Goal: Information Seeking & Learning: Check status

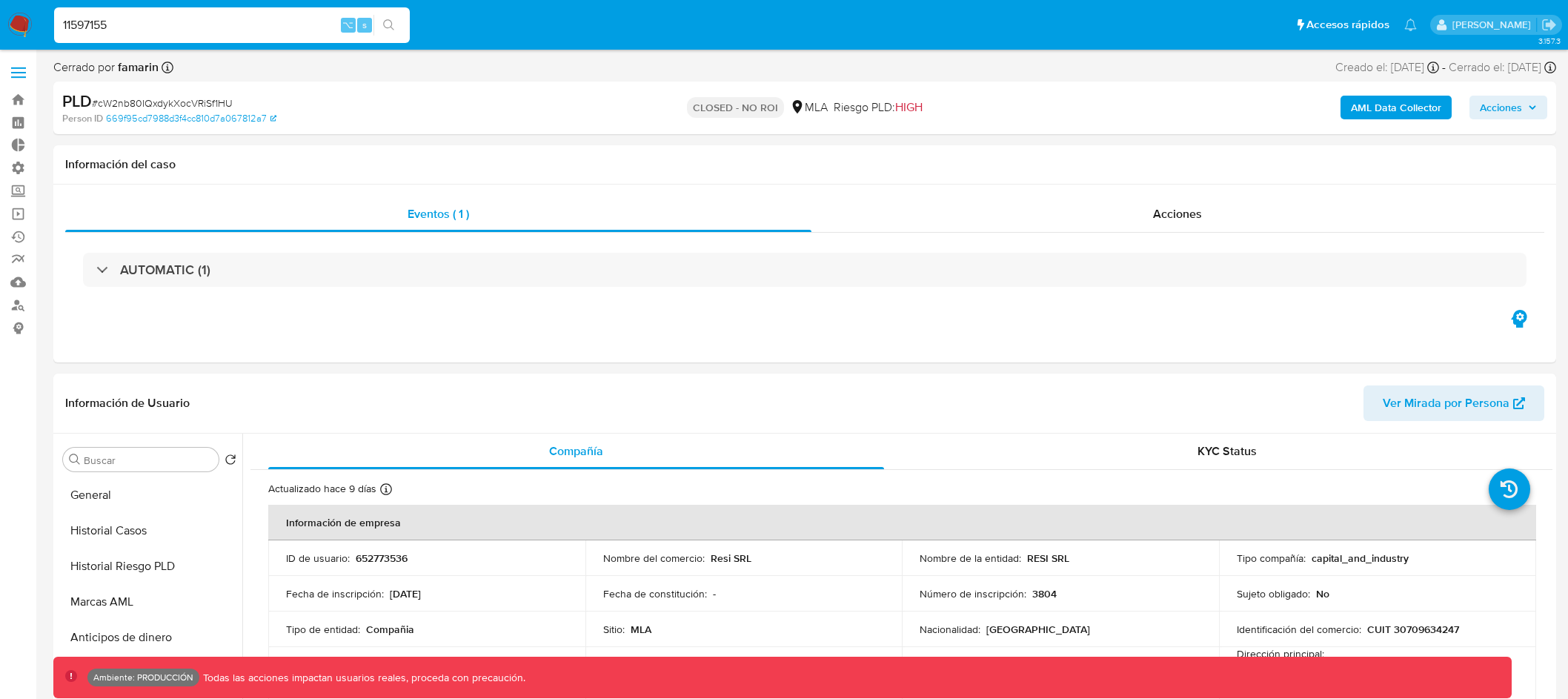
select select "10"
type input "11597155"
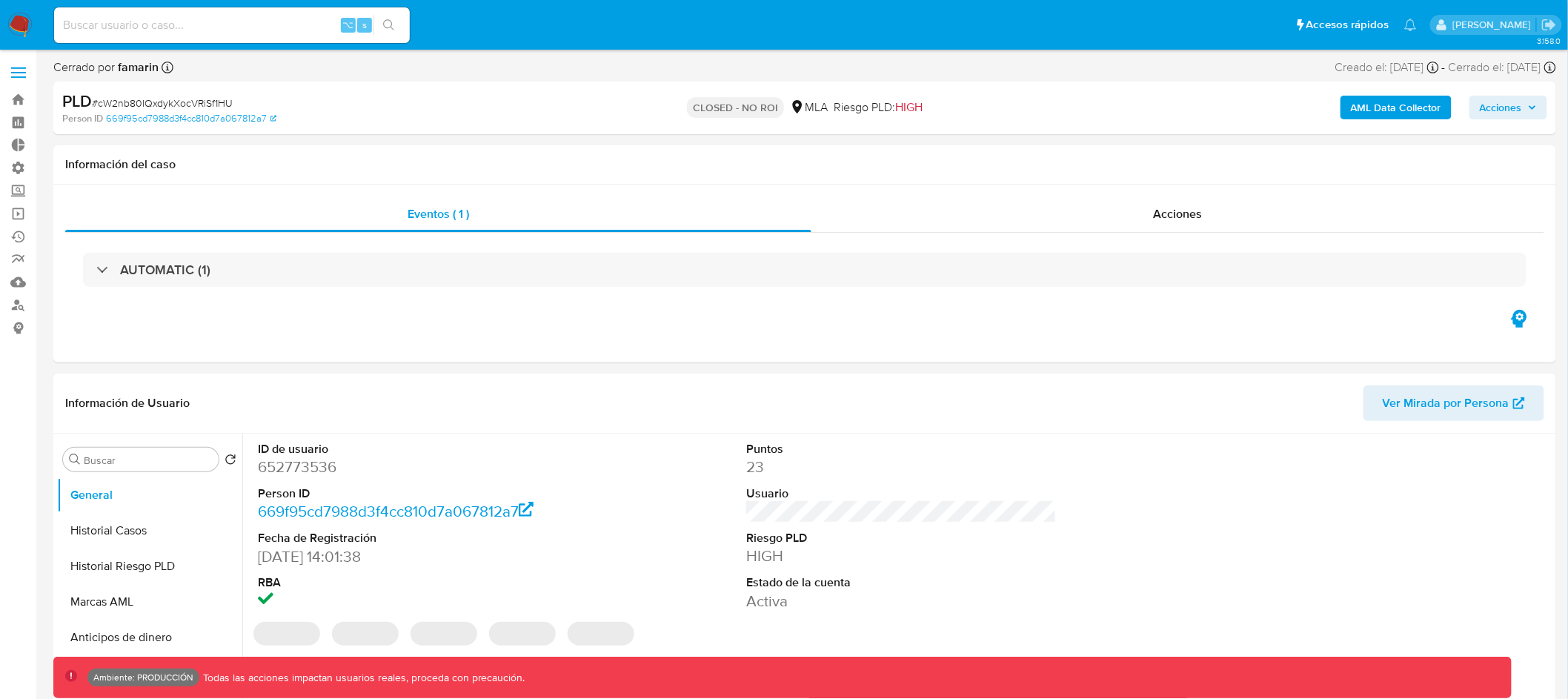
click at [280, 32] on input at bounding box center [232, 25] width 356 height 20
paste input "11597155"
type input "11597155"
select select "10"
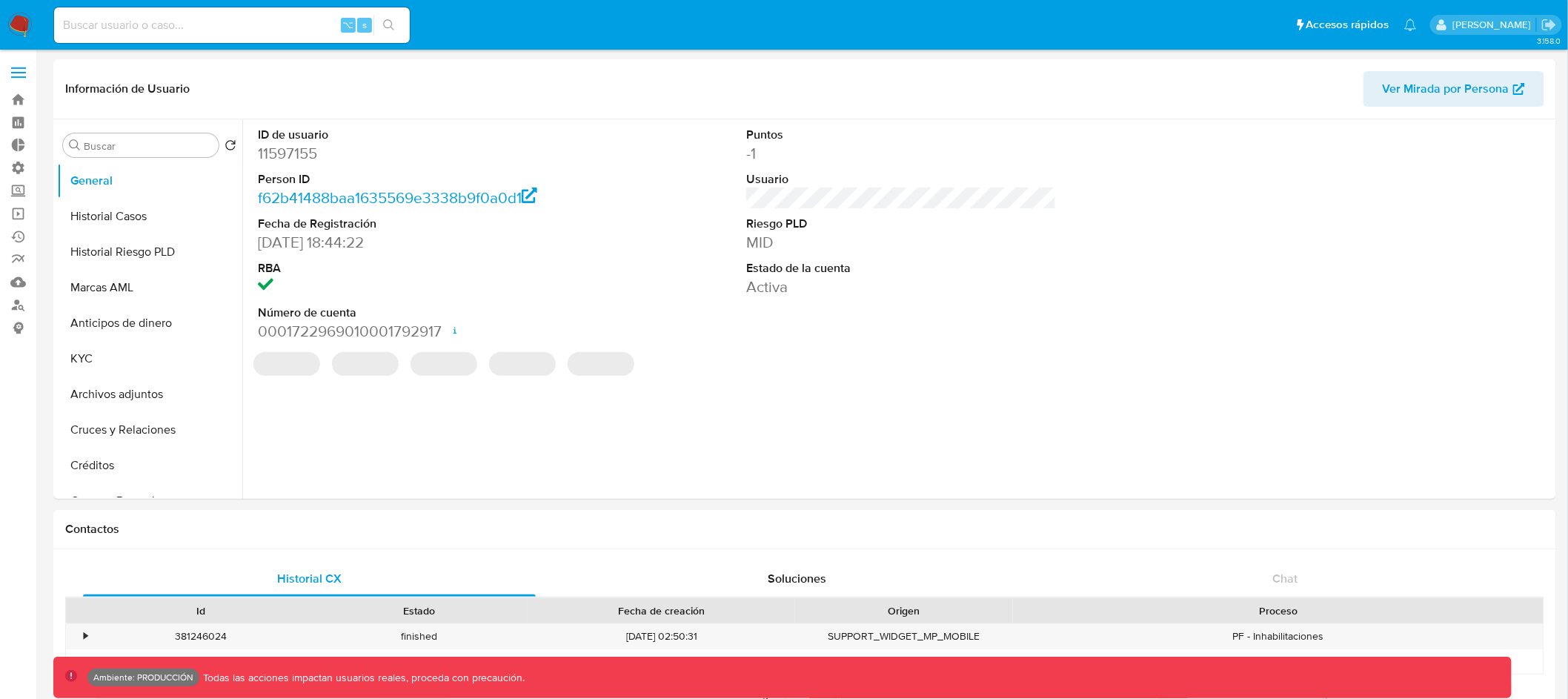
select select "10"
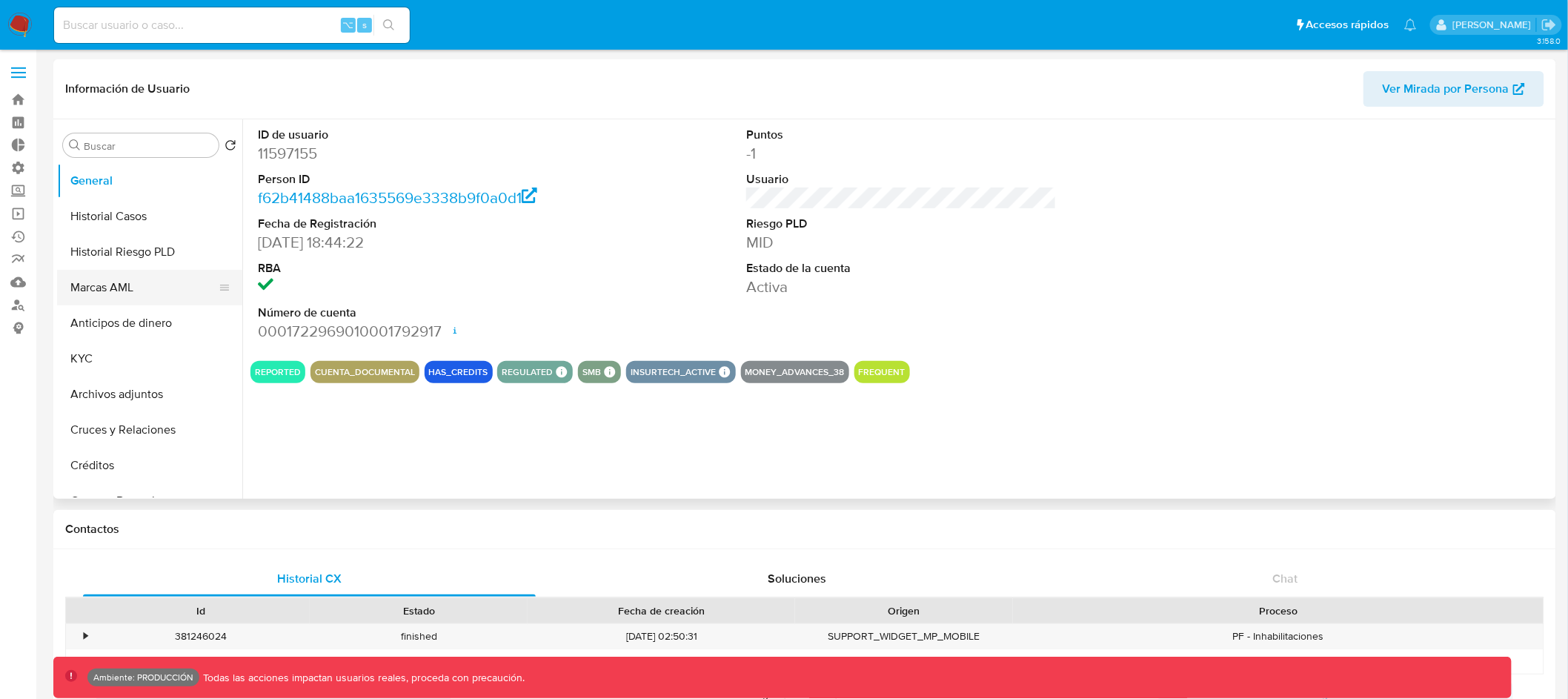
click at [153, 282] on button "Marcas AML" at bounding box center [144, 287] width 173 height 36
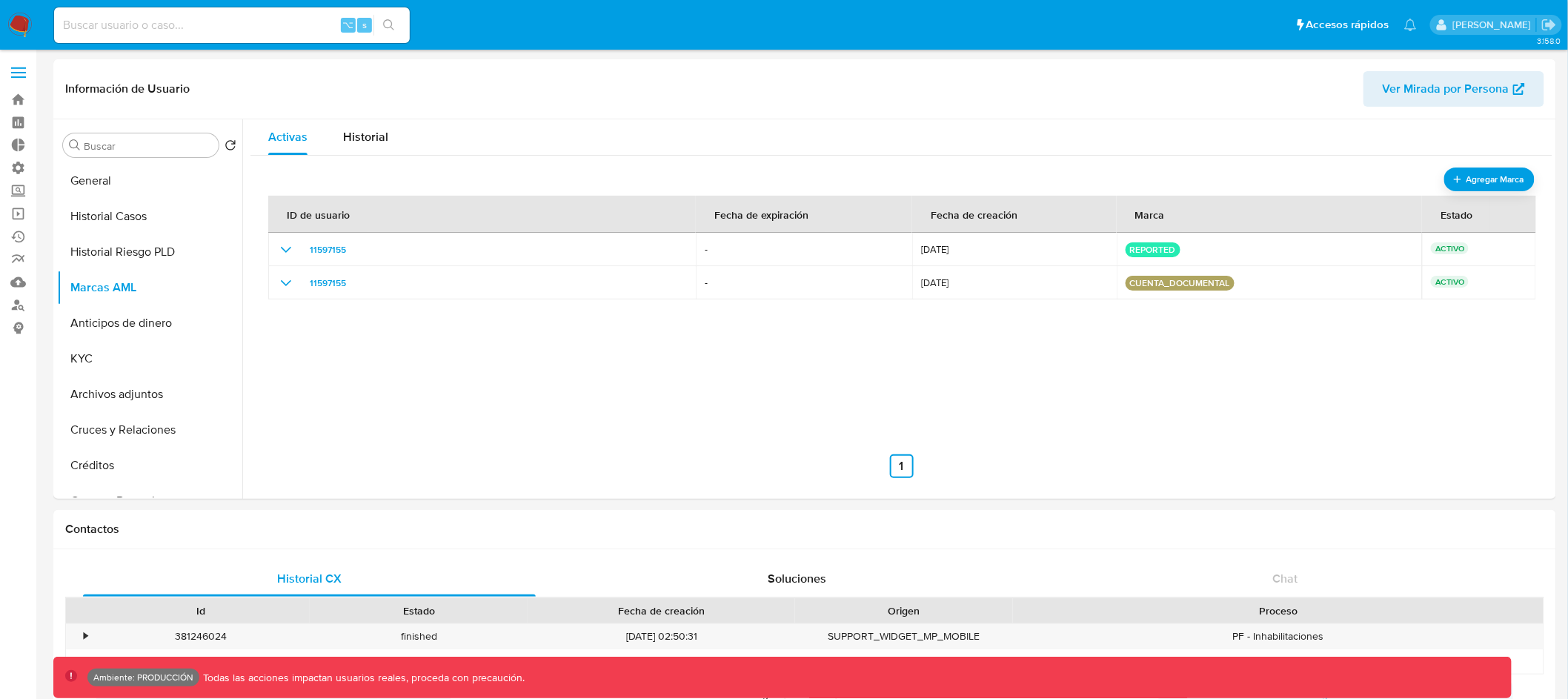
click at [230, 46] on div "⌥ s" at bounding box center [232, 25] width 356 height 42
click at [241, 23] on input at bounding box center [232, 25] width 356 height 20
paste input "72571720"
type input "72571720"
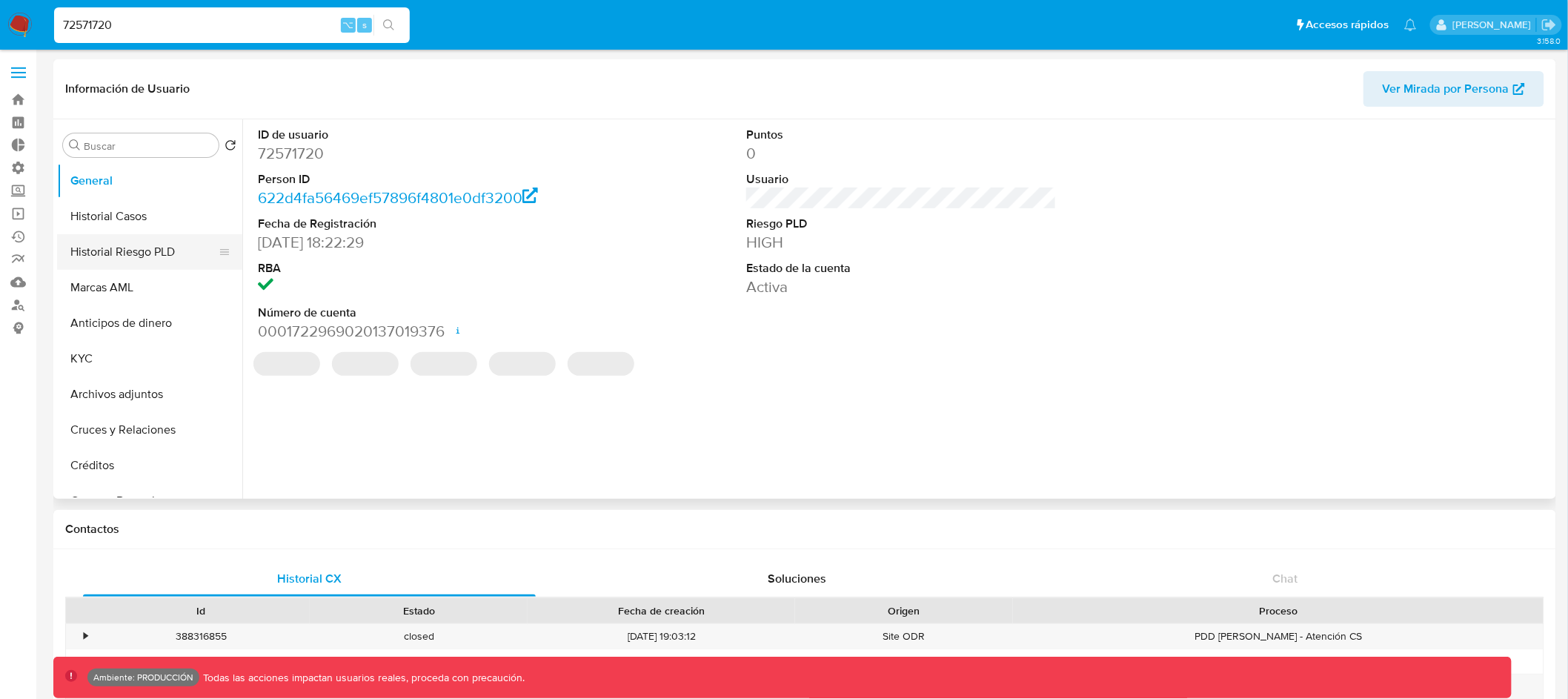
select select "10"
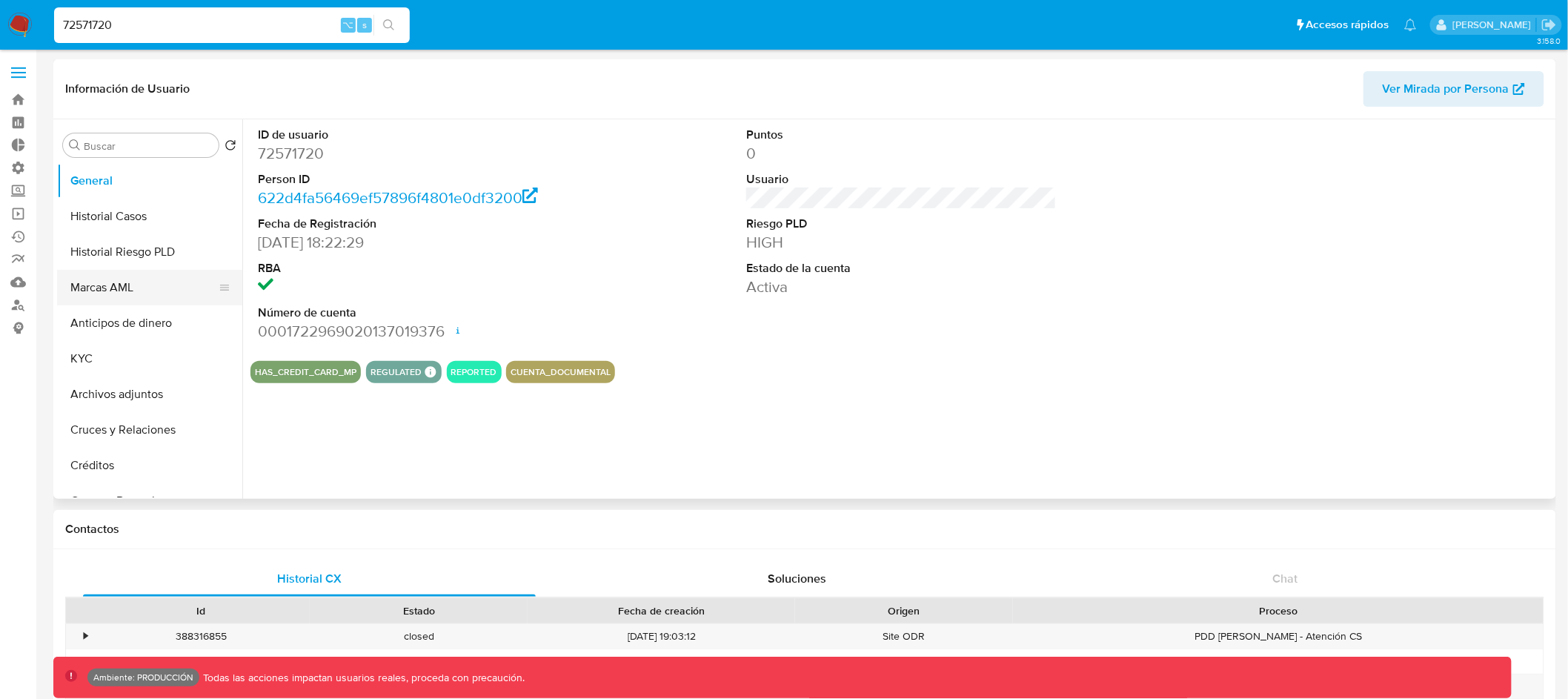
click at [151, 295] on button "Marcas AML" at bounding box center [144, 287] width 173 height 36
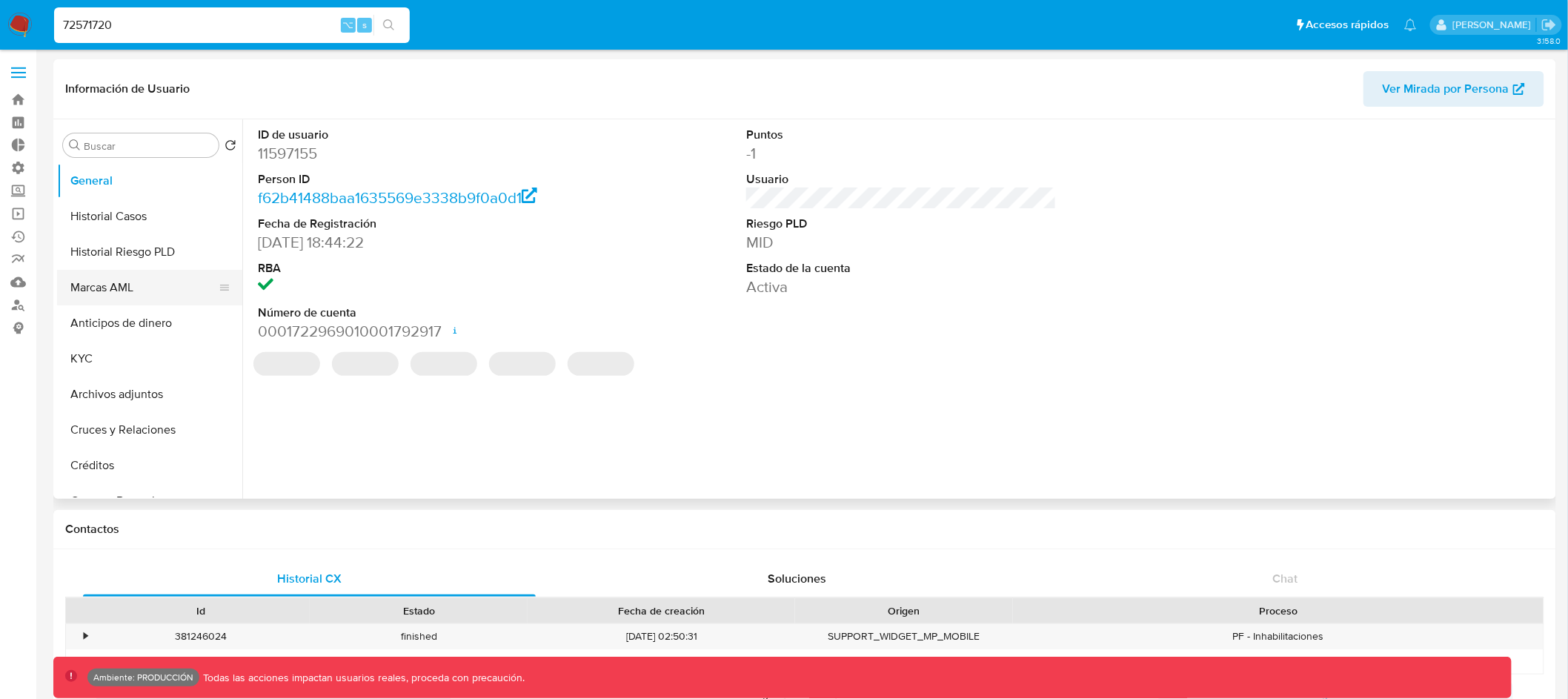
click at [151, 276] on button "Marcas AML" at bounding box center [144, 287] width 173 height 36
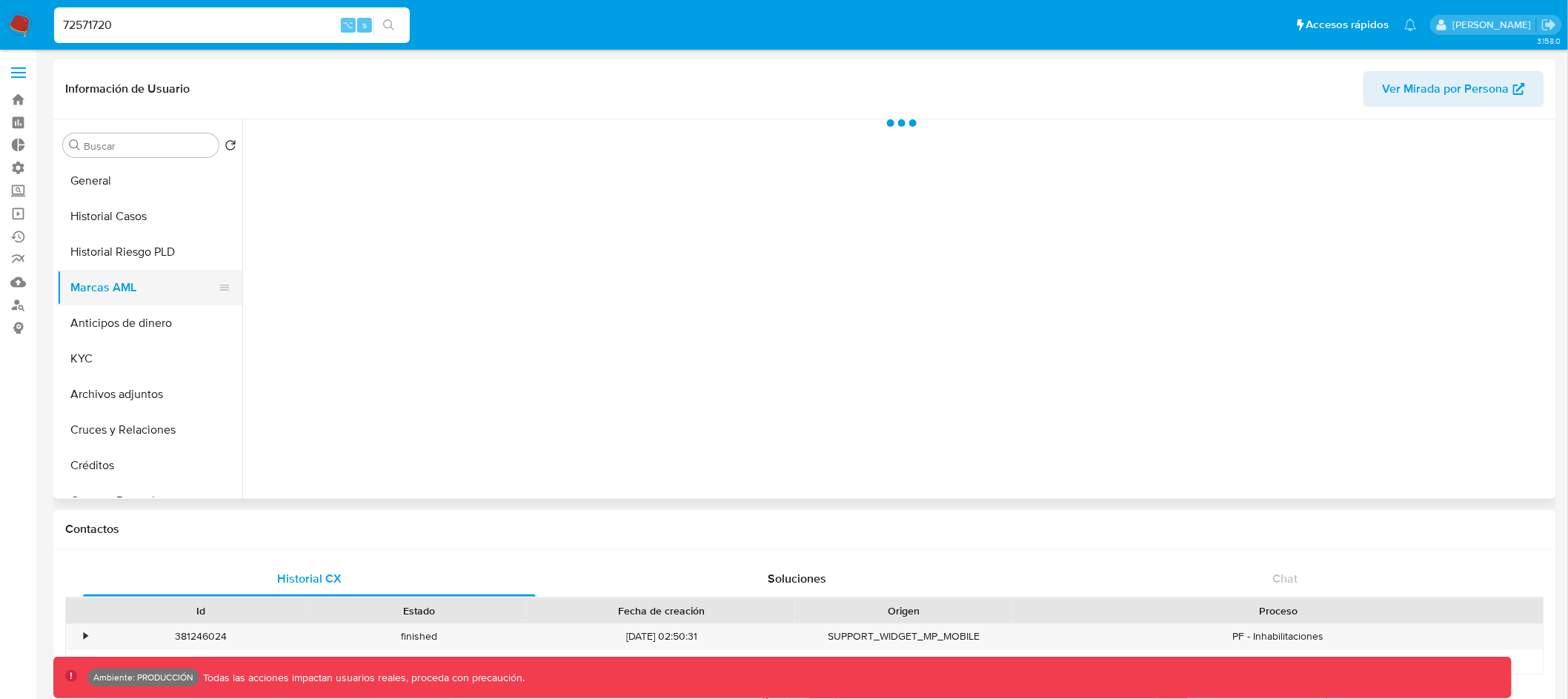
select select "10"
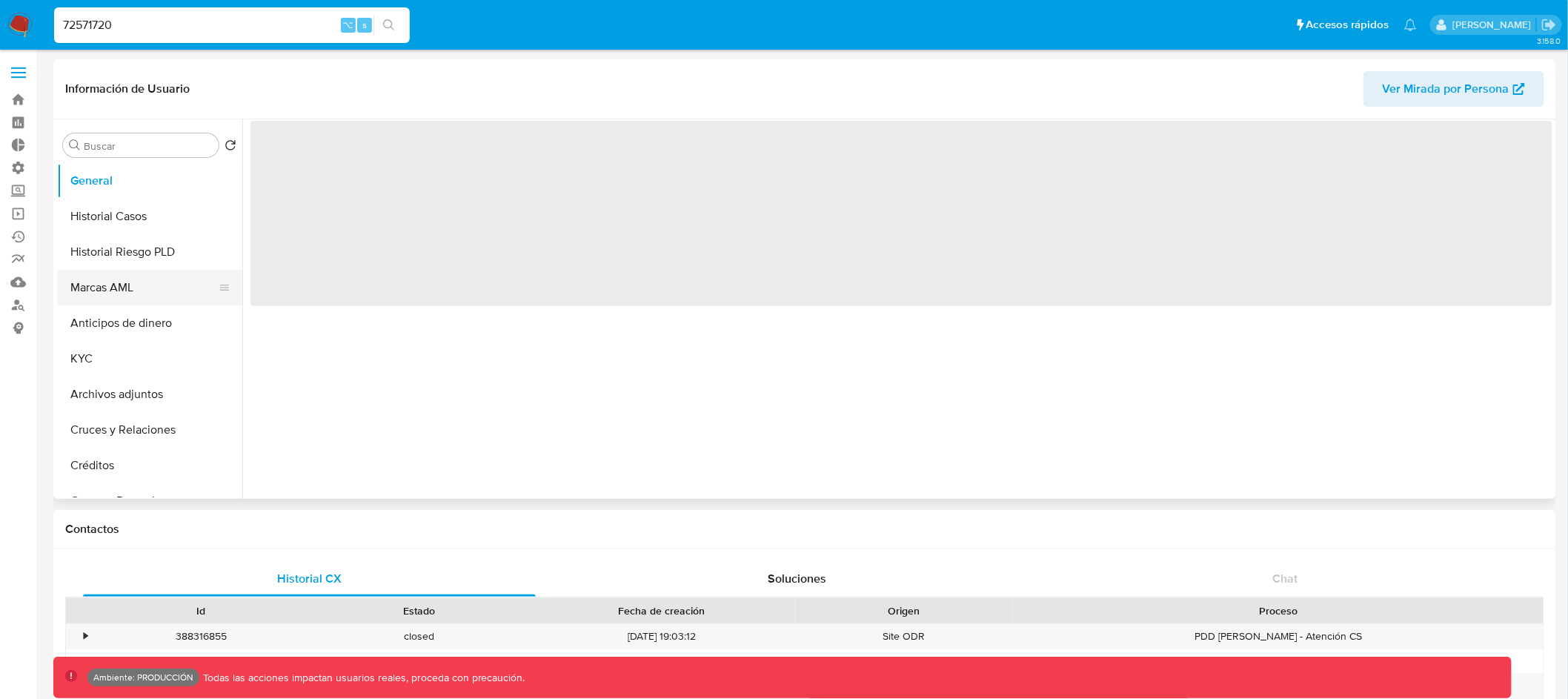
click at [142, 289] on button "Marcas AML" at bounding box center [144, 287] width 173 height 36
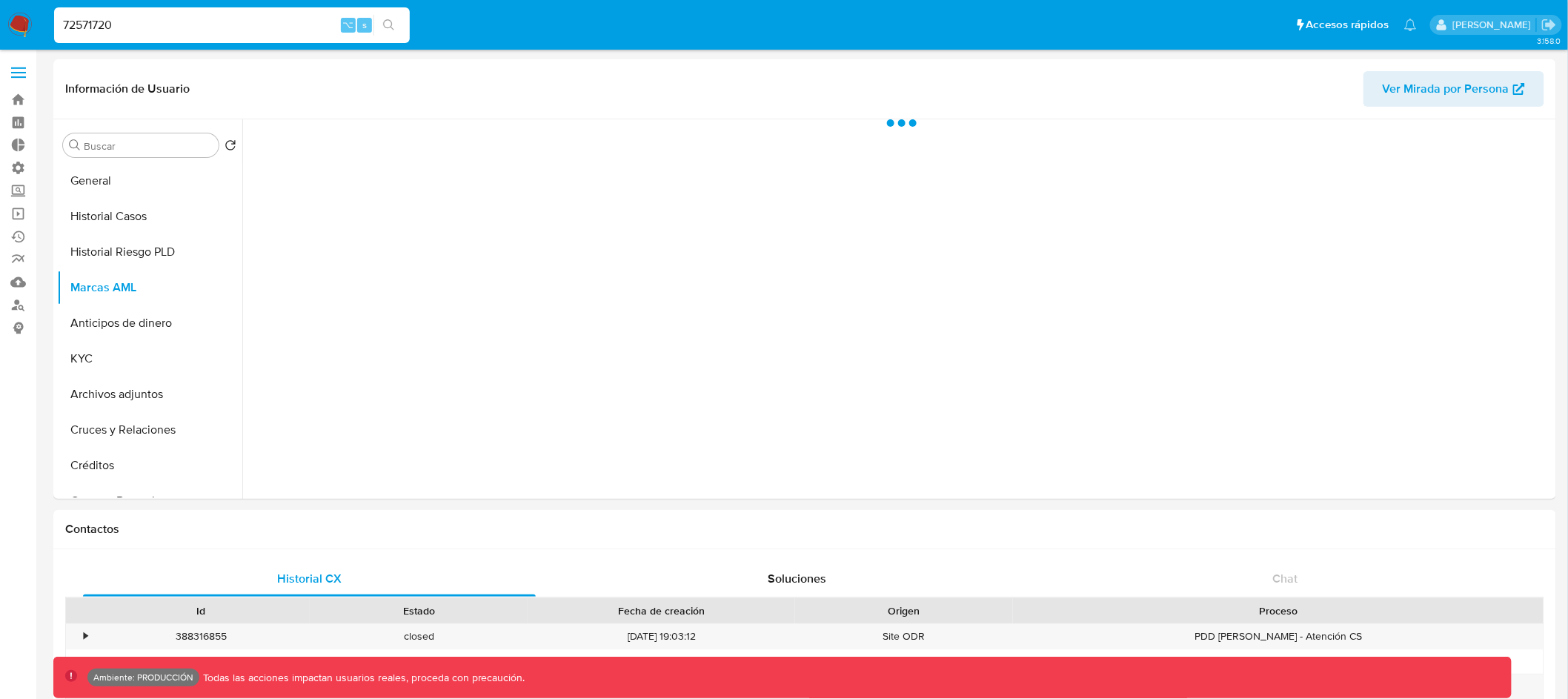
select select "10"
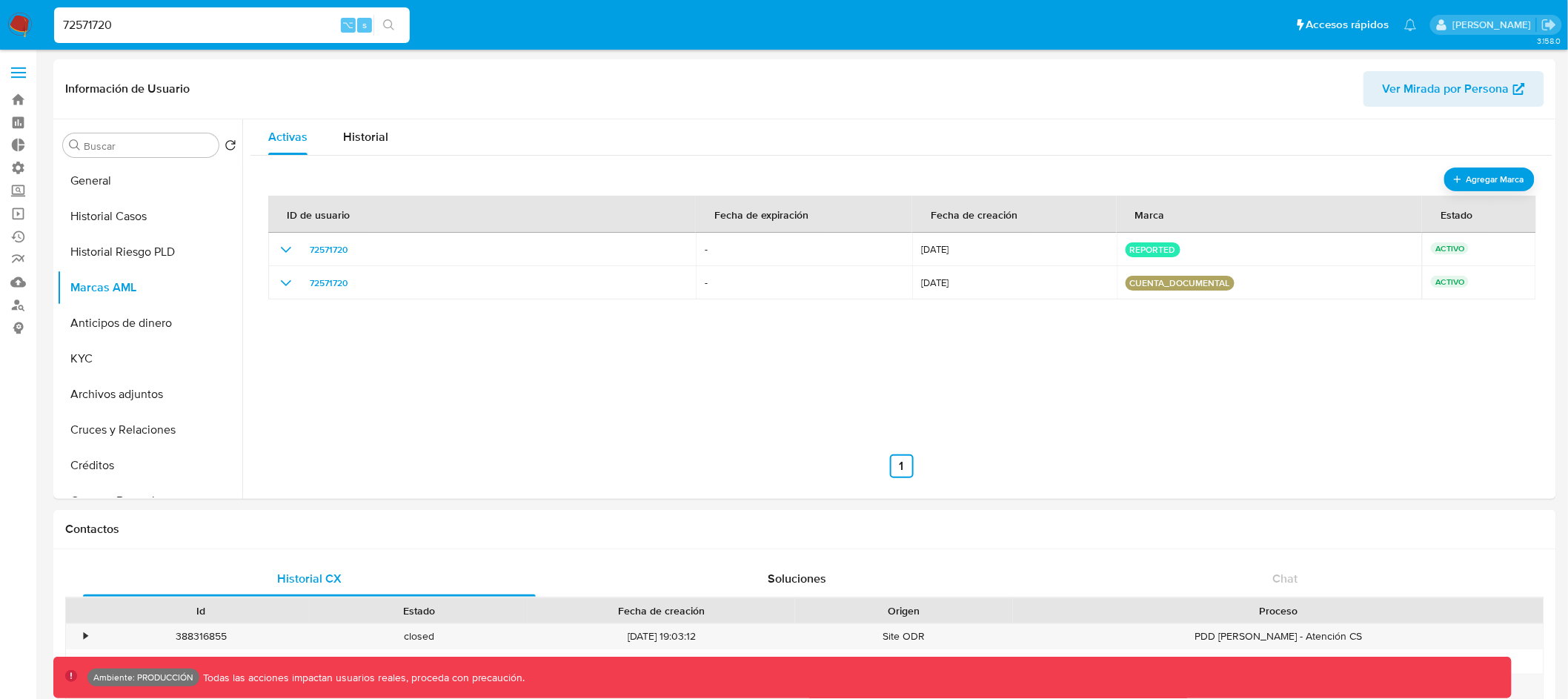
click at [74, 23] on input "72571720" at bounding box center [232, 25] width 356 height 20
paste input "205481007"
type input "2054810070"
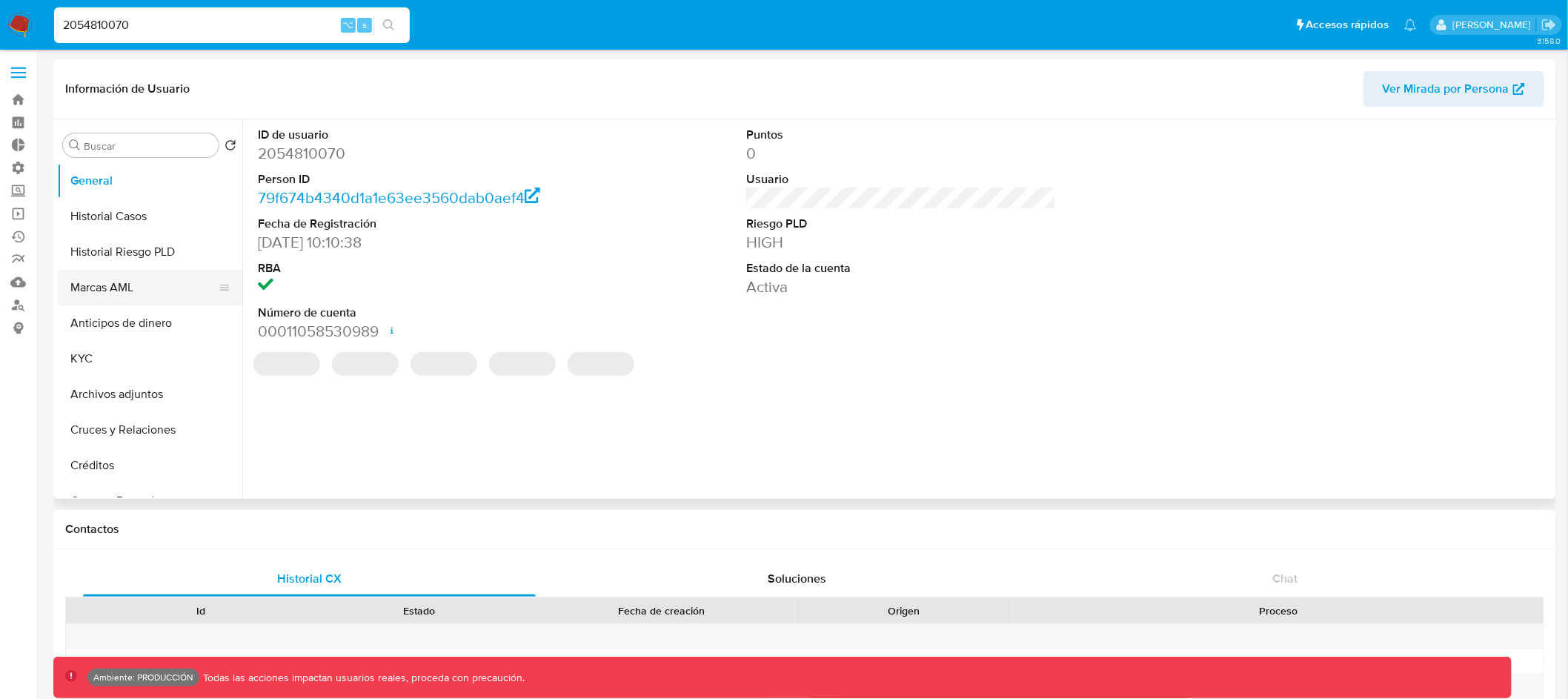
select select "10"
click at [160, 296] on button "Marcas AML" at bounding box center [144, 287] width 173 height 36
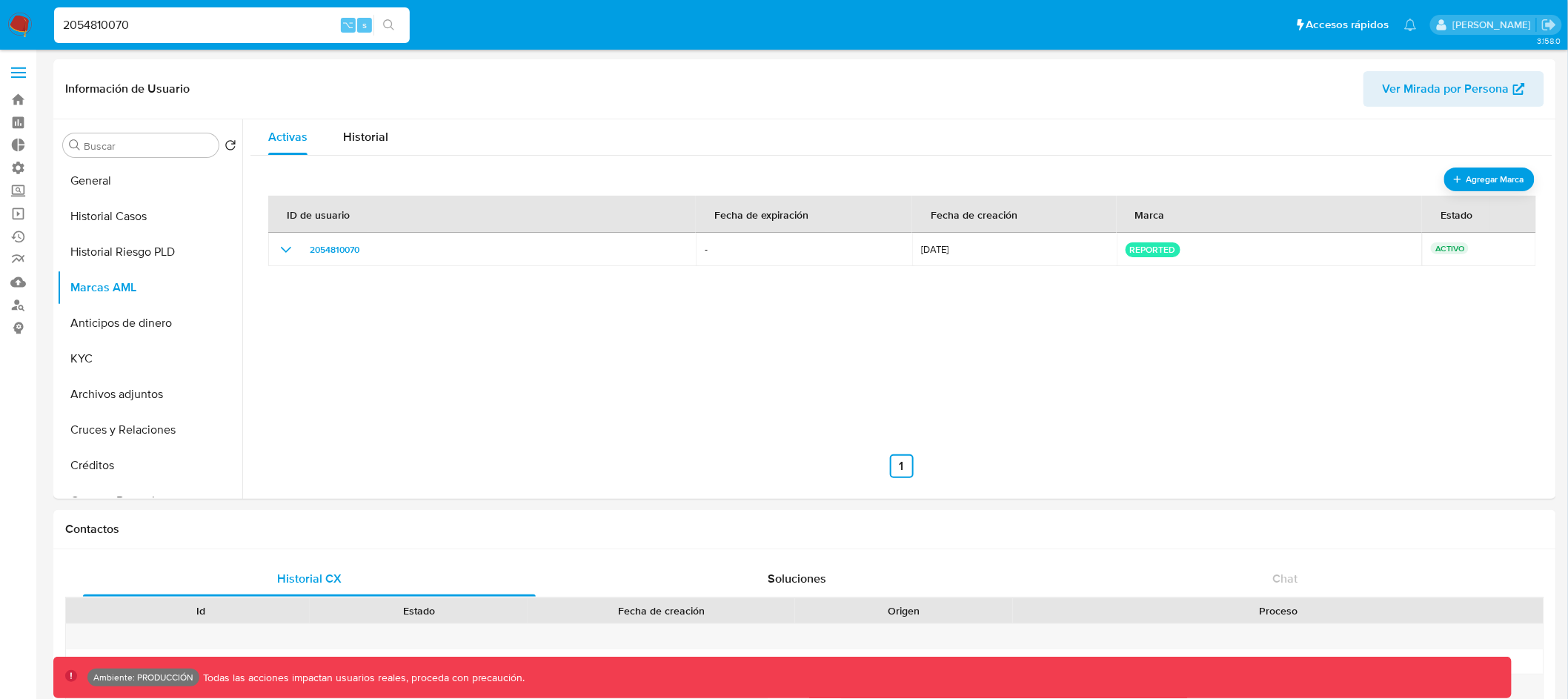
click at [88, 26] on input "2054810070" at bounding box center [232, 25] width 356 height 20
paste input "233450697"
type input "2233450697"
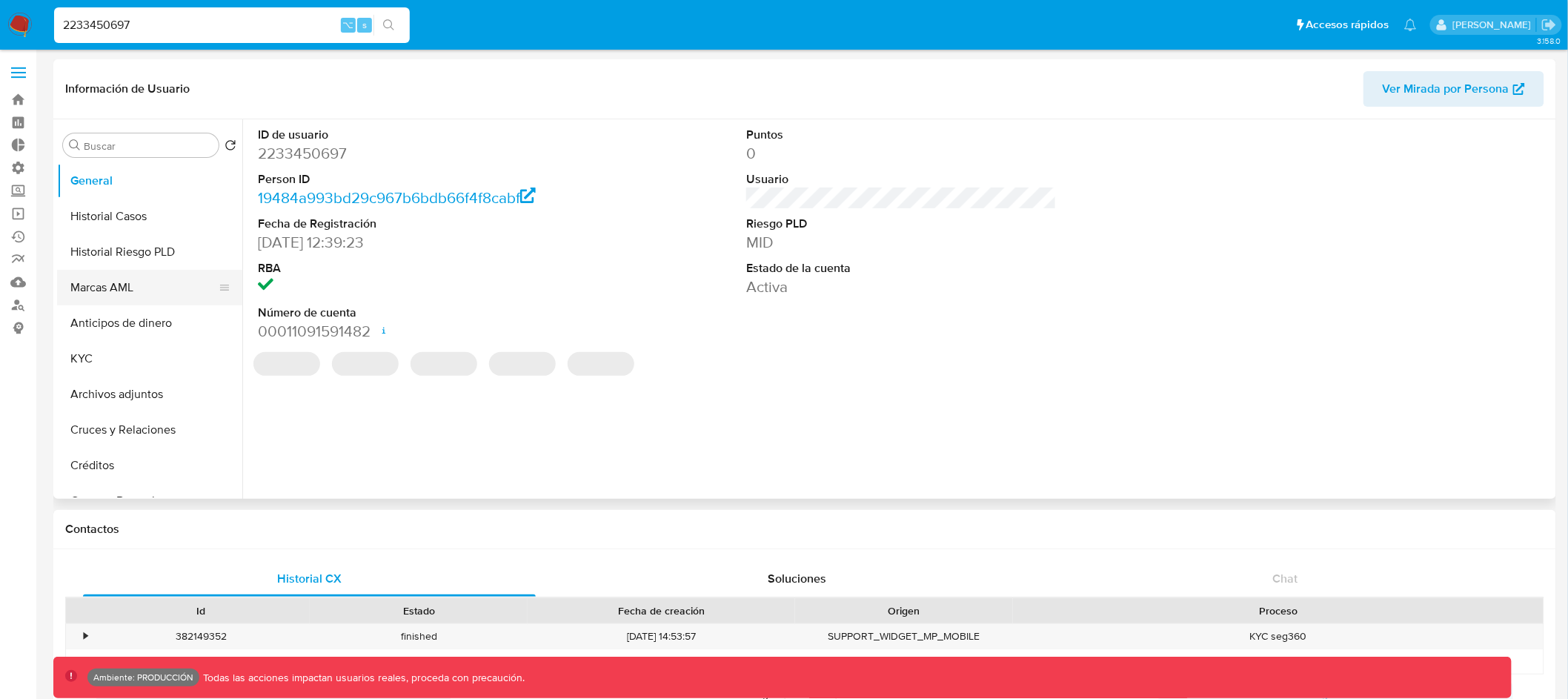
select select "10"
click at [162, 282] on button "Marcas AML" at bounding box center [144, 287] width 173 height 36
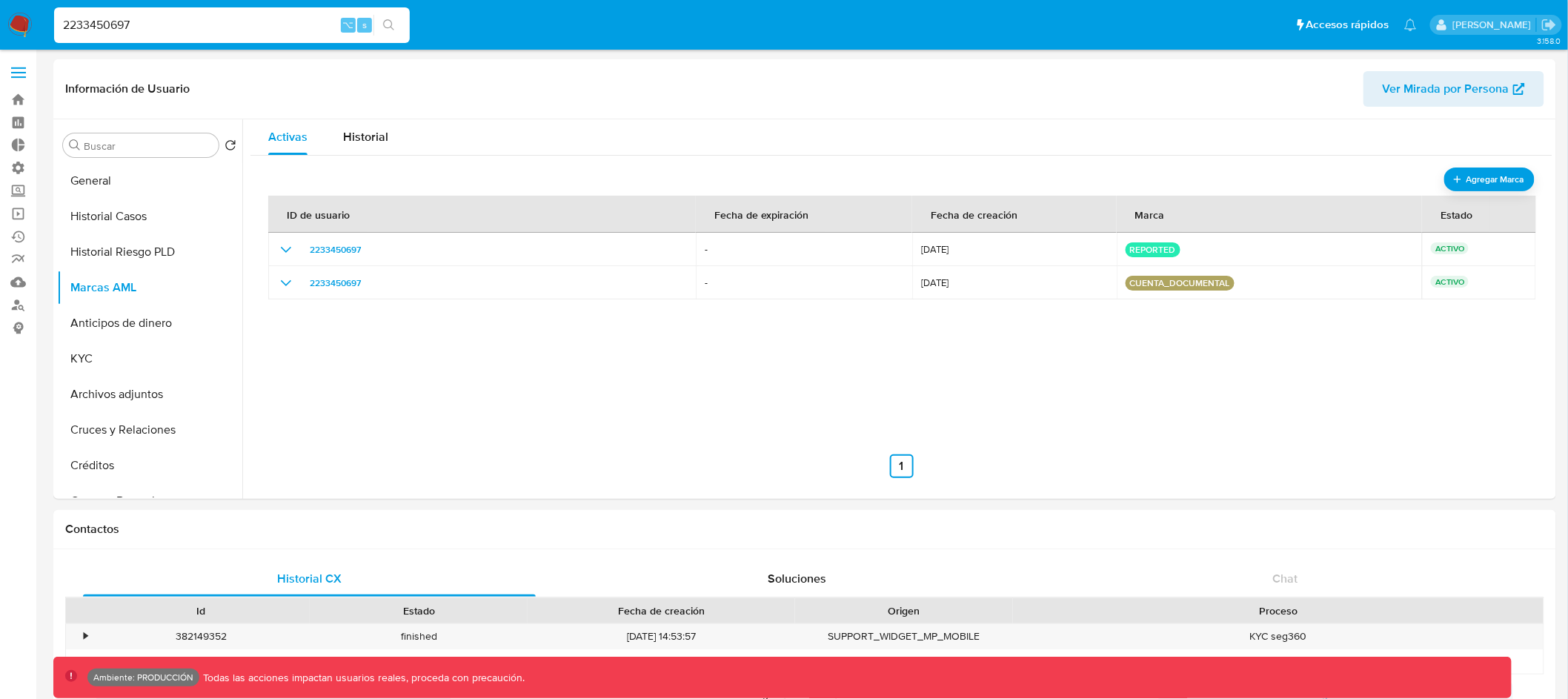
click at [89, 29] on input "2233450697" at bounding box center [232, 25] width 356 height 20
paste input "579022031"
type input "579022031"
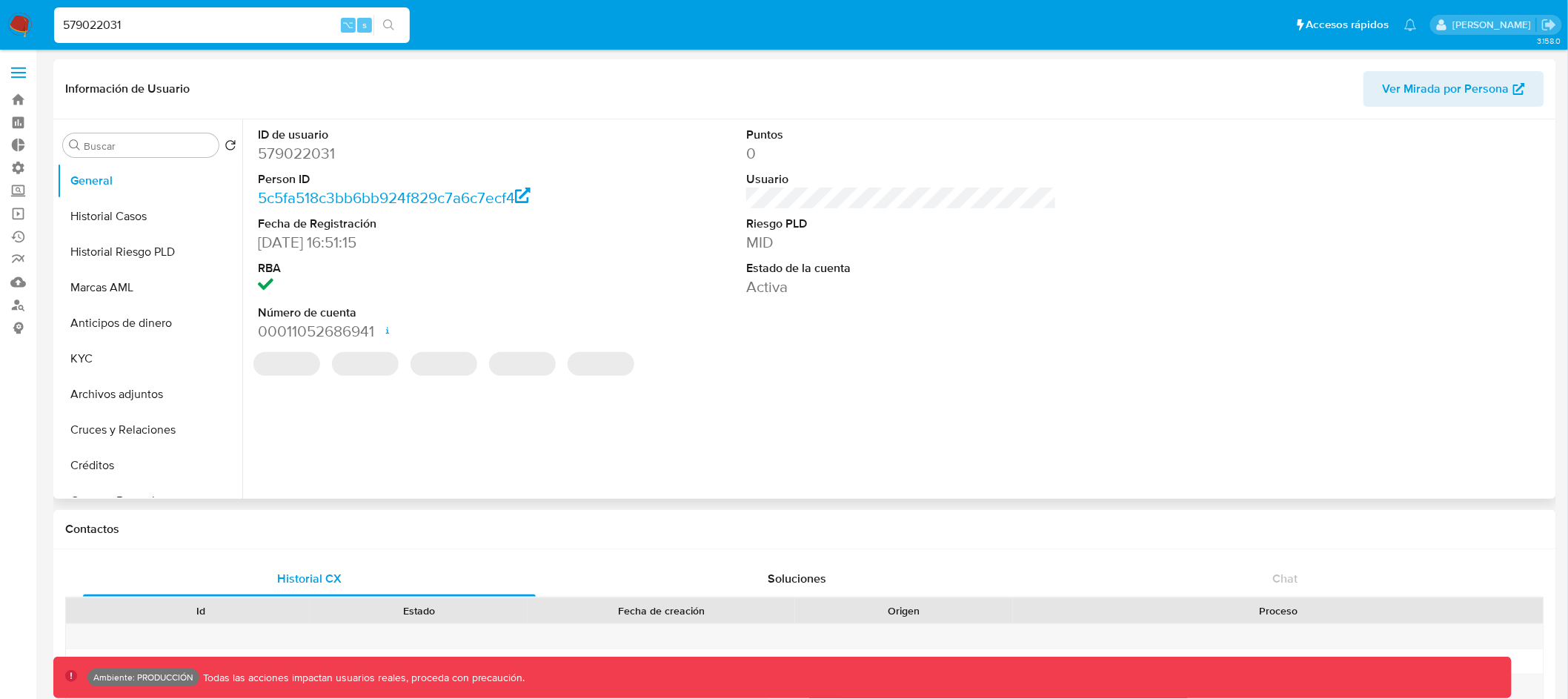
select select "10"
click at [153, 289] on button "Marcas AML" at bounding box center [144, 287] width 173 height 36
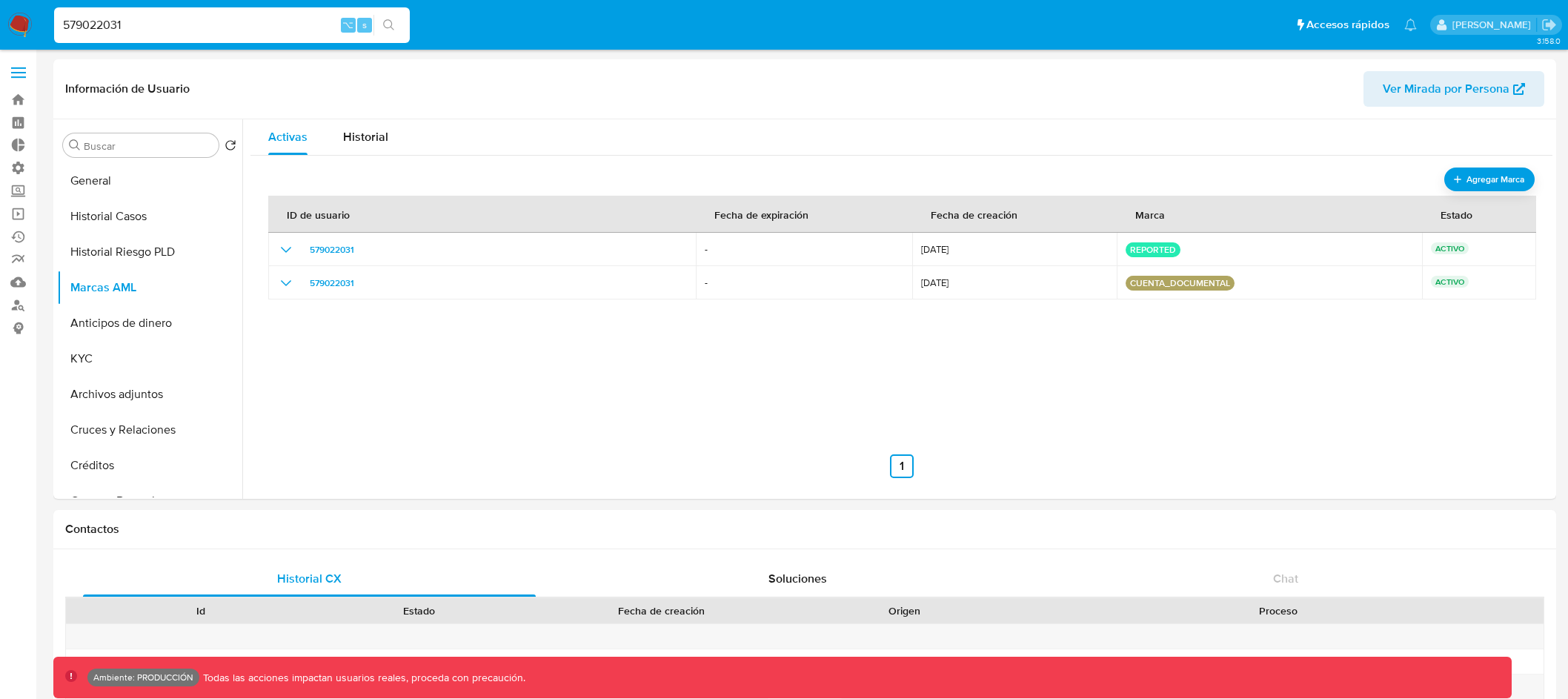
select select "10"
click at [108, 21] on input "579022031" at bounding box center [232, 25] width 356 height 20
paste input "36207739"
type input "362077391"
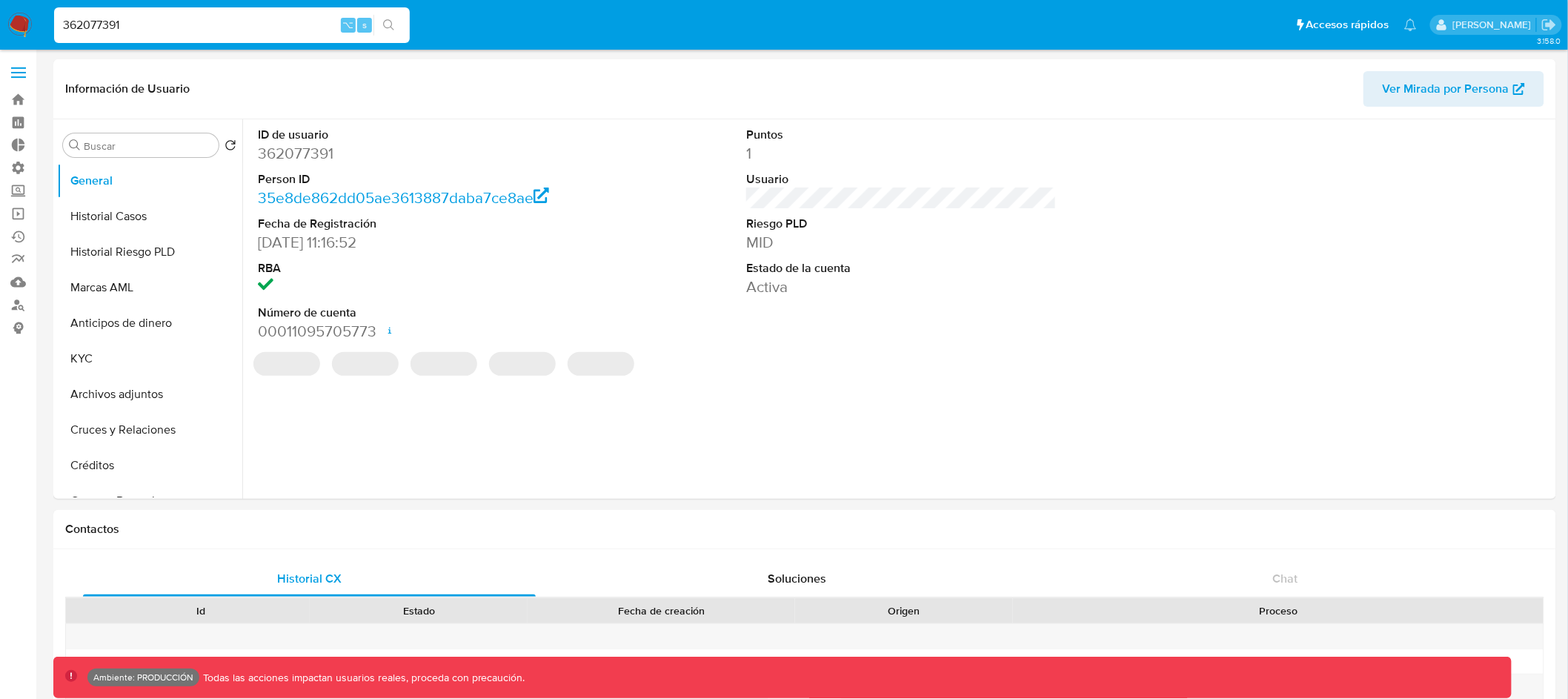
select select "10"
click at [75, 23] on input "362077391" at bounding box center [232, 25] width 356 height 20
click at [75, 22] on input "362077391" at bounding box center [232, 25] width 356 height 20
click at [81, 29] on input "362077391" at bounding box center [232, 25] width 356 height 20
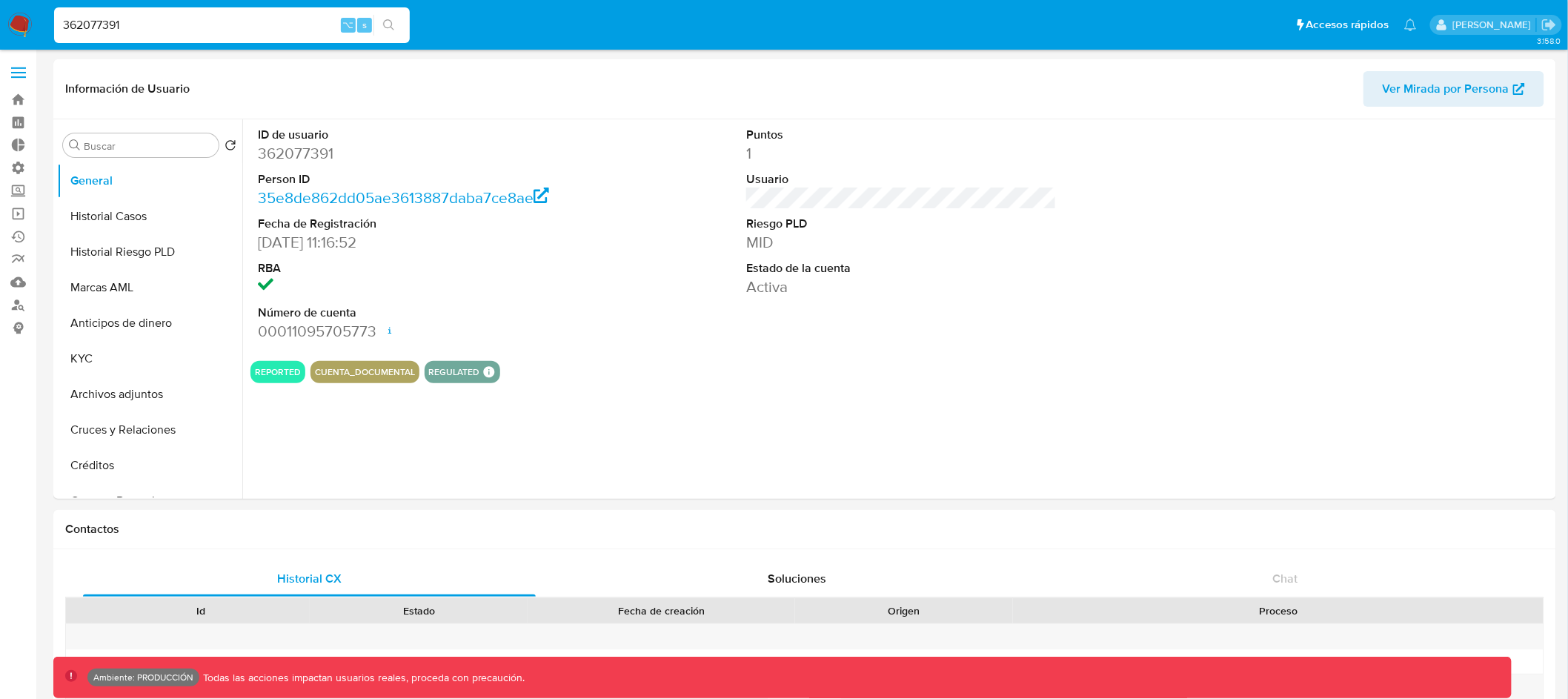
paste input "eGjDIOHSWWhWIMtbCCPvMiYg"
type input "eGjDIOHSWWhWIMtbCCPvMiYg"
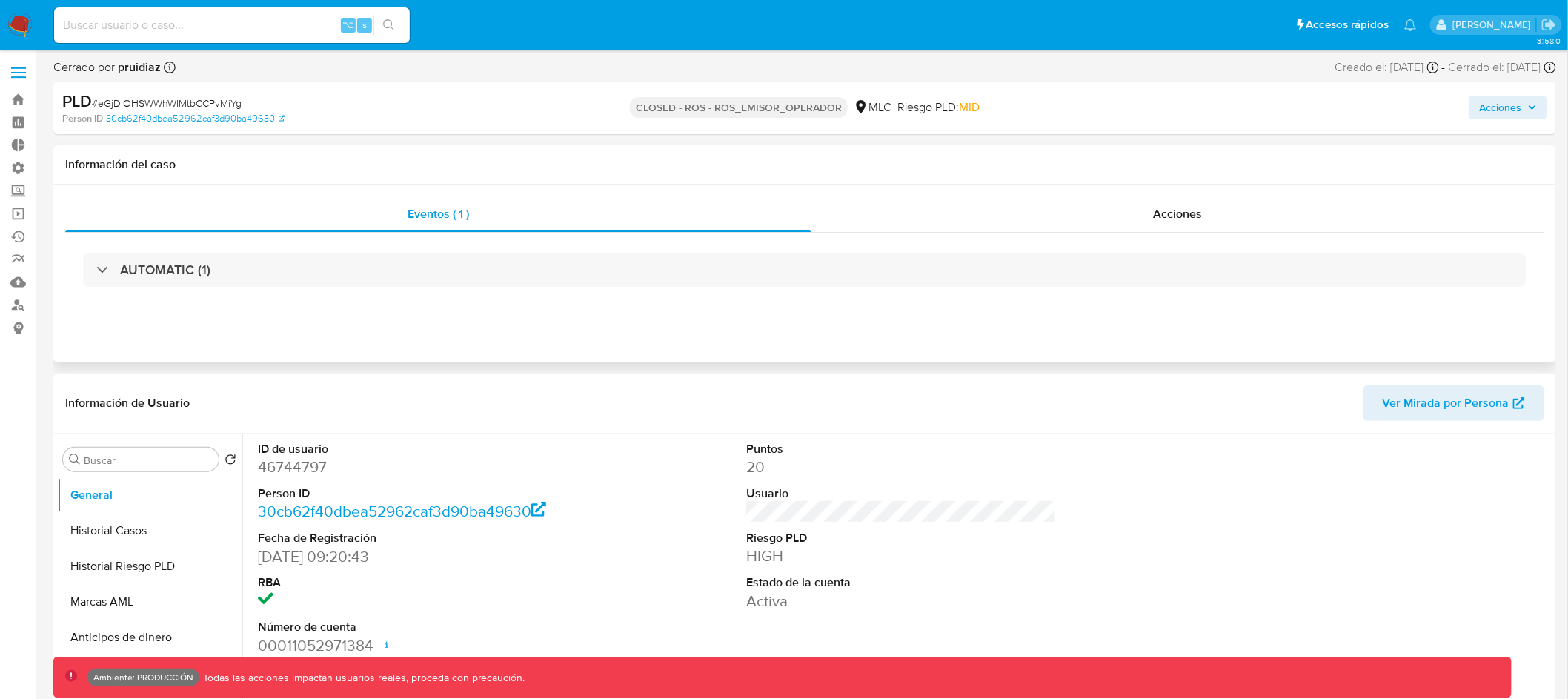
select select "10"
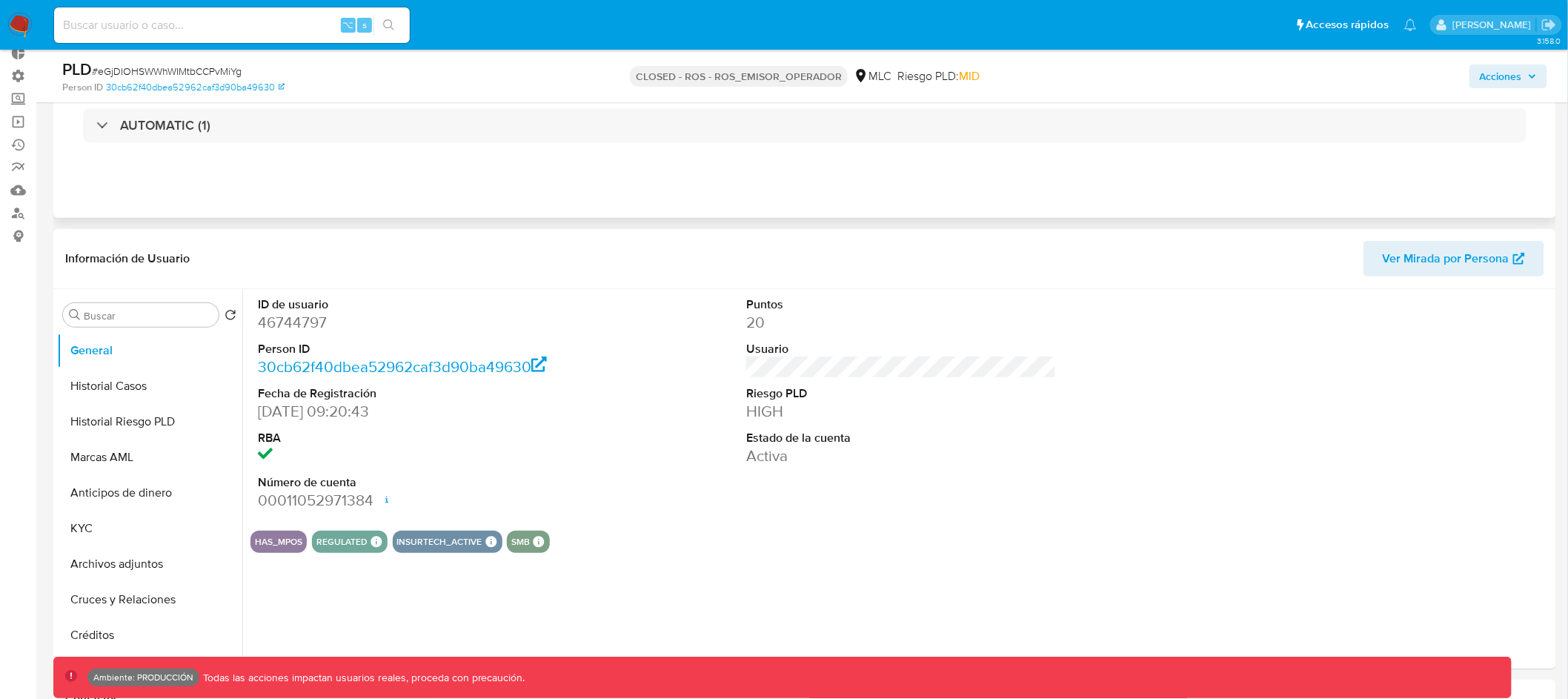
scroll to position [115, 0]
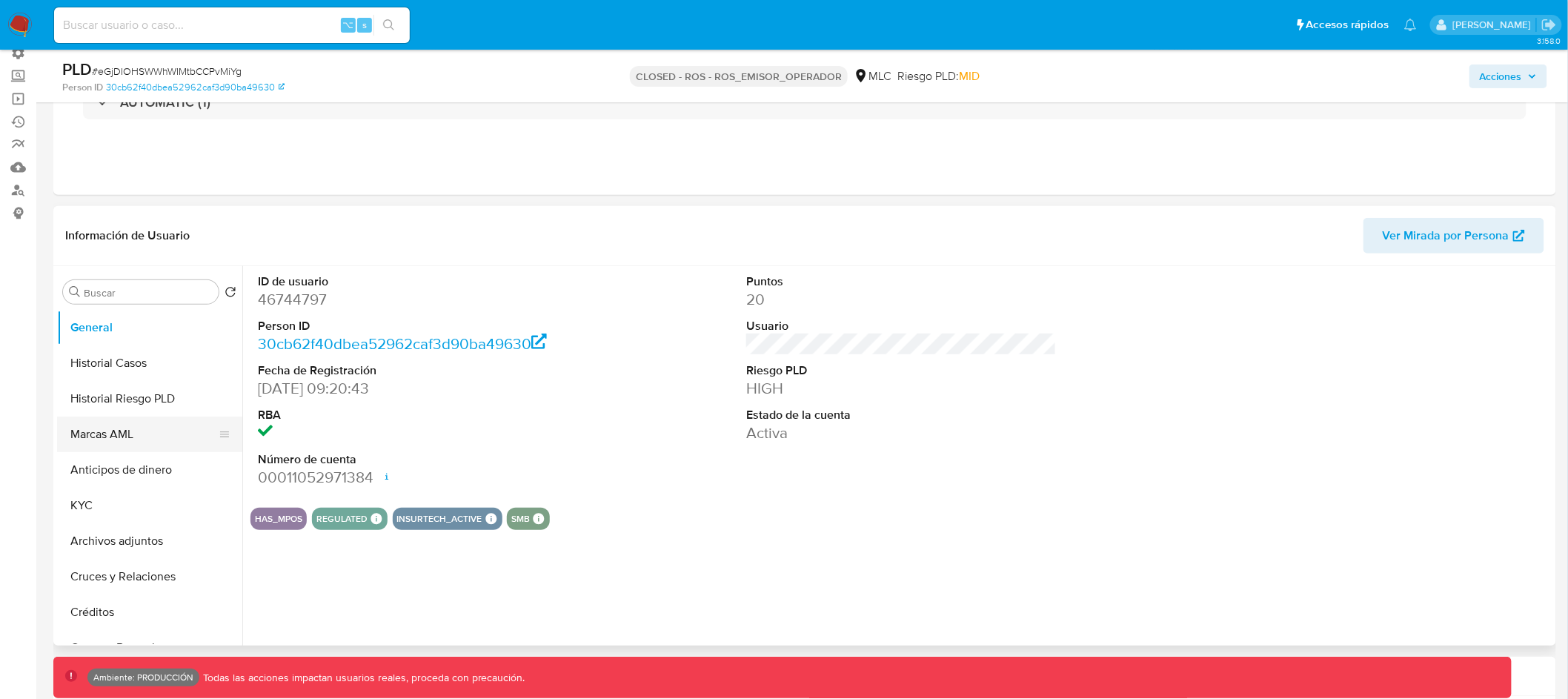
click at [152, 438] on button "Marcas AML" at bounding box center [144, 435] width 173 height 36
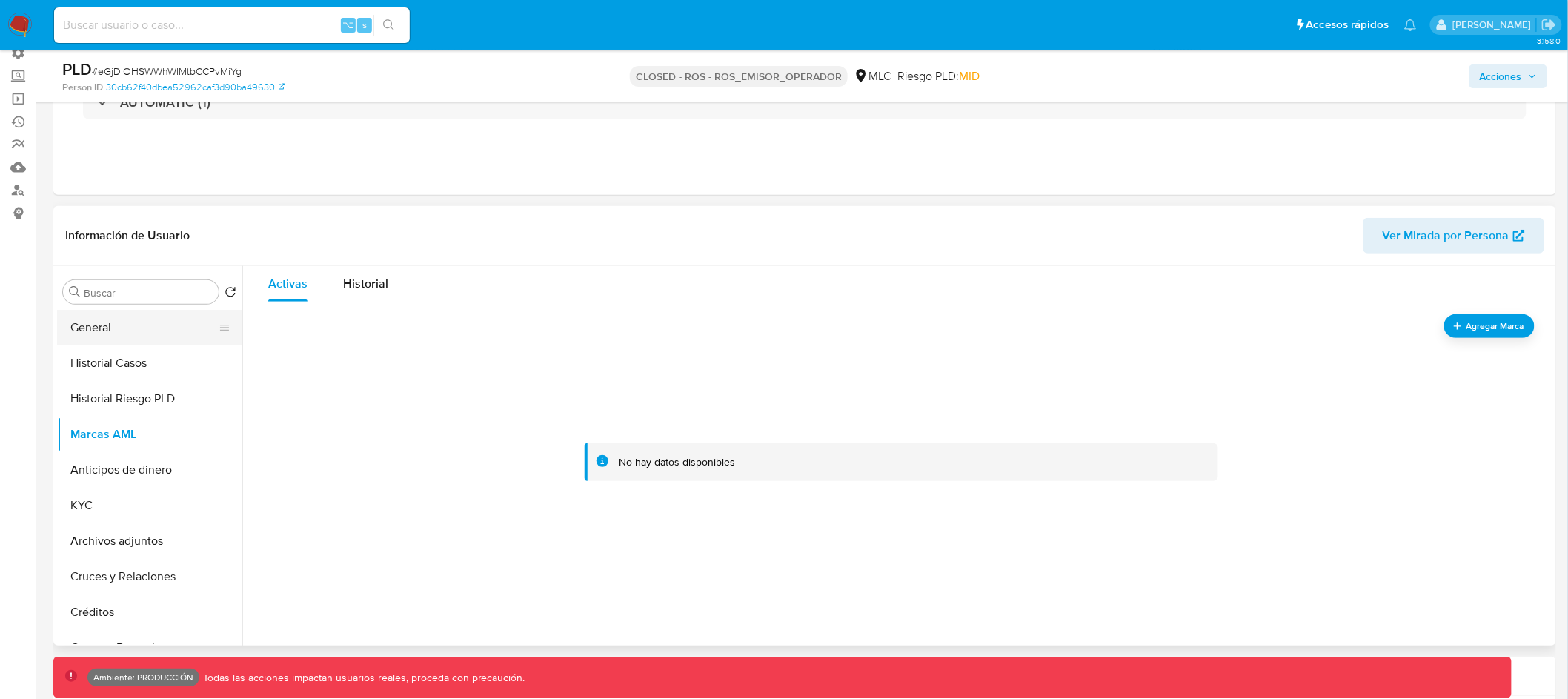
click at [129, 321] on button "General" at bounding box center [144, 328] width 173 height 36
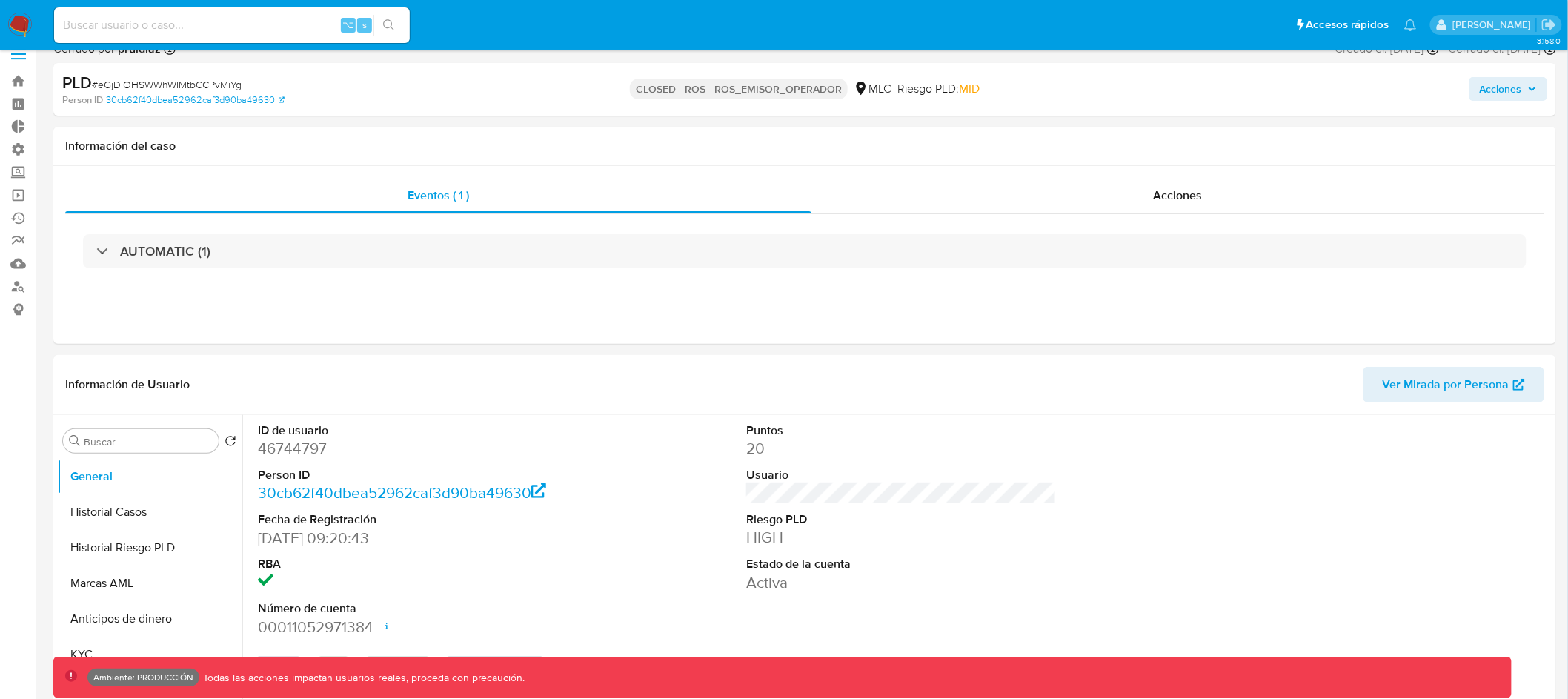
scroll to position [0, 0]
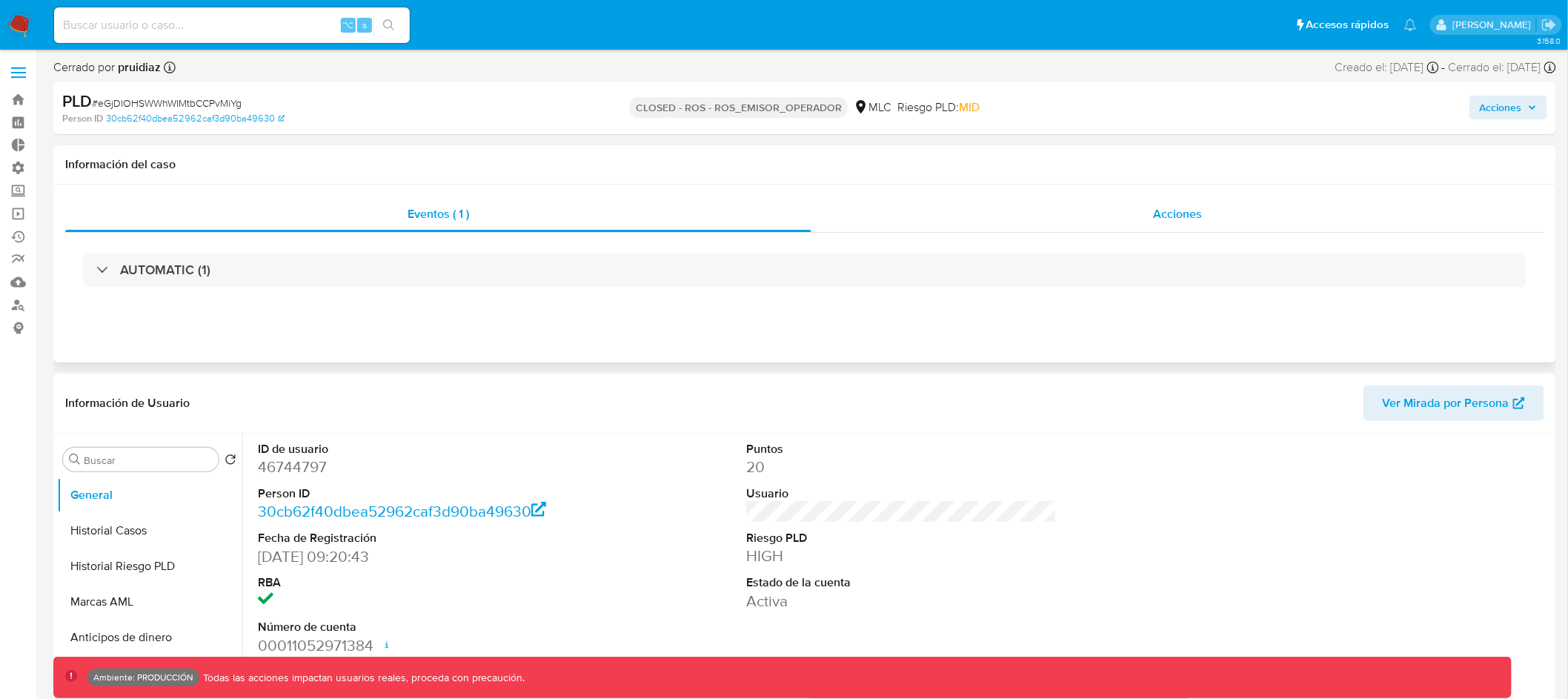
click at [1161, 224] on div "Acciones" at bounding box center [1178, 214] width 734 height 36
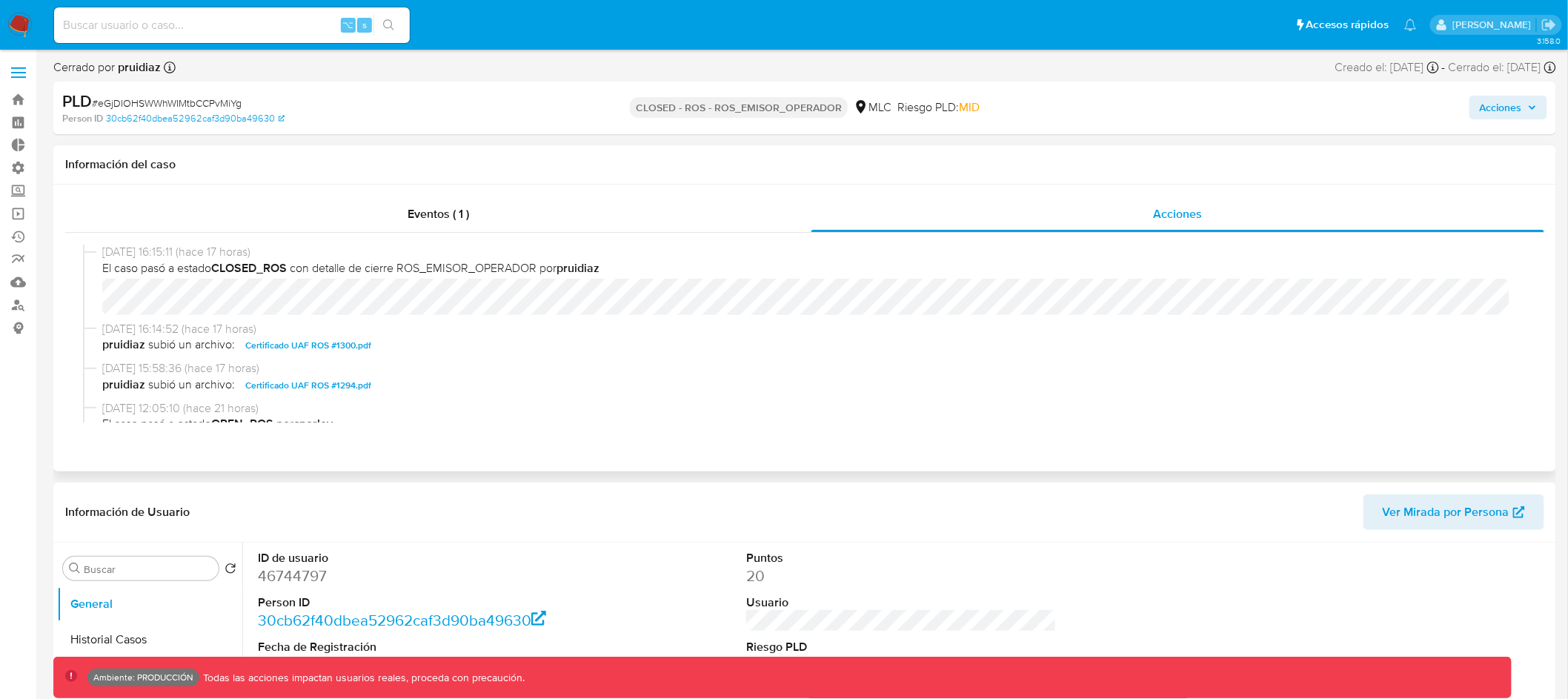
scroll to position [84, 0]
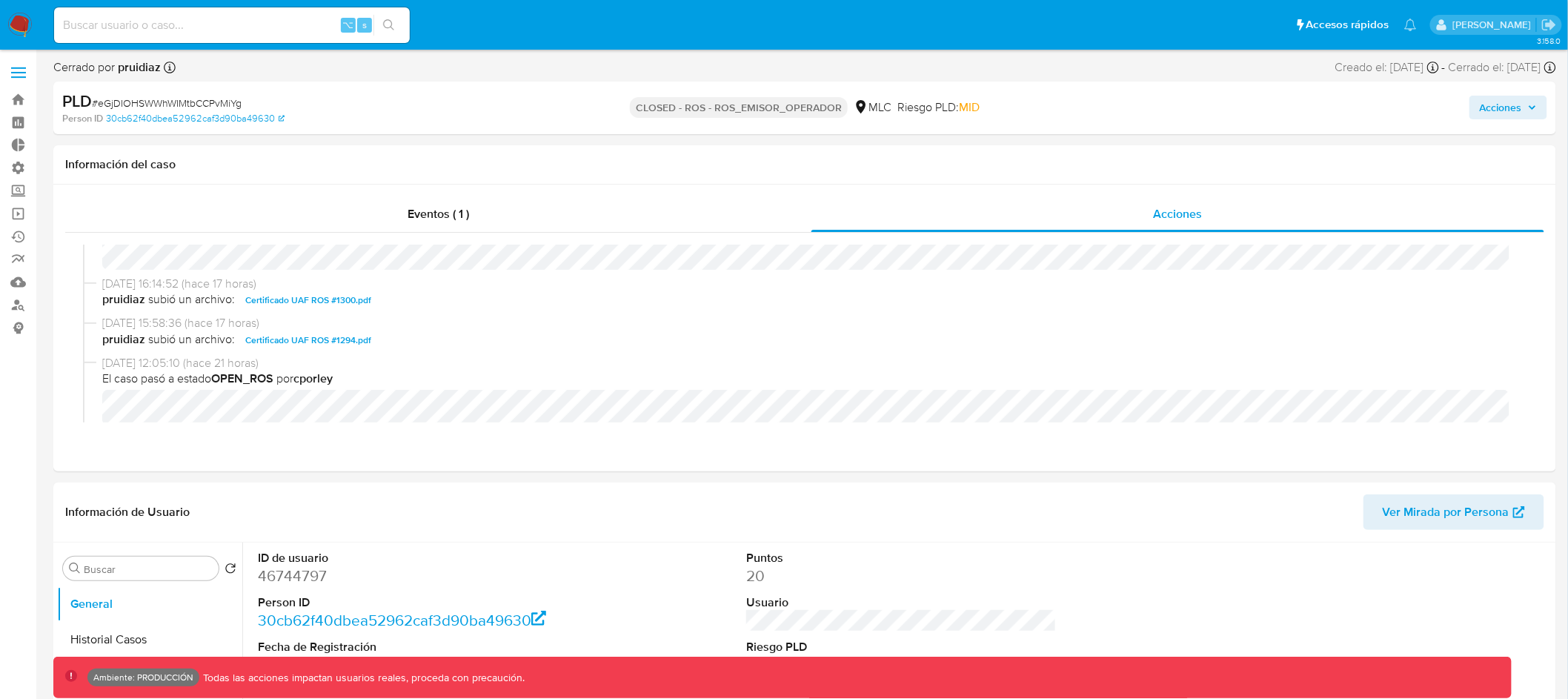
click at [245, 28] on input at bounding box center [232, 25] width 356 height 20
paste input "0HKBwma2ZBfc6nl9uU7whnKk"
type input "0HKBwma2ZBfc6nl9uU7whnKk"
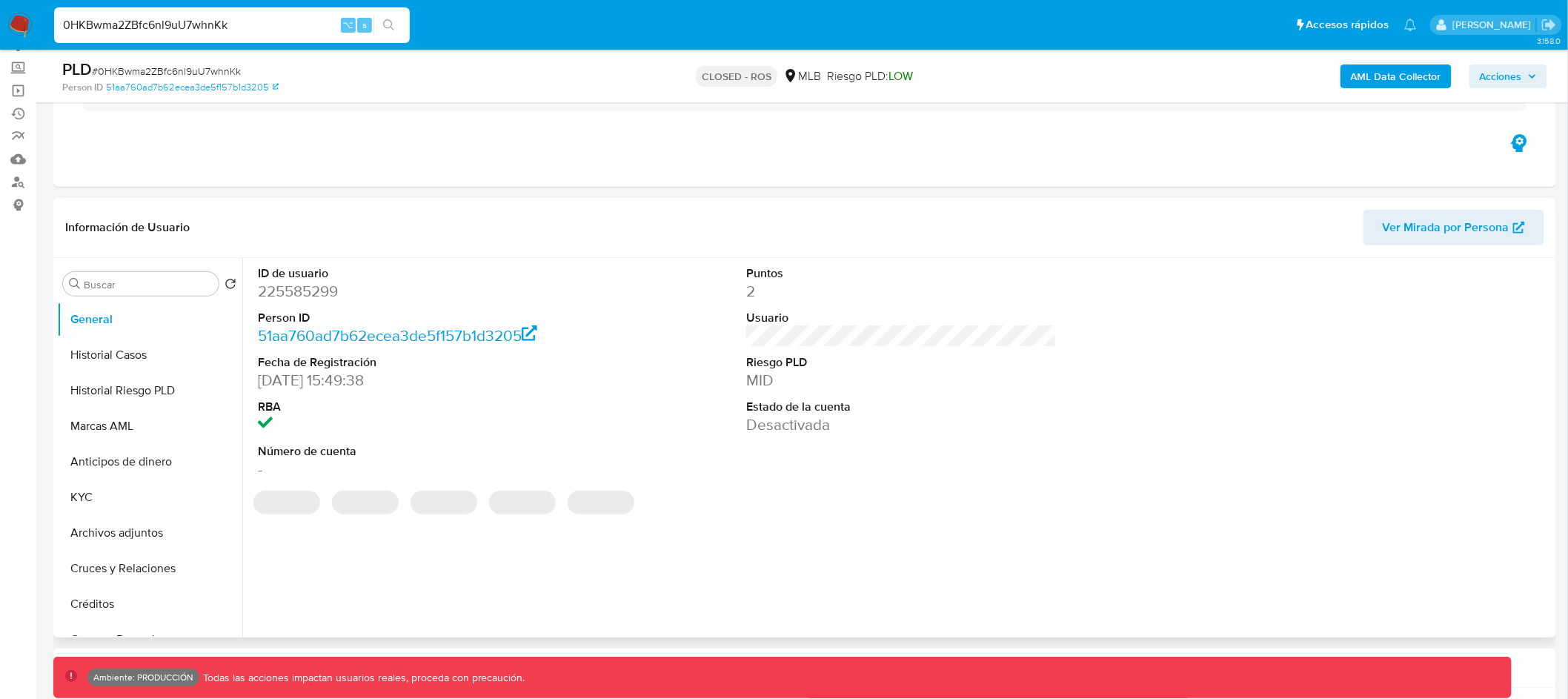
scroll to position [130, 0]
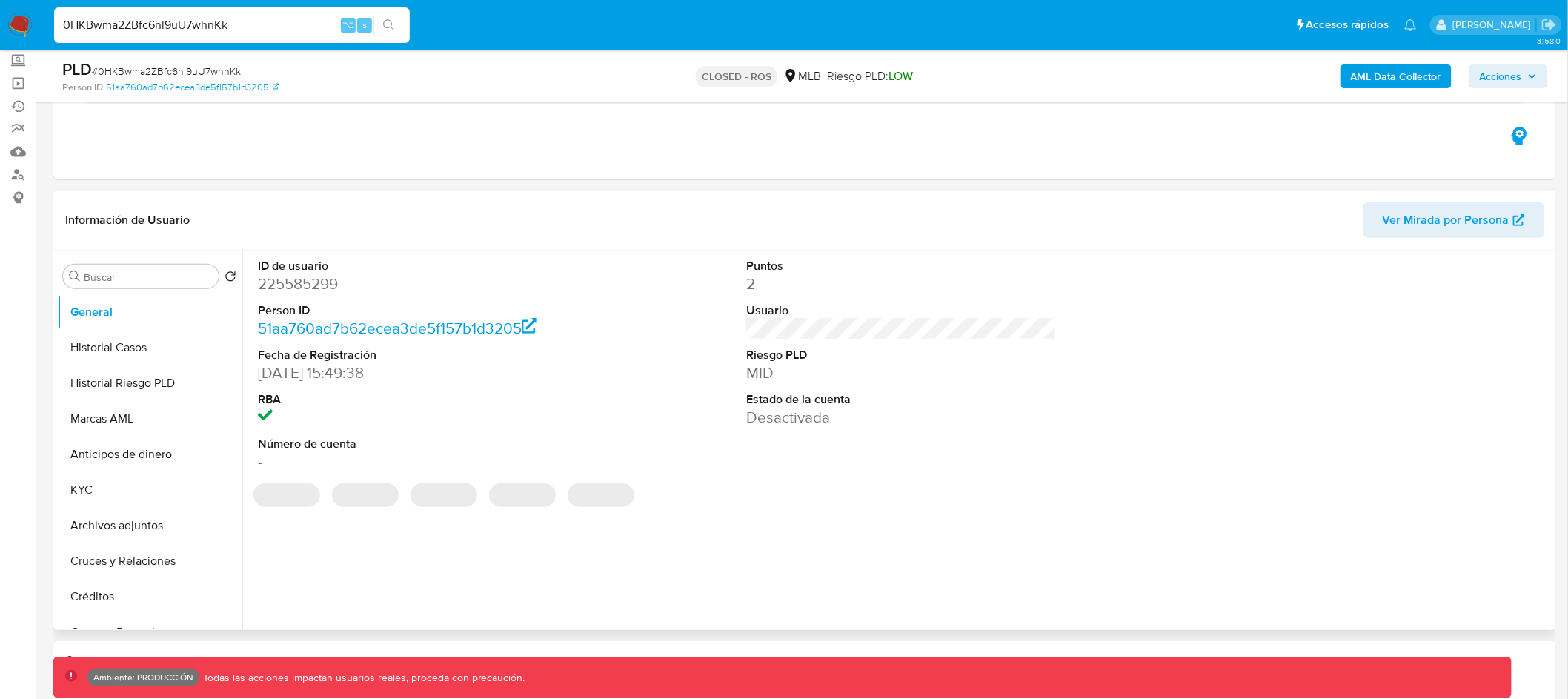
select select "10"
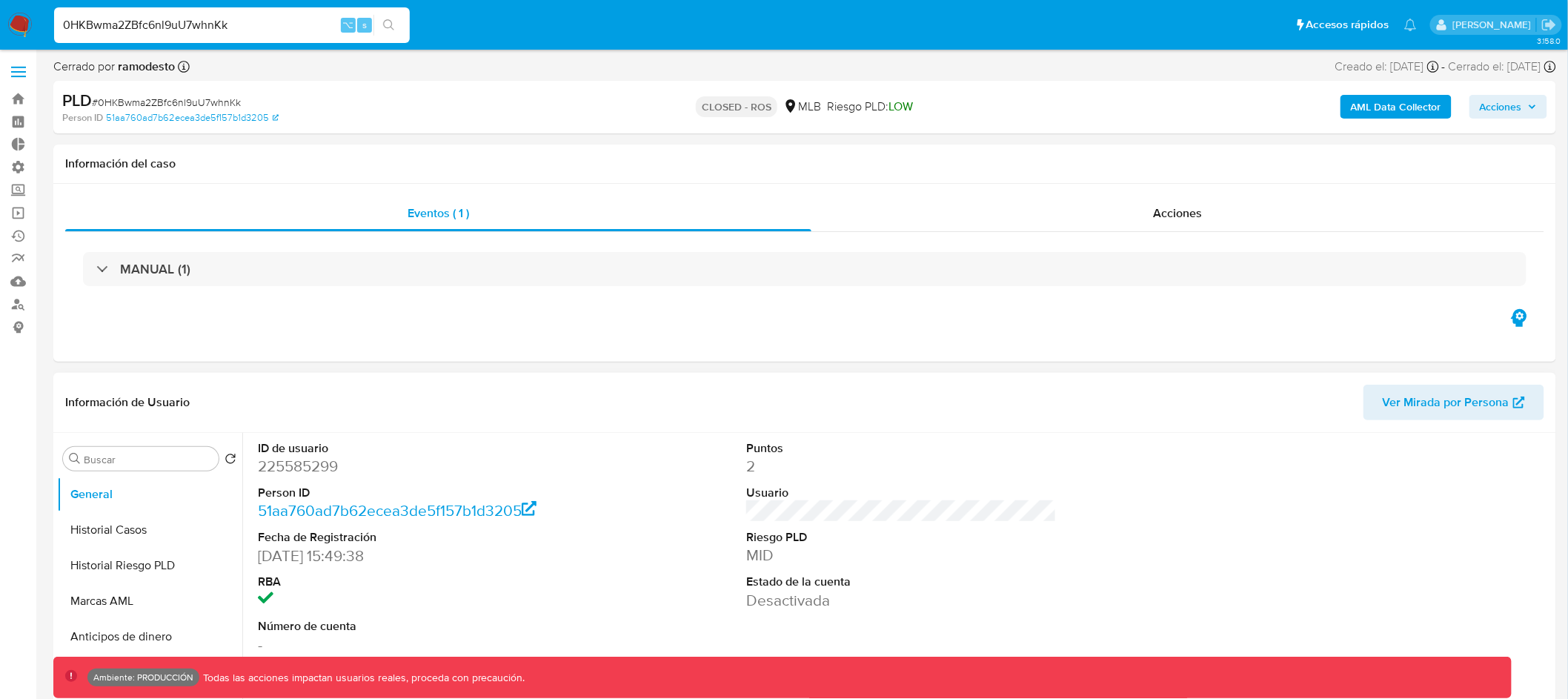
scroll to position [0, 0]
click at [1188, 212] on span "Acciones" at bounding box center [1177, 213] width 49 height 17
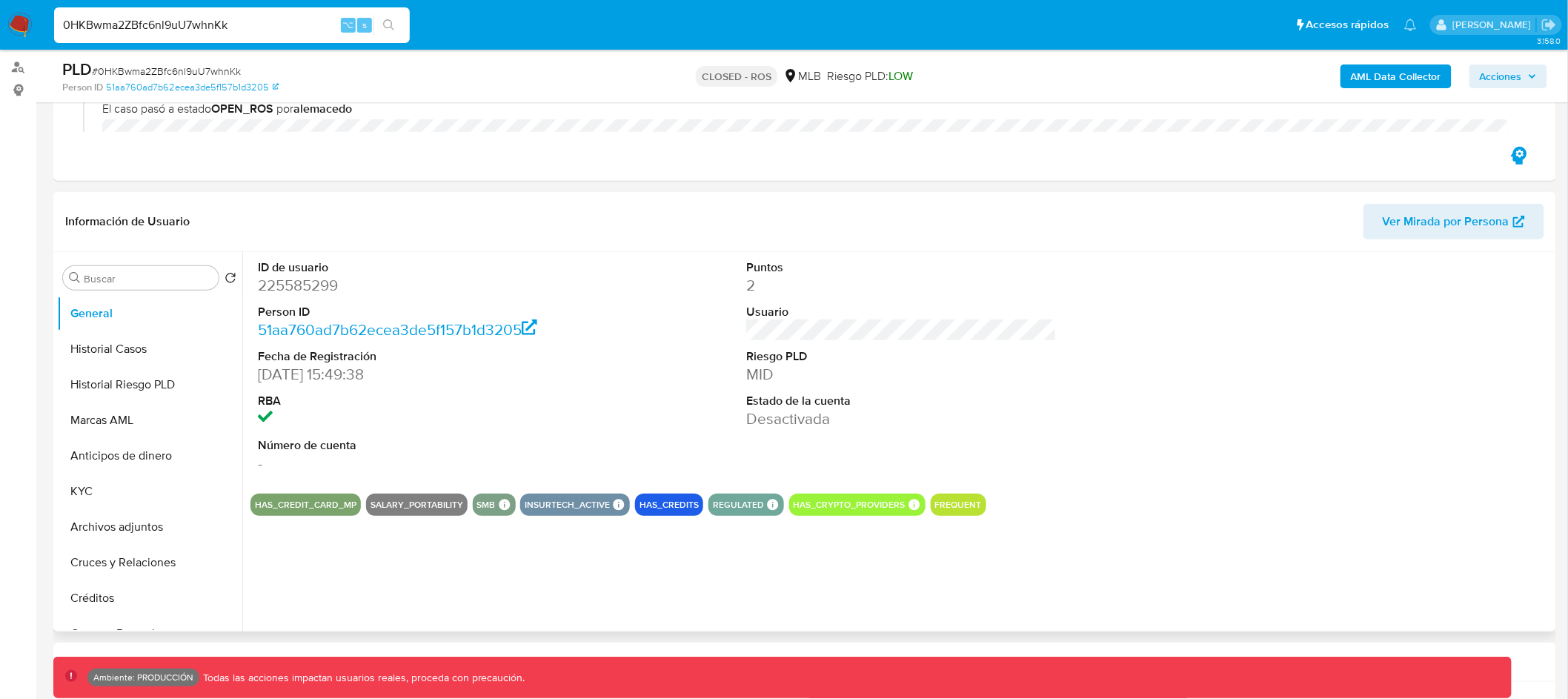
scroll to position [234, 0]
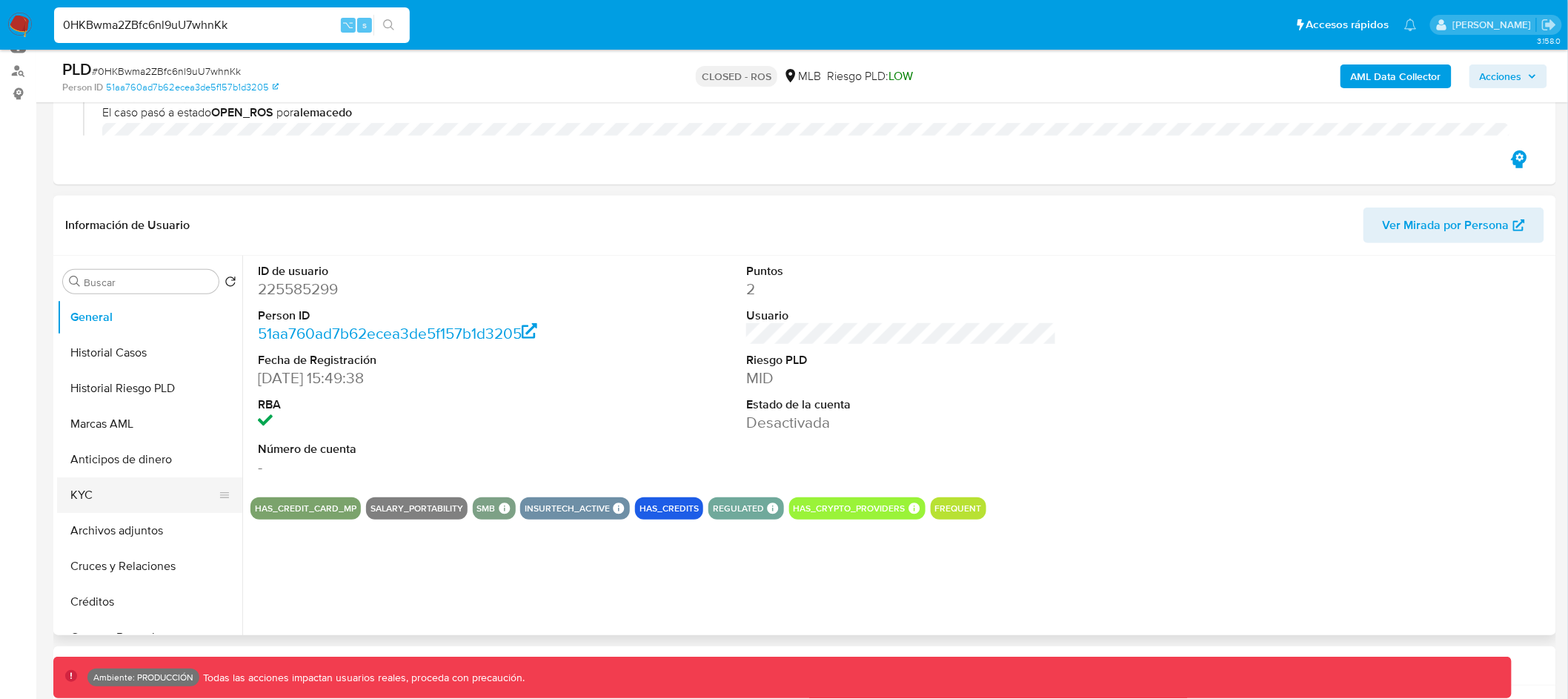
click at [104, 483] on button "KYC" at bounding box center [144, 495] width 173 height 36
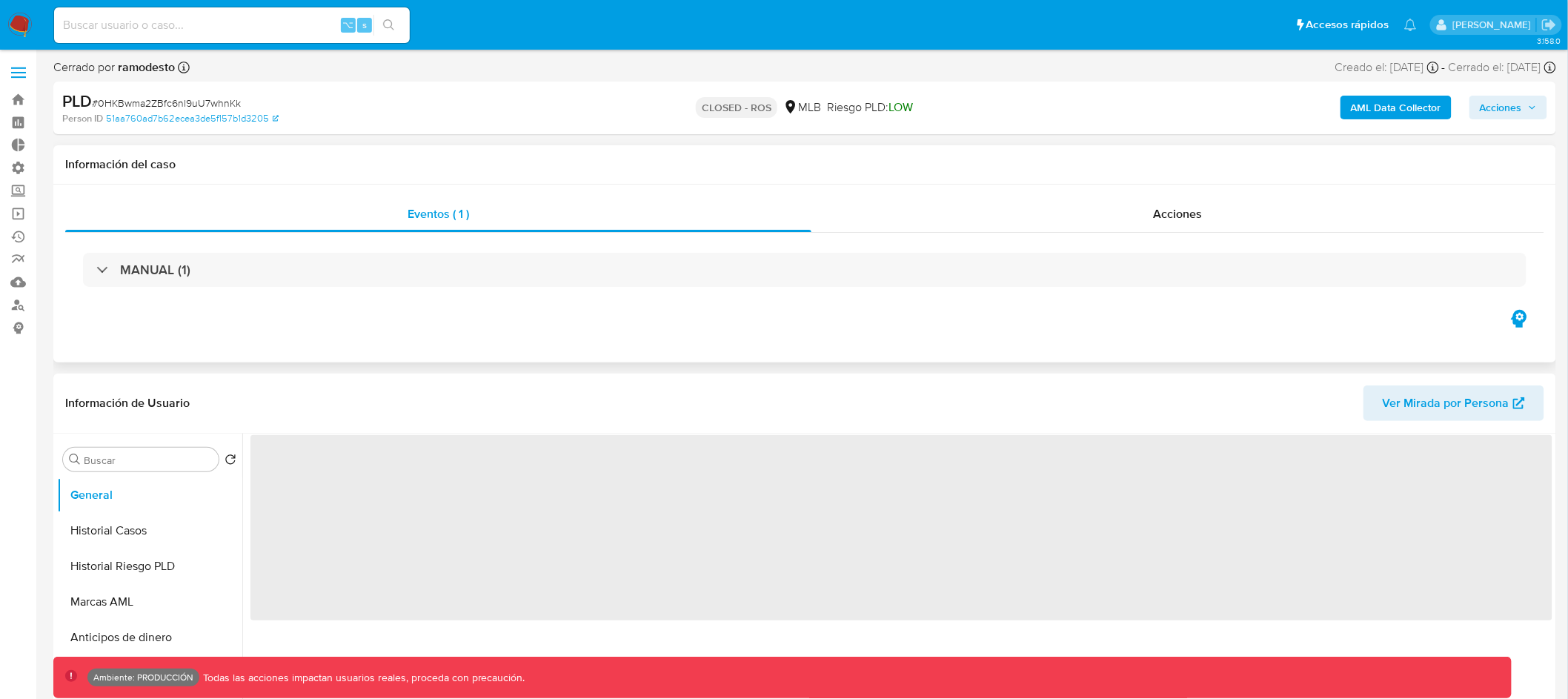
select select "10"
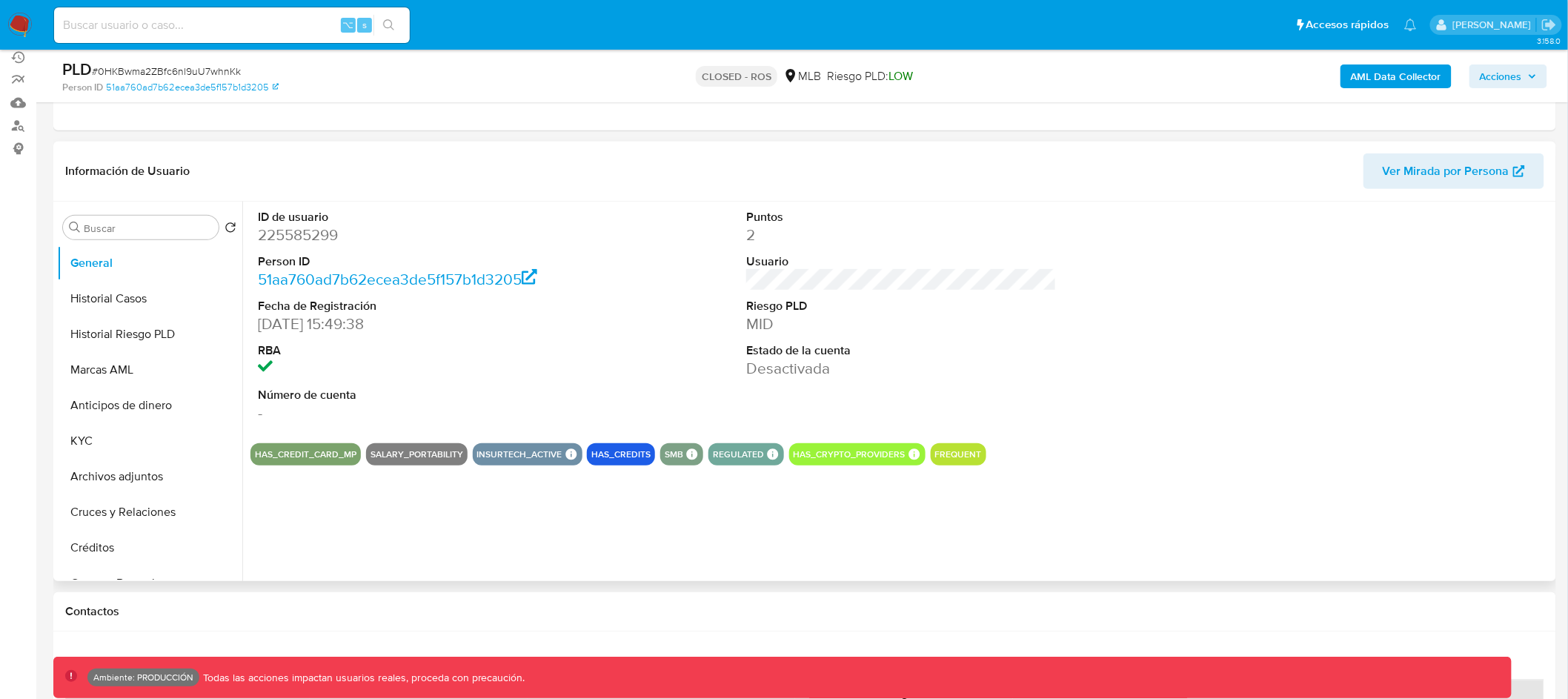
scroll to position [182, 0]
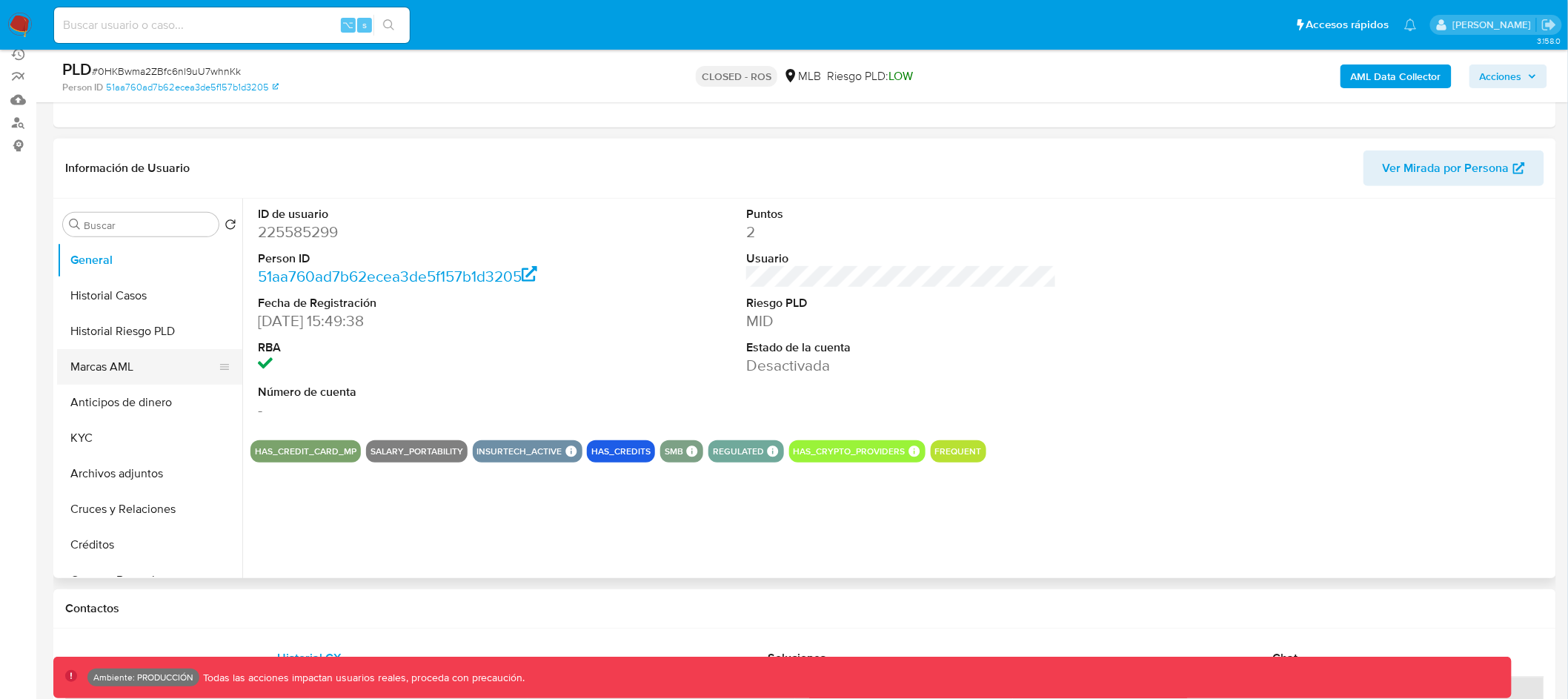
click at [157, 362] on button "Marcas AML" at bounding box center [144, 367] width 173 height 36
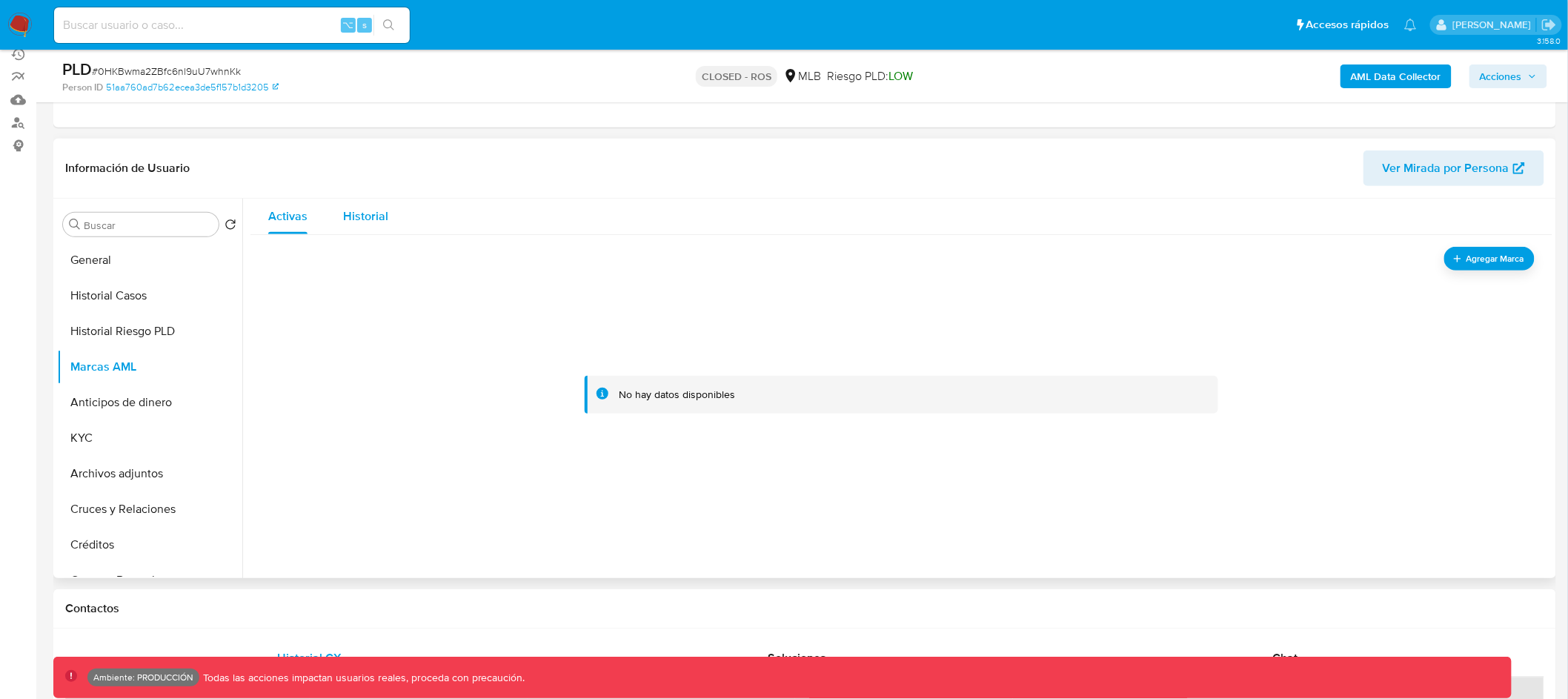
click at [344, 213] on span "Historial" at bounding box center [366, 216] width 46 height 17
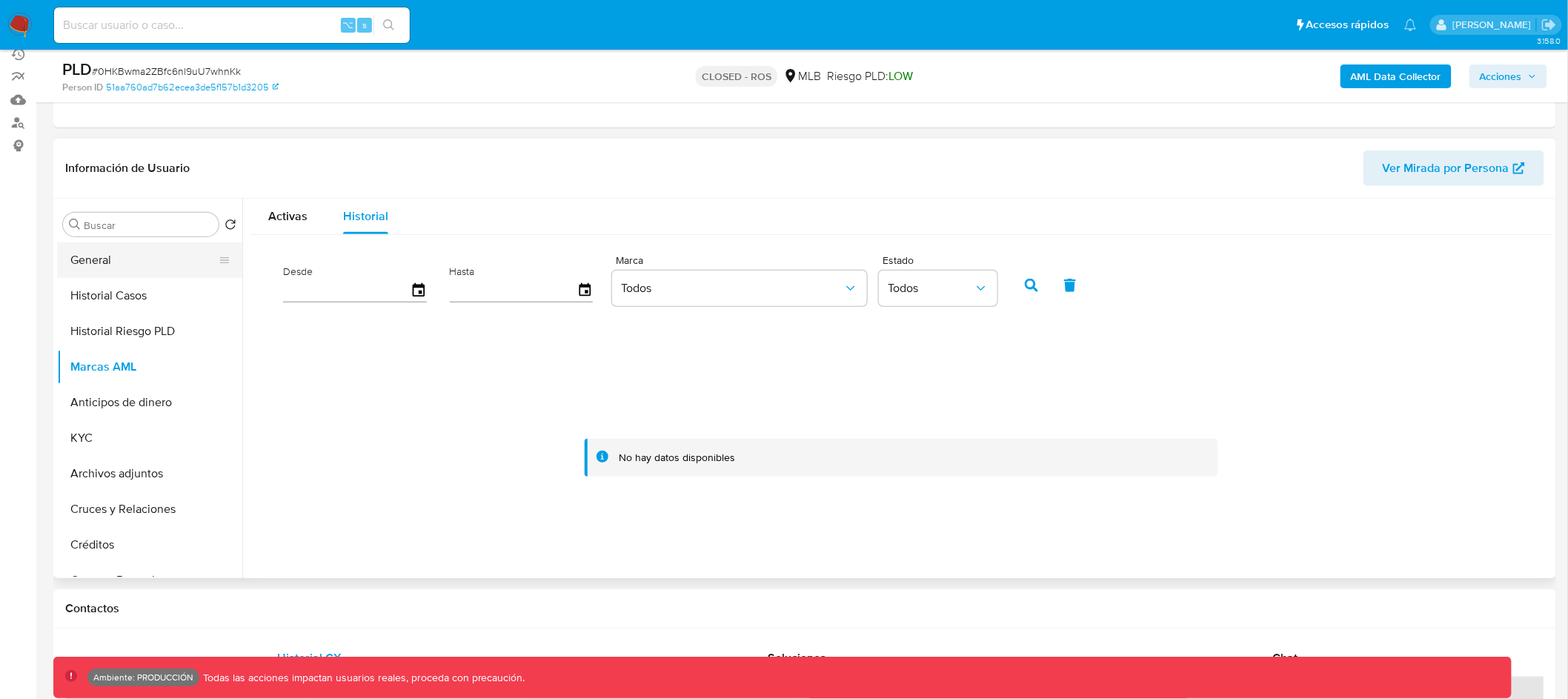
scroll to position [179, 0]
click at [146, 268] on button "General" at bounding box center [144, 263] width 173 height 36
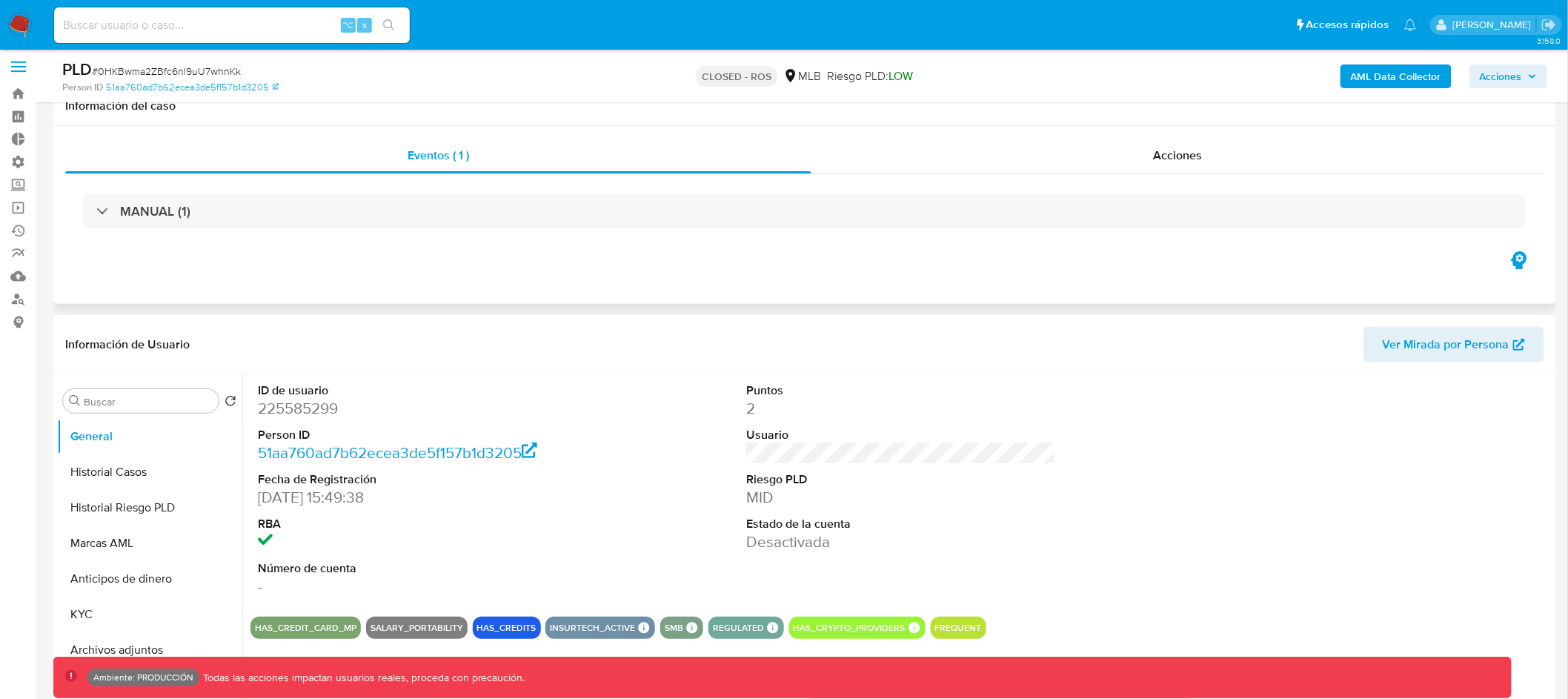
scroll to position [0, 0]
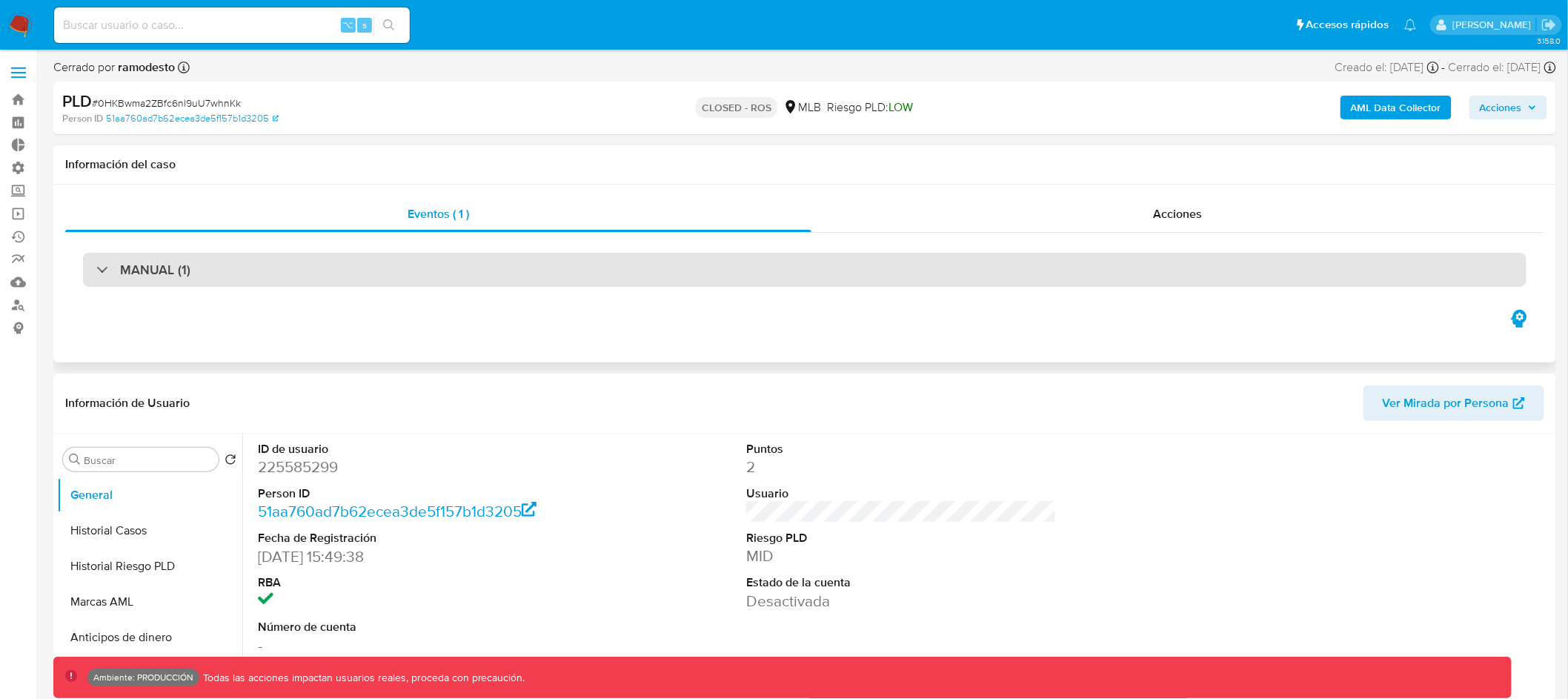
click at [549, 260] on div "MANUAL (1)" at bounding box center [805, 270] width 1444 height 34
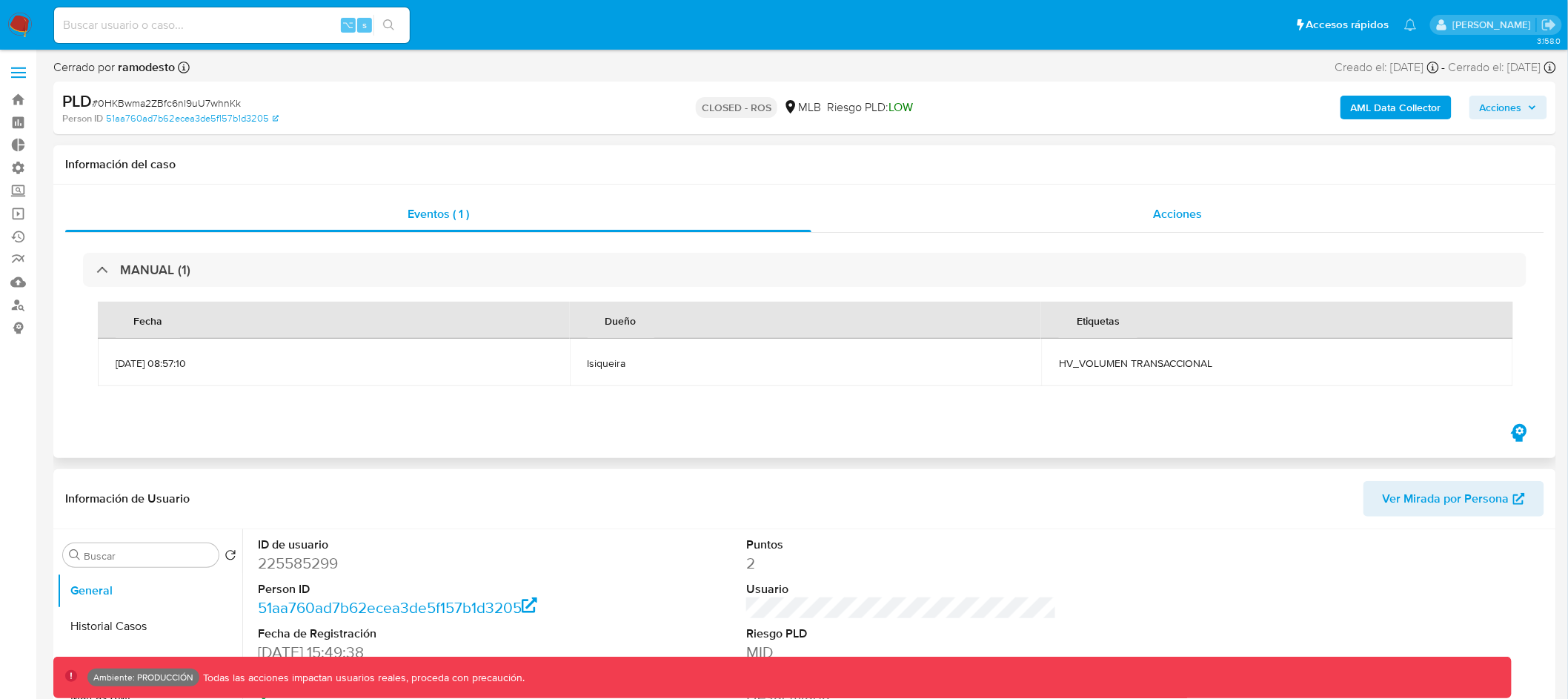
click at [1199, 221] on span "Acciones" at bounding box center [1177, 213] width 49 height 17
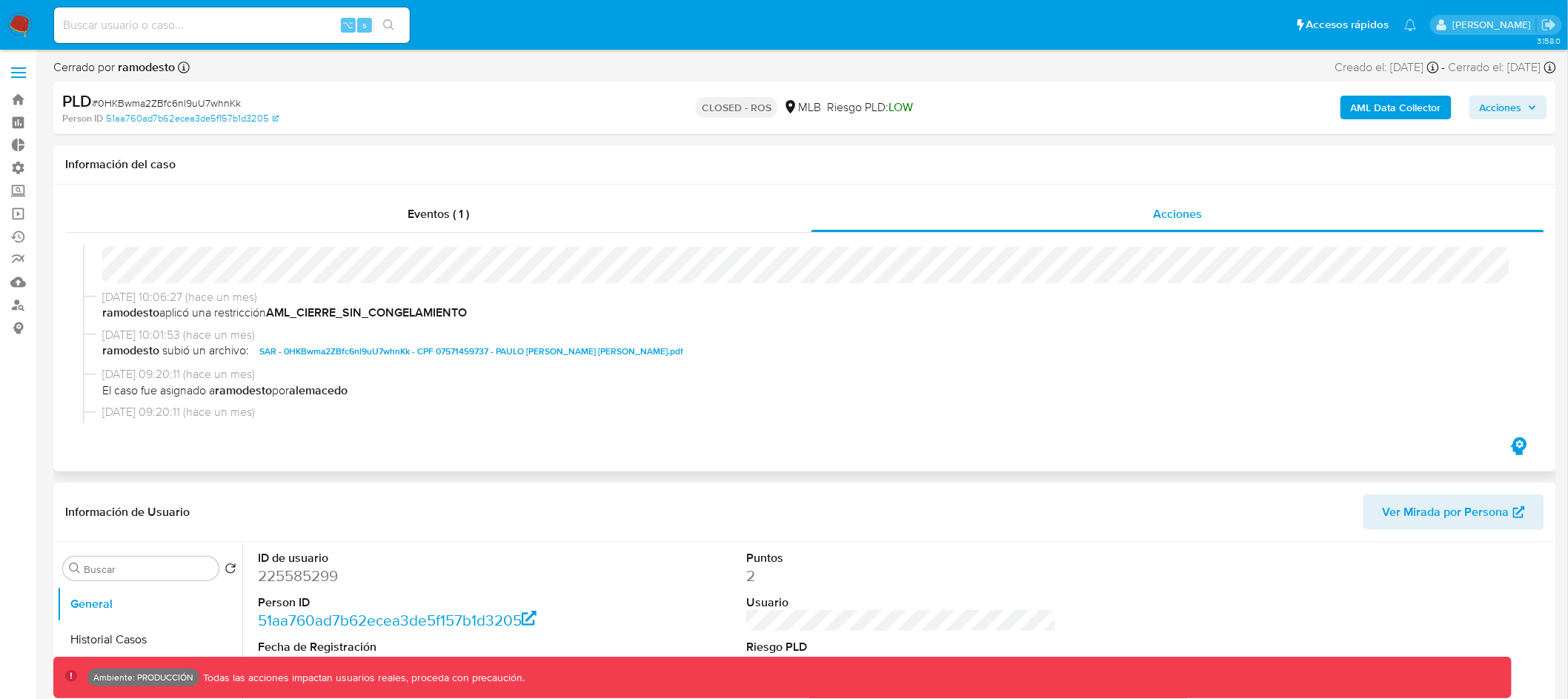
scroll to position [99, 0]
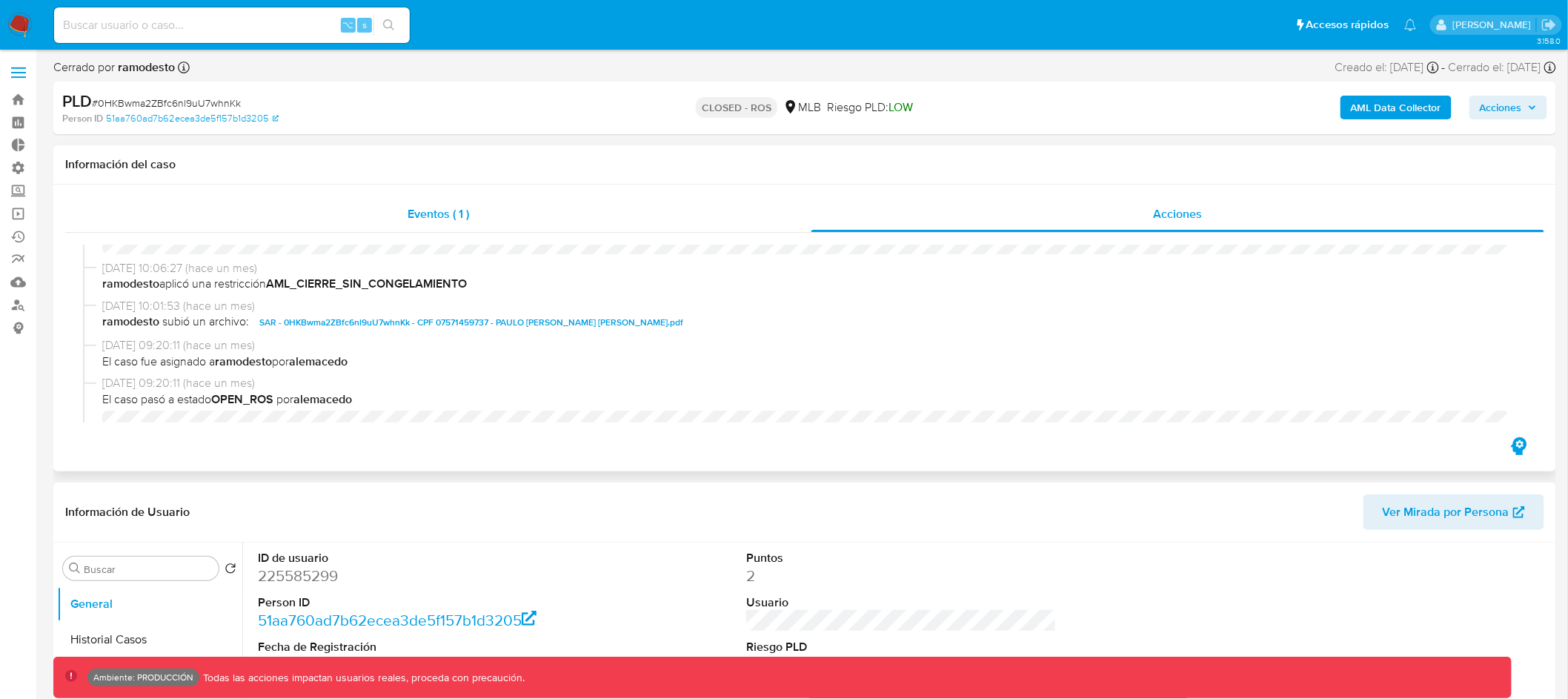
click at [439, 218] on span "Eventos ( 1 )" at bounding box center [438, 213] width 62 height 17
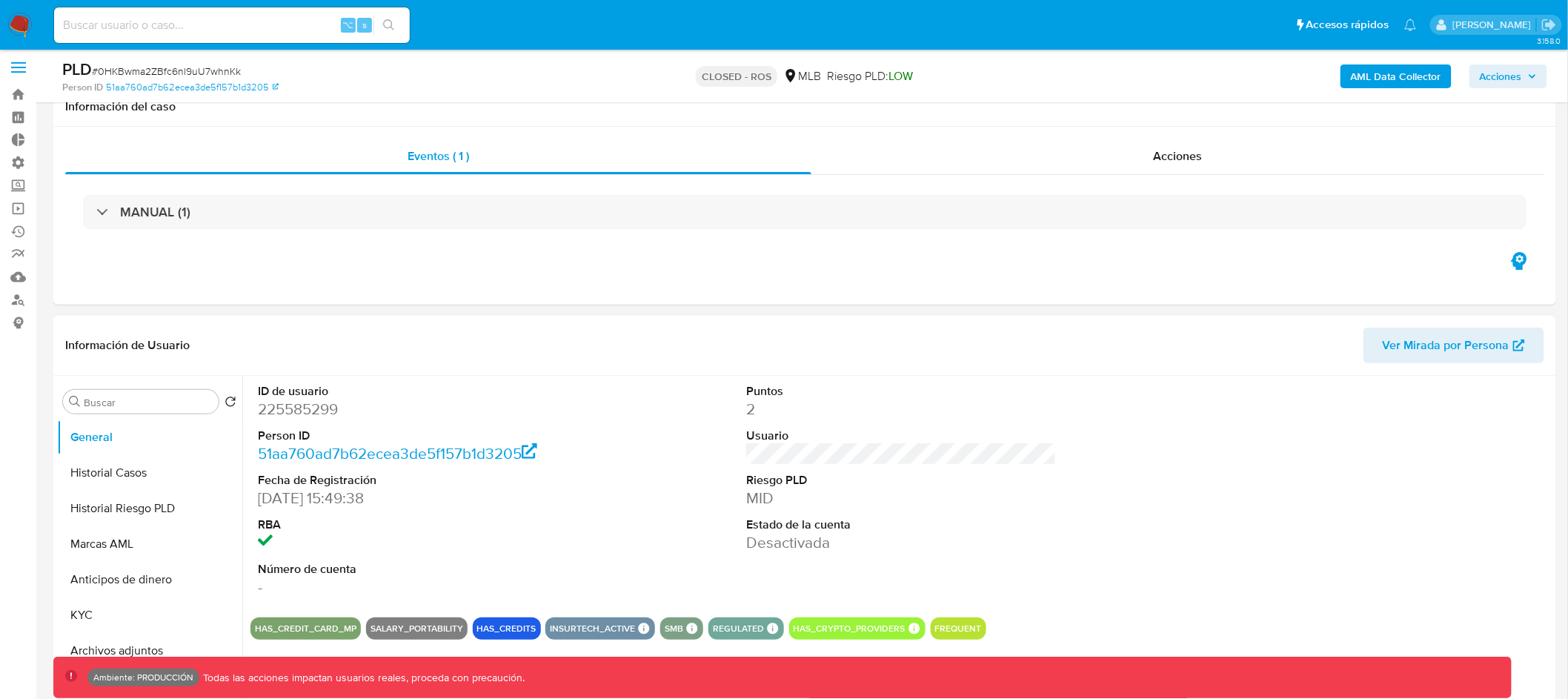
scroll to position [291, 0]
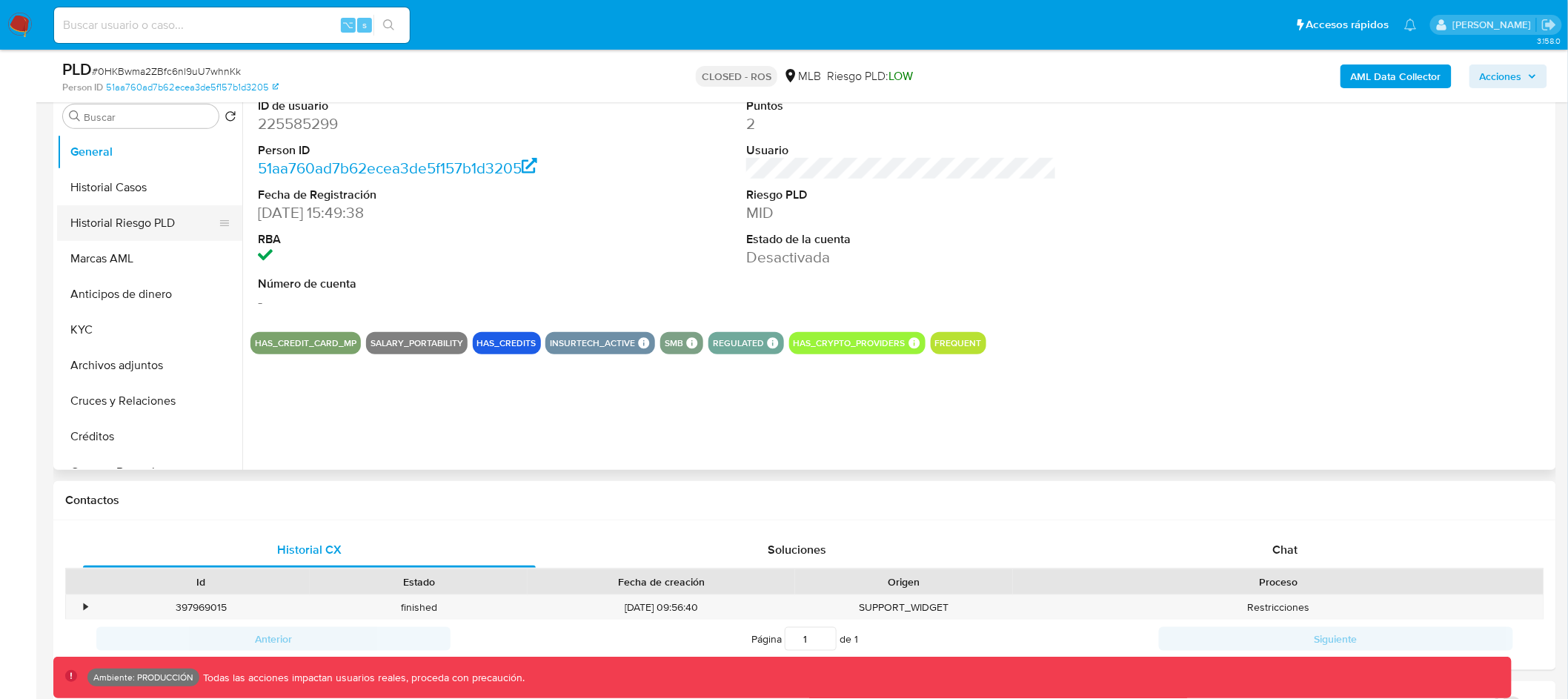
click at [160, 226] on button "Historial Riesgo PLD" at bounding box center [144, 223] width 173 height 36
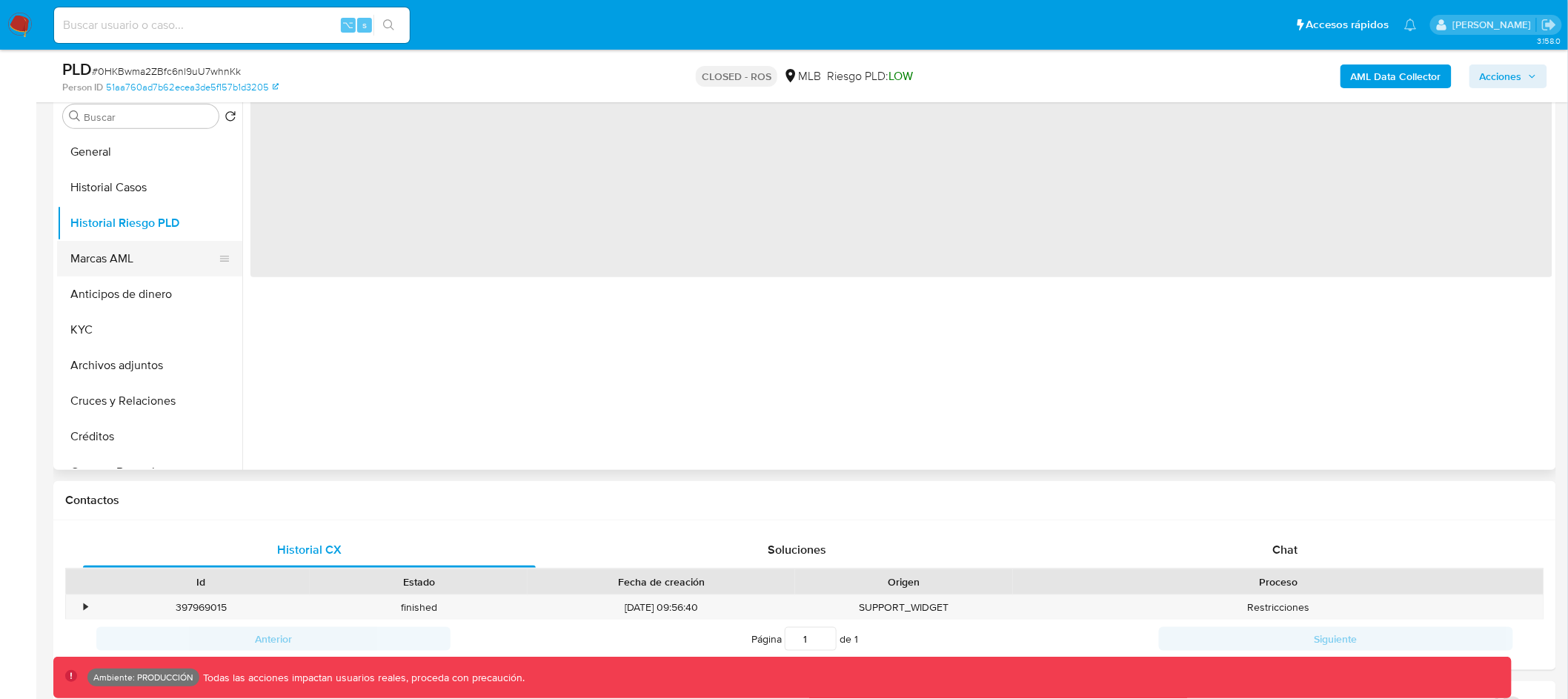
click at [179, 265] on button "Marcas AML" at bounding box center [144, 259] width 173 height 36
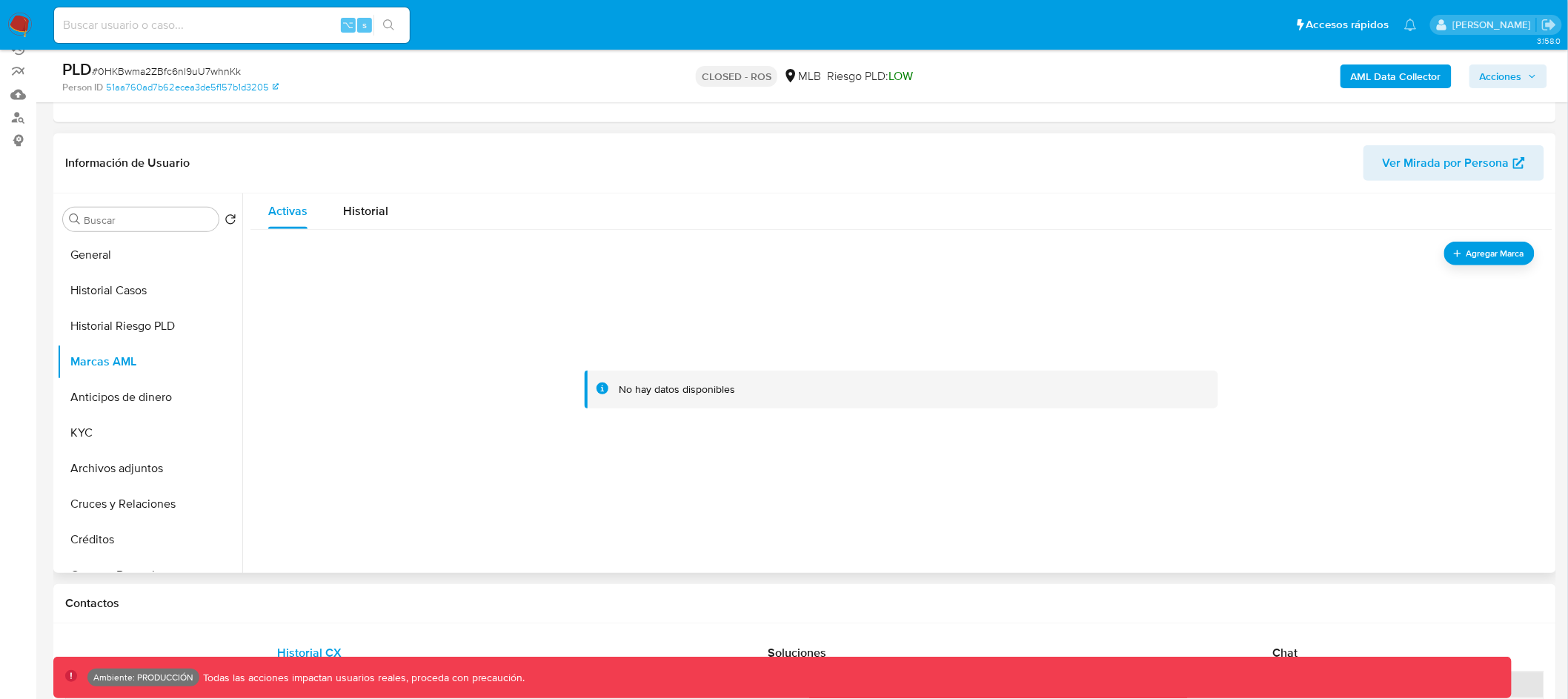
scroll to position [171, 0]
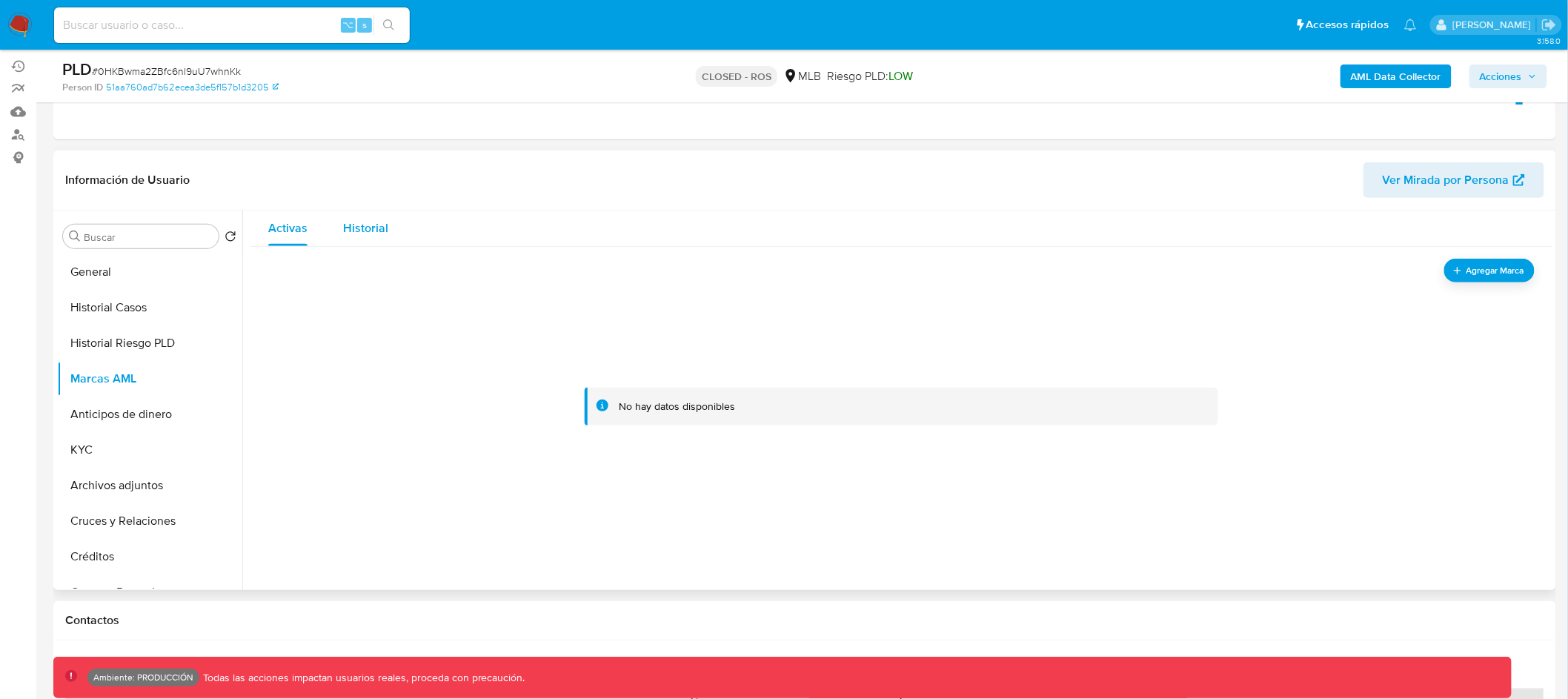
click at [366, 230] on span "Historial" at bounding box center [366, 228] width 46 height 17
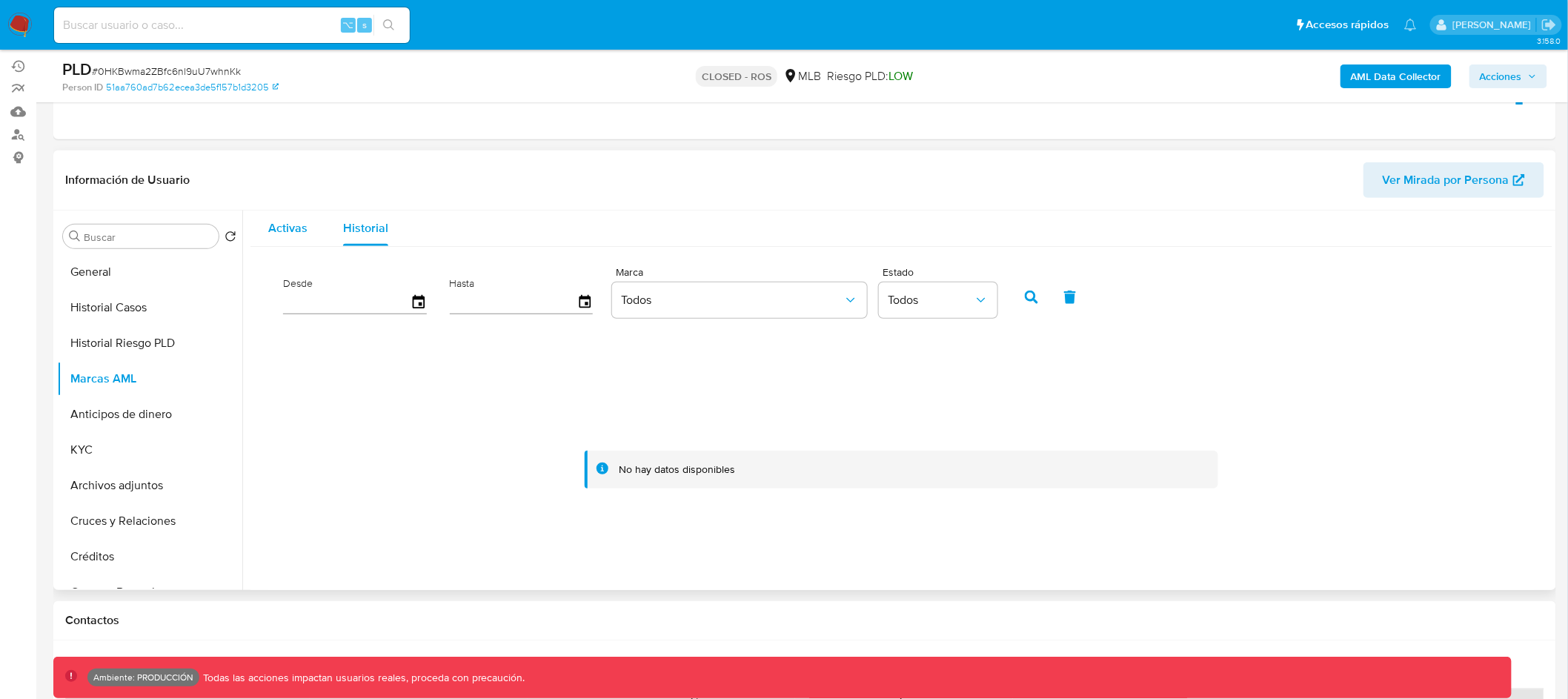
click at [291, 228] on span "Activas" at bounding box center [288, 228] width 39 height 17
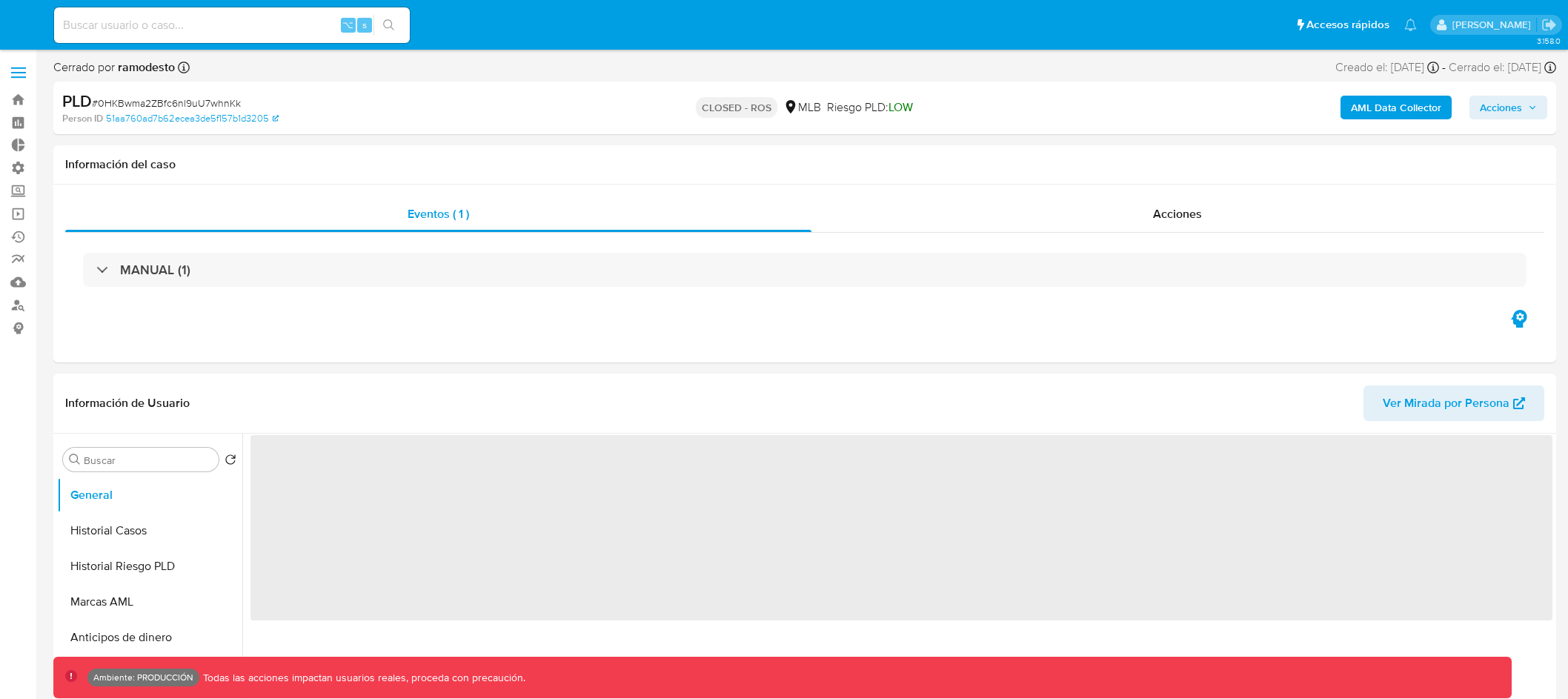
select select "10"
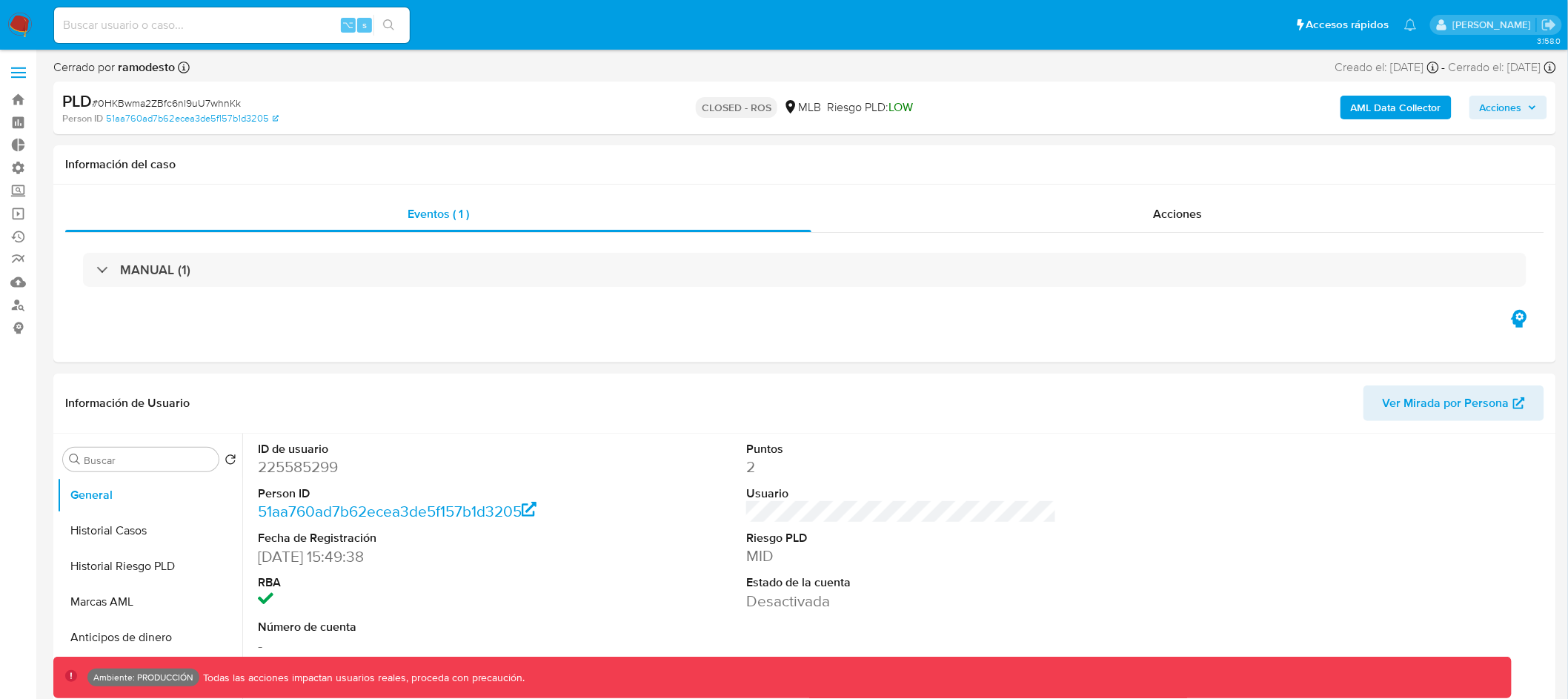
click at [217, 29] on input at bounding box center [232, 25] width 356 height 20
paste input "eGjDIOHSWWhWIMtbCCPvMiYg"
type input "eGjDIOHSWWhWIMtbCCPvMiYg"
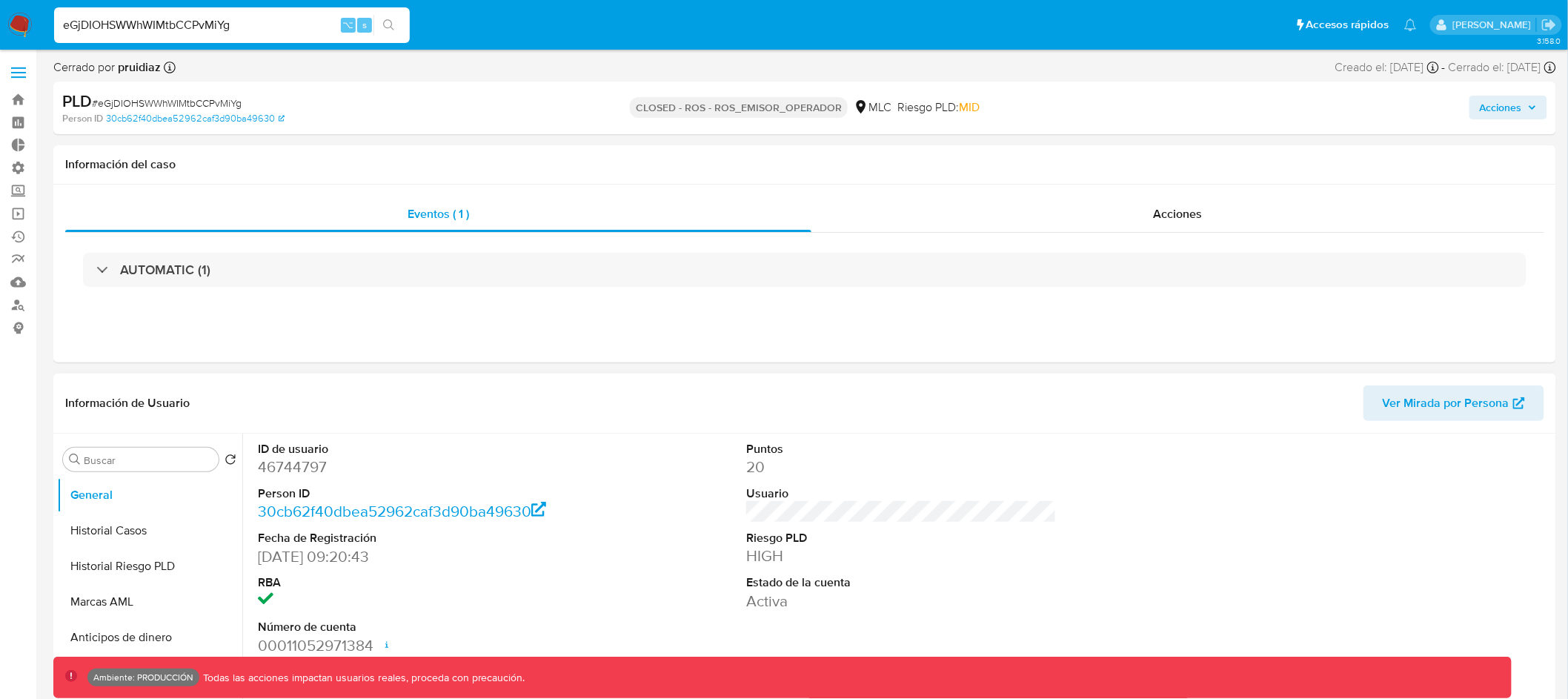
select select "10"
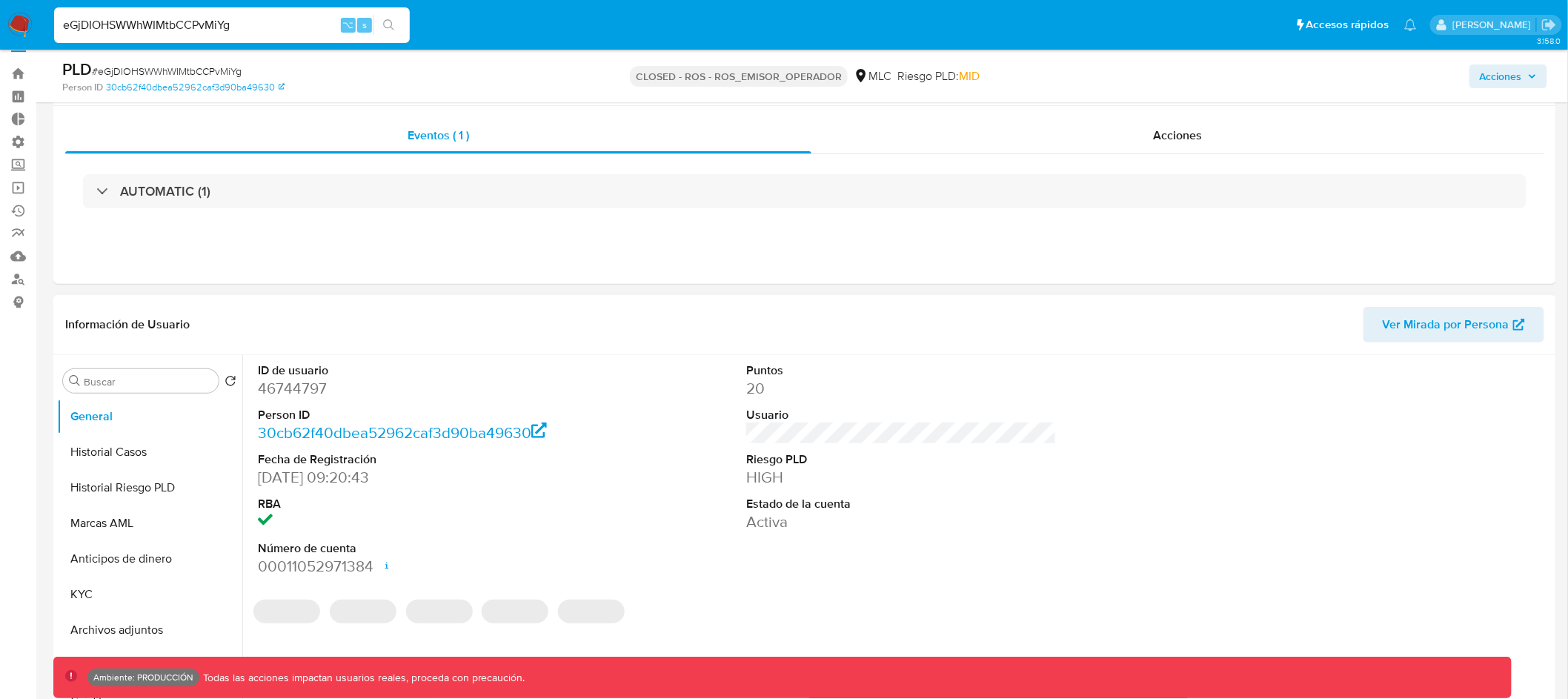
scroll to position [98, 0]
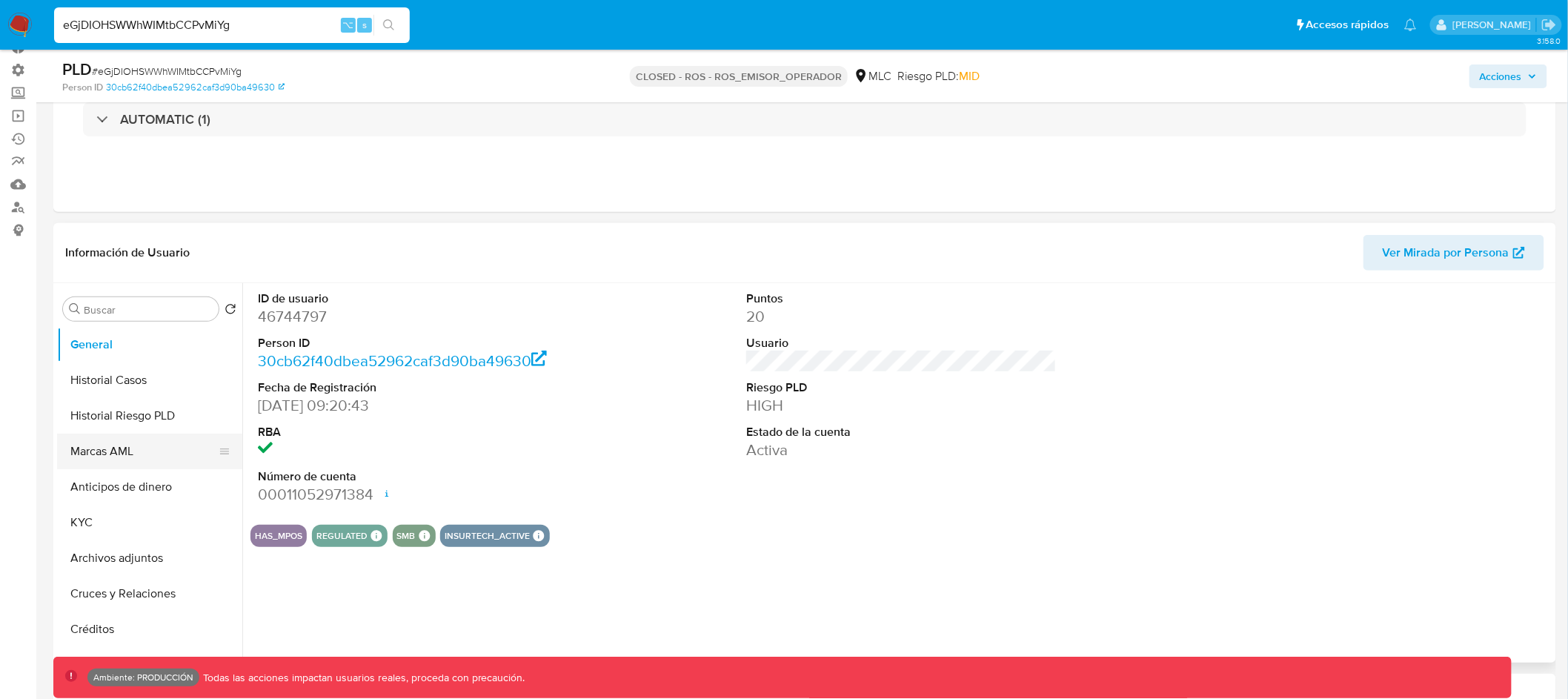
click at [156, 453] on button "Marcas AML" at bounding box center [144, 452] width 173 height 36
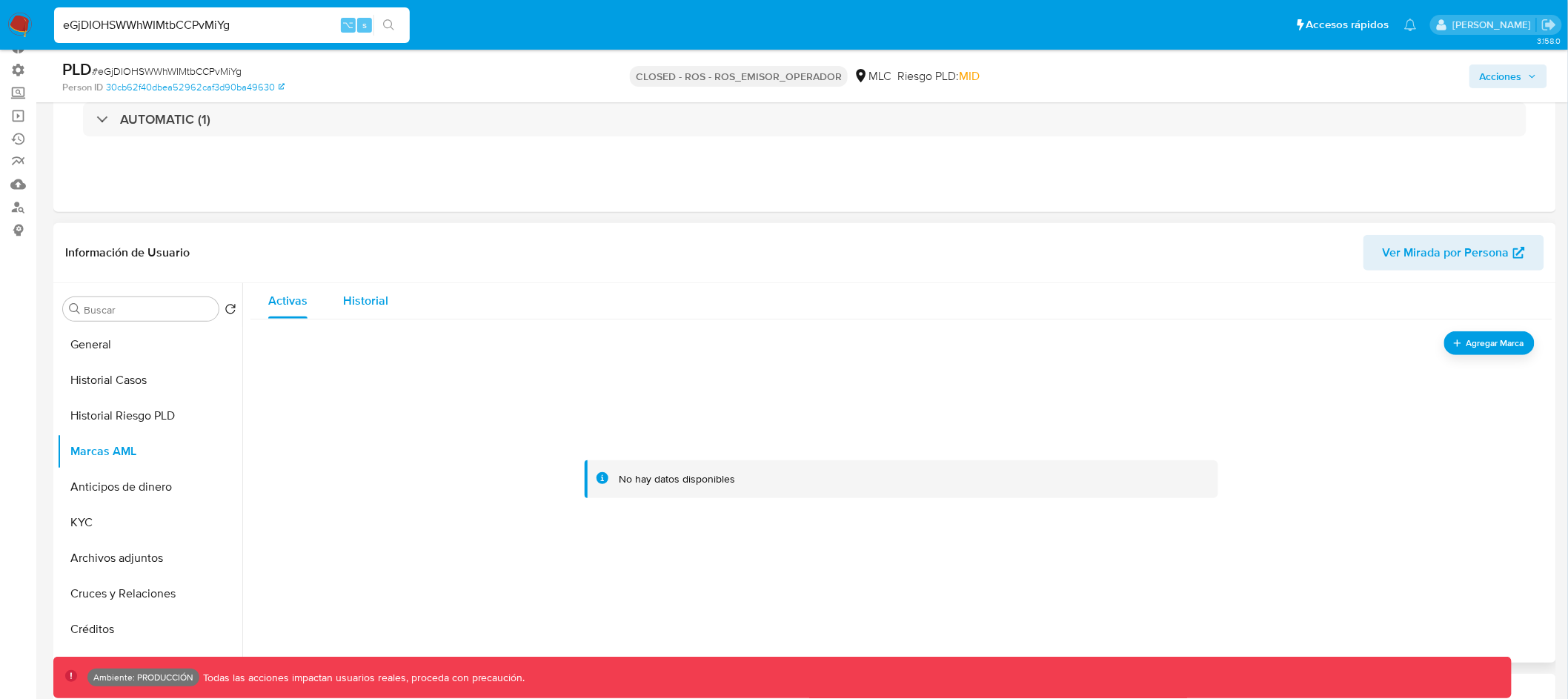
click at [352, 303] on span "Historial" at bounding box center [366, 300] width 46 height 17
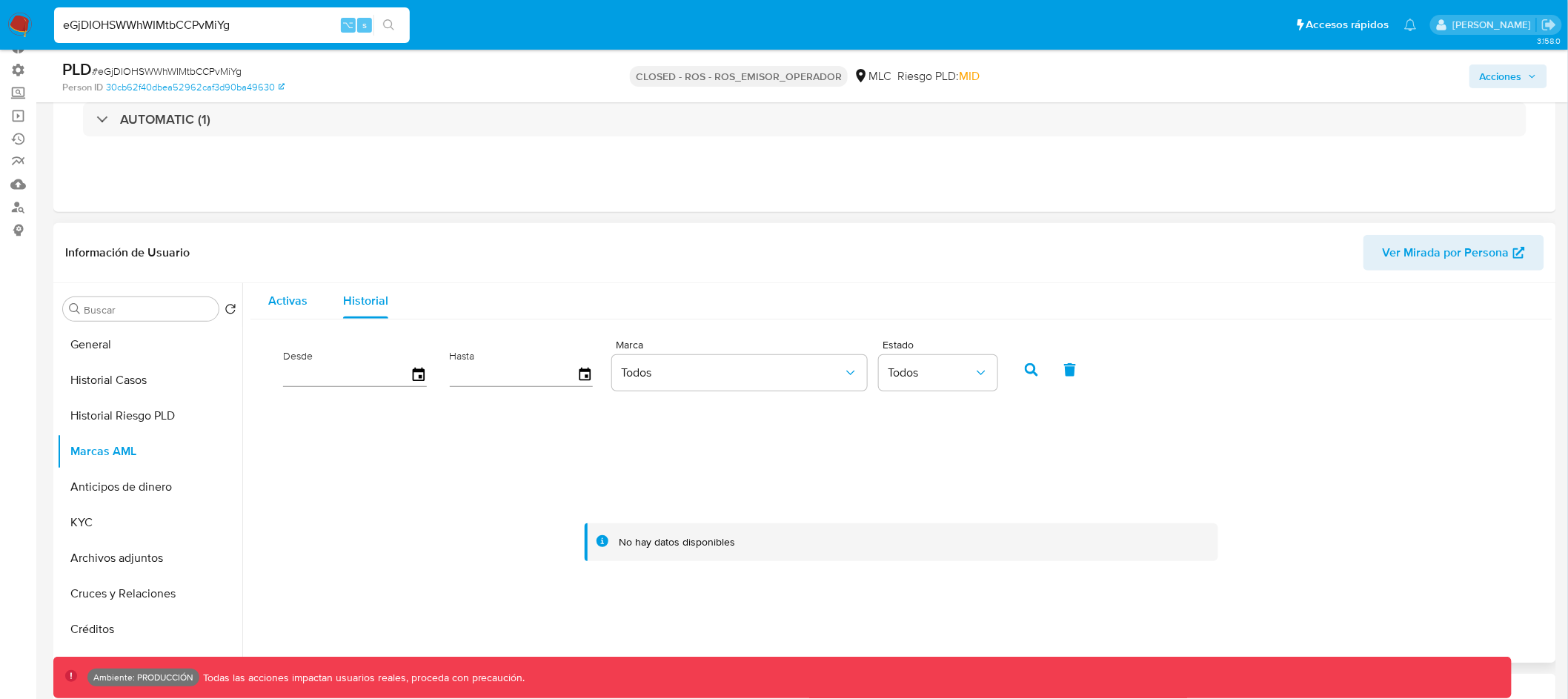
click at [270, 307] on span "Activas" at bounding box center [288, 300] width 39 height 17
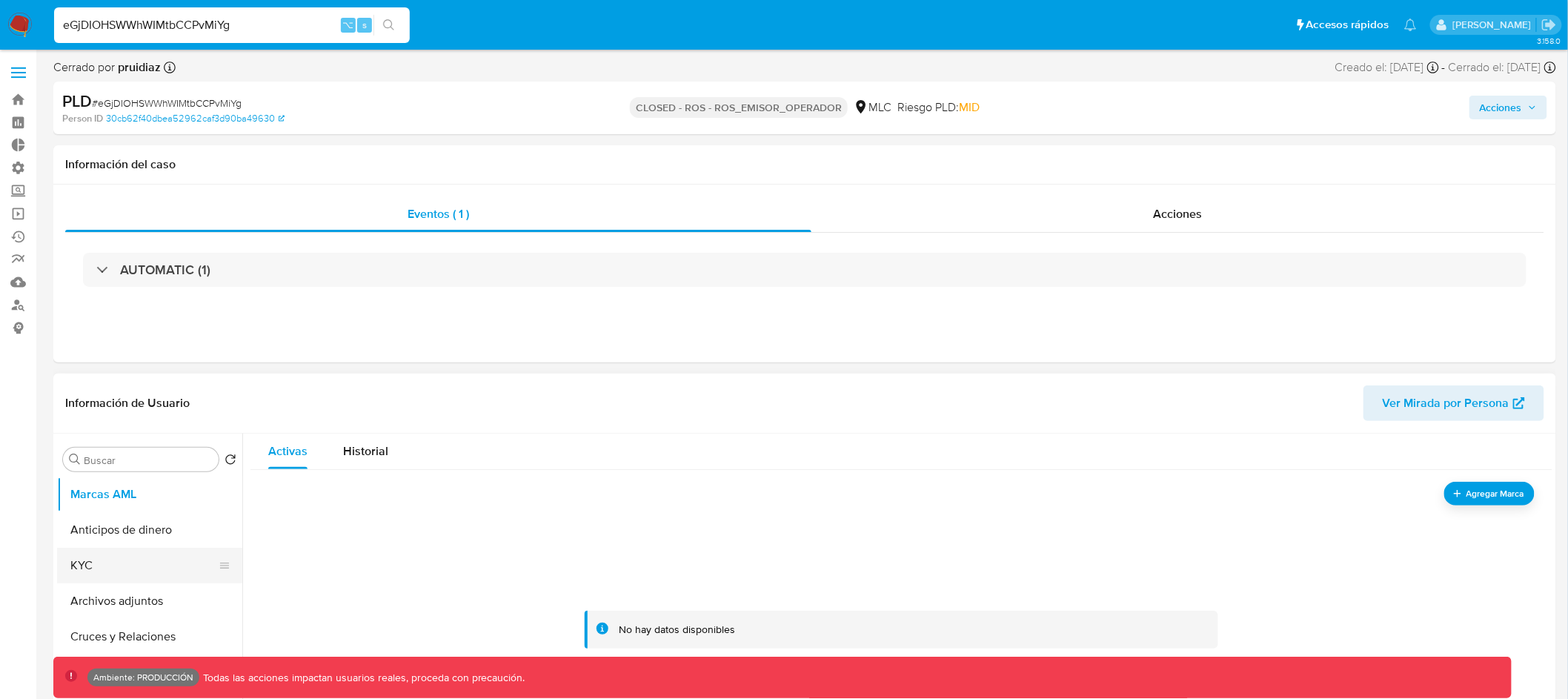
scroll to position [116, 0]
click at [145, 546] on button "KYC" at bounding box center [144, 557] width 173 height 36
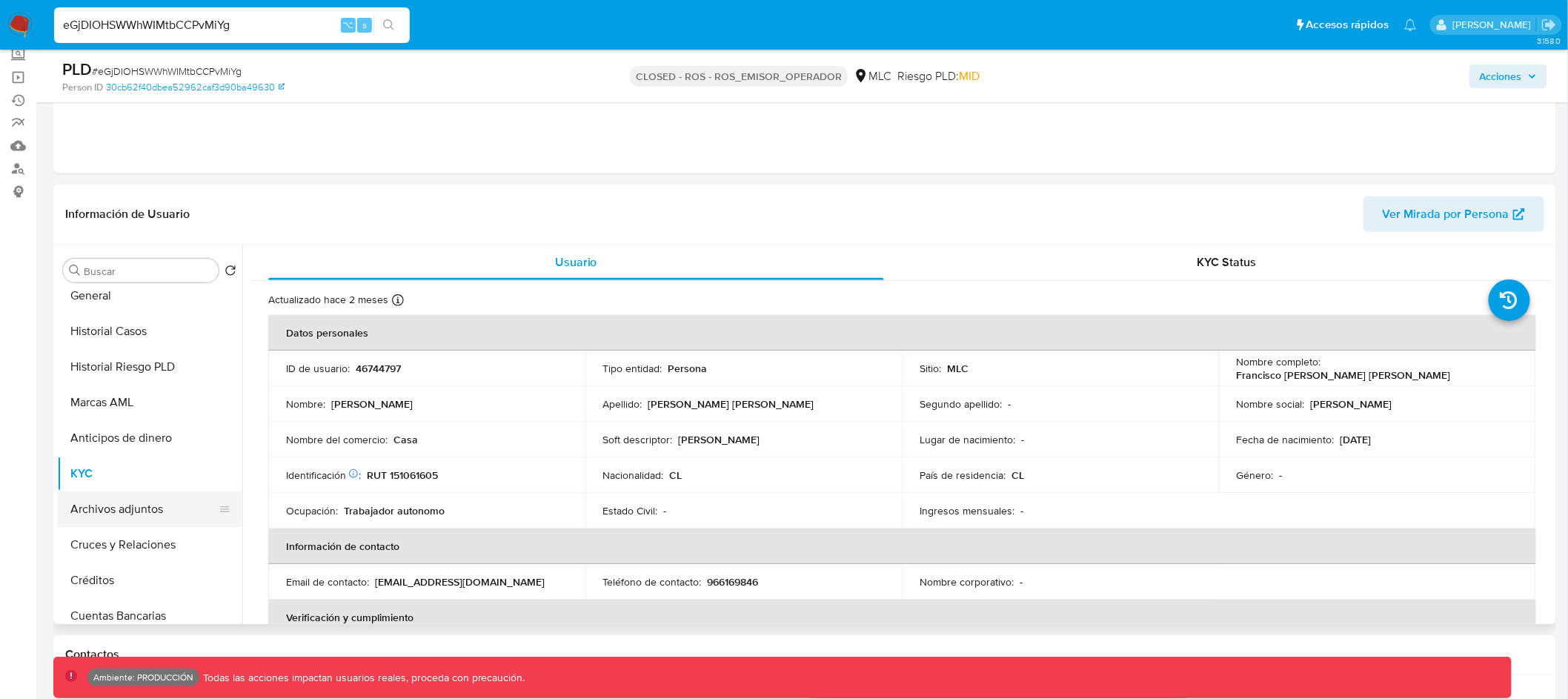
scroll to position [0, 0]
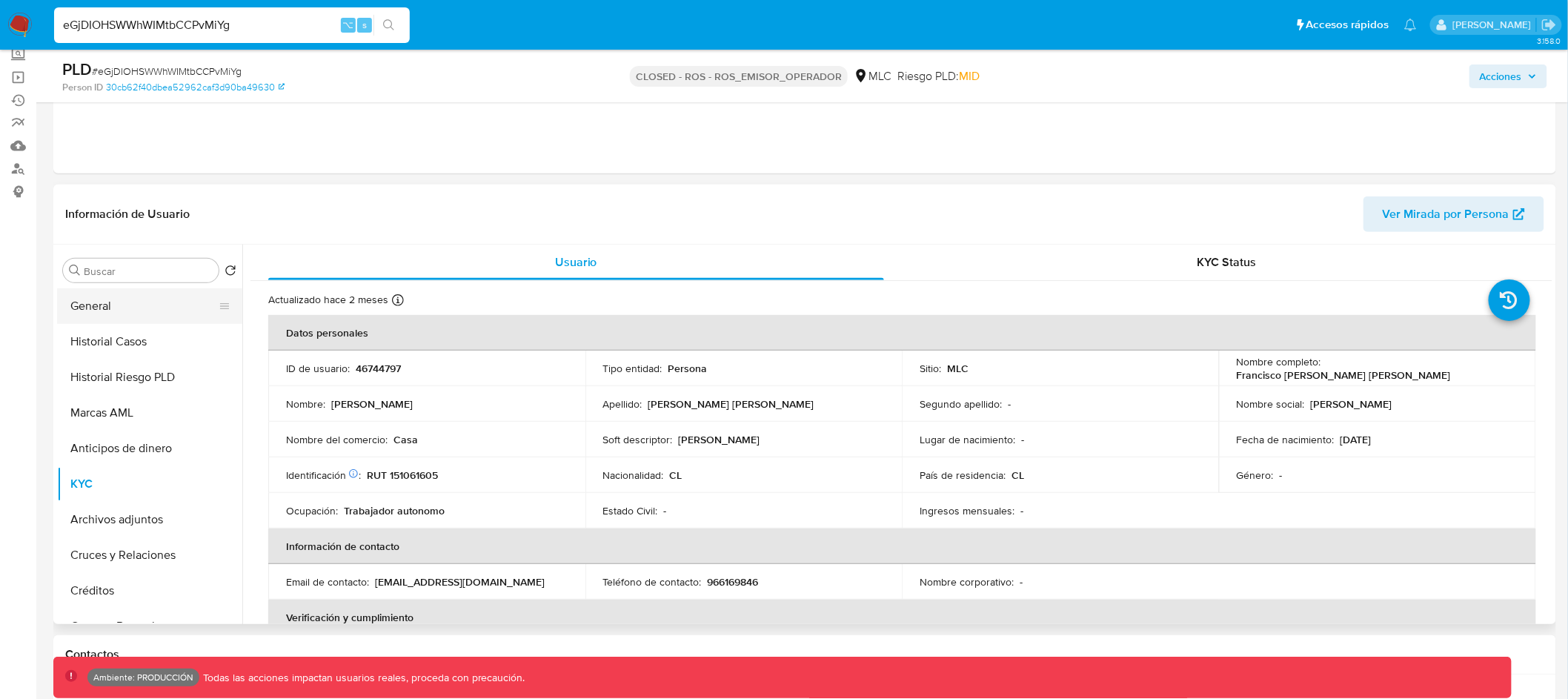
click at [164, 315] on button "General" at bounding box center [144, 306] width 173 height 36
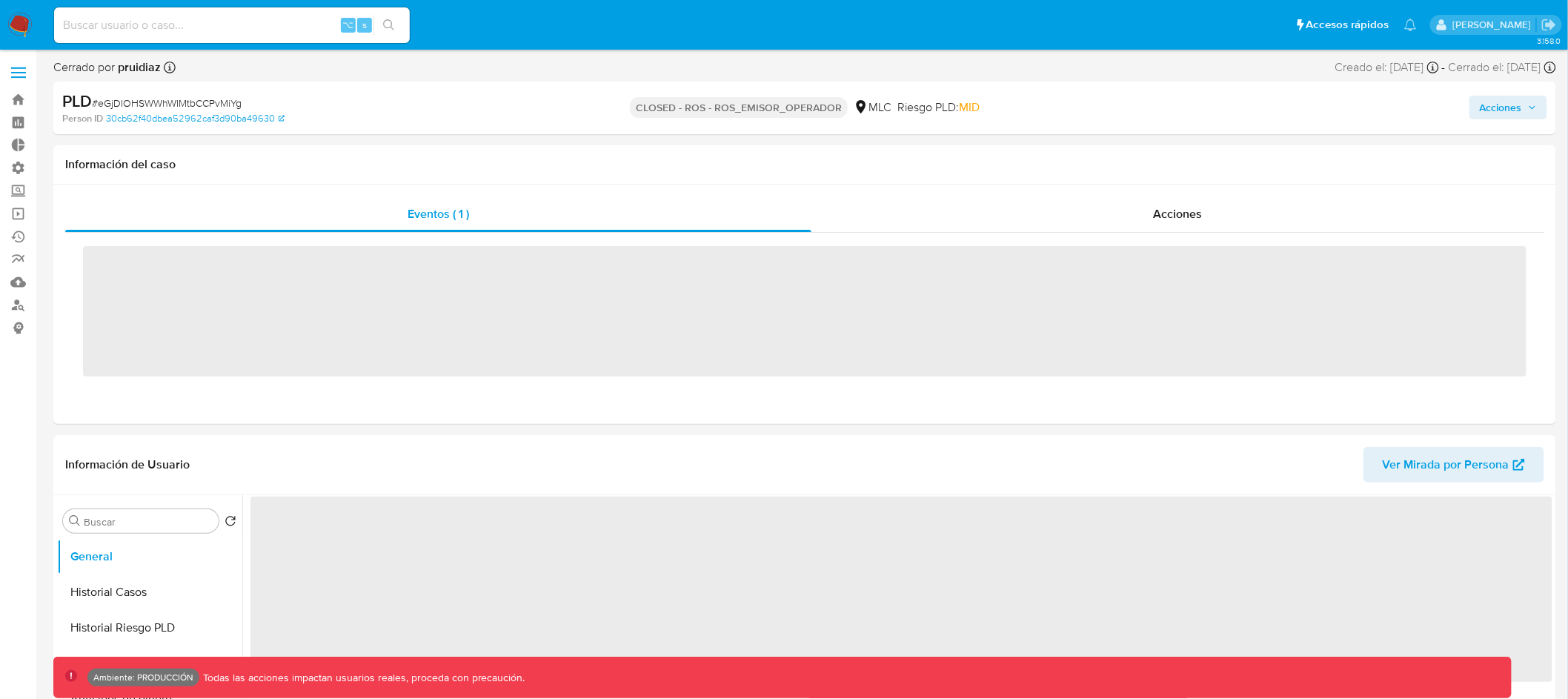
click at [239, 24] on input at bounding box center [232, 25] width 356 height 20
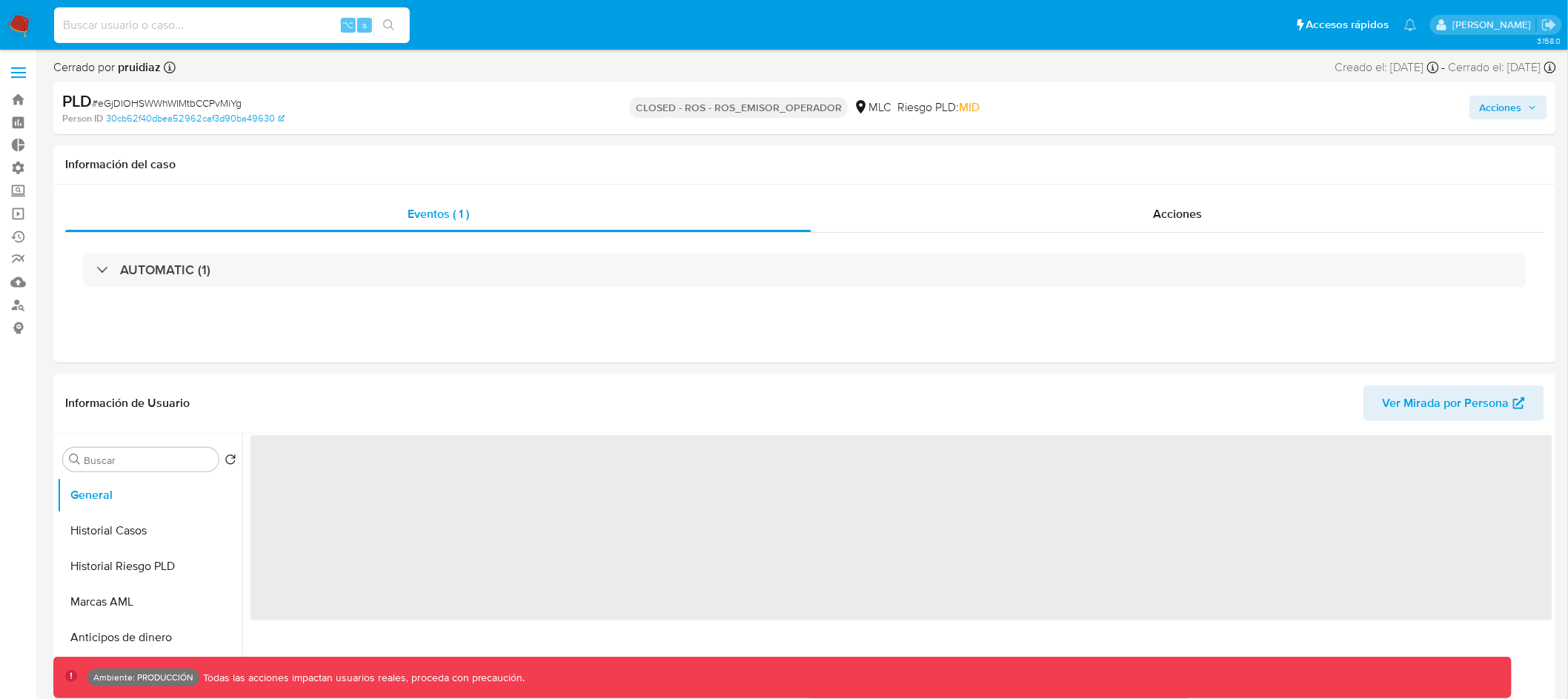
paste input "CNMDtAFiu1mHQl6rBD9yPhAU"
type input "CNMDtAFiu1mHQl6rBD9yPhAU"
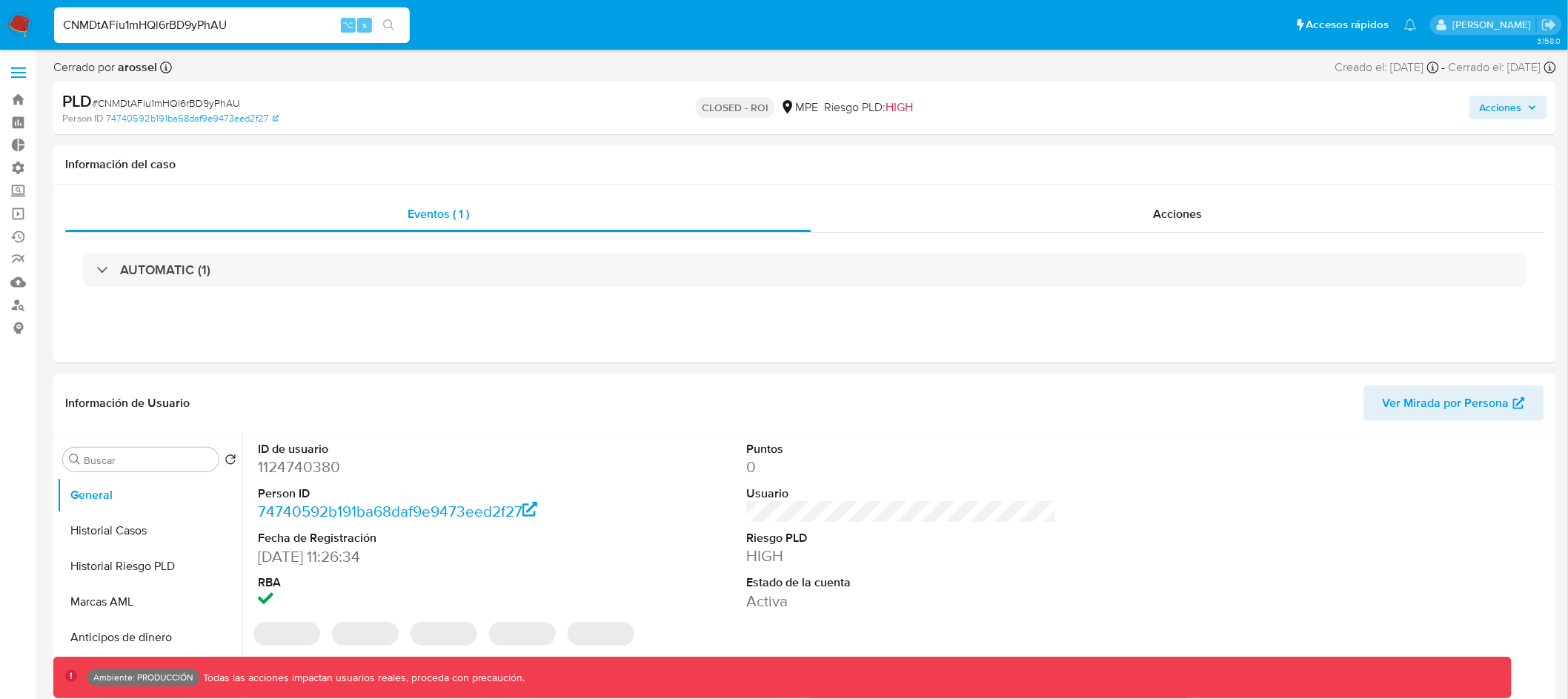
select select "10"
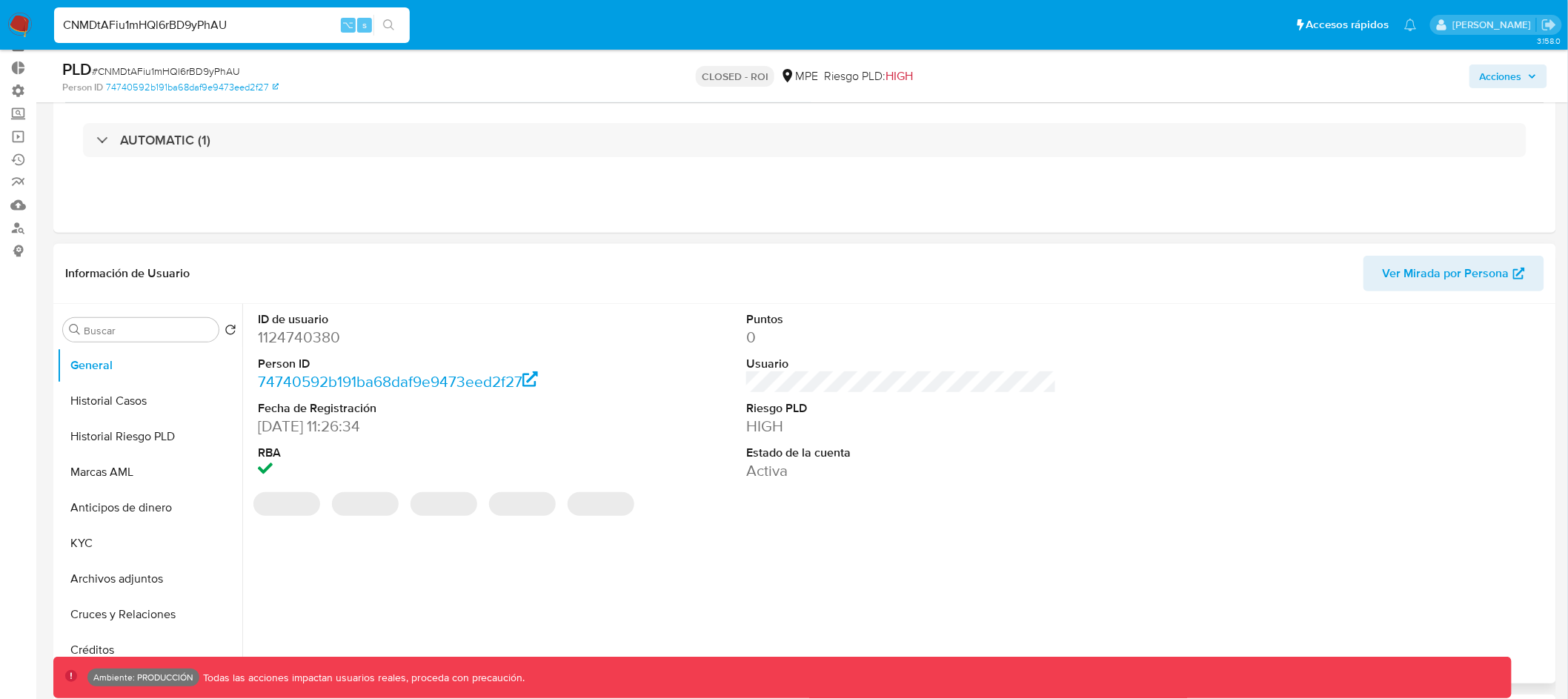
scroll to position [104, 0]
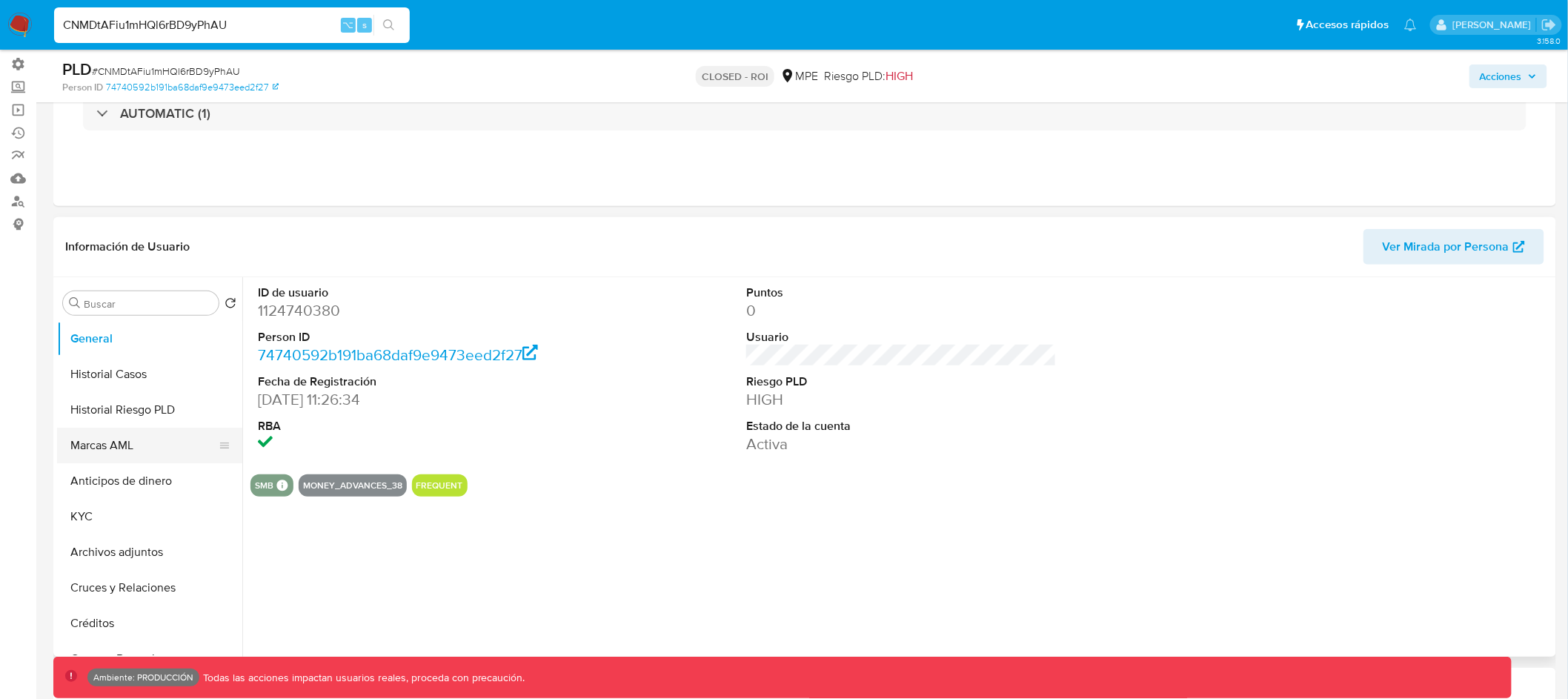
click at [137, 449] on button "Marcas AML" at bounding box center [144, 445] width 173 height 36
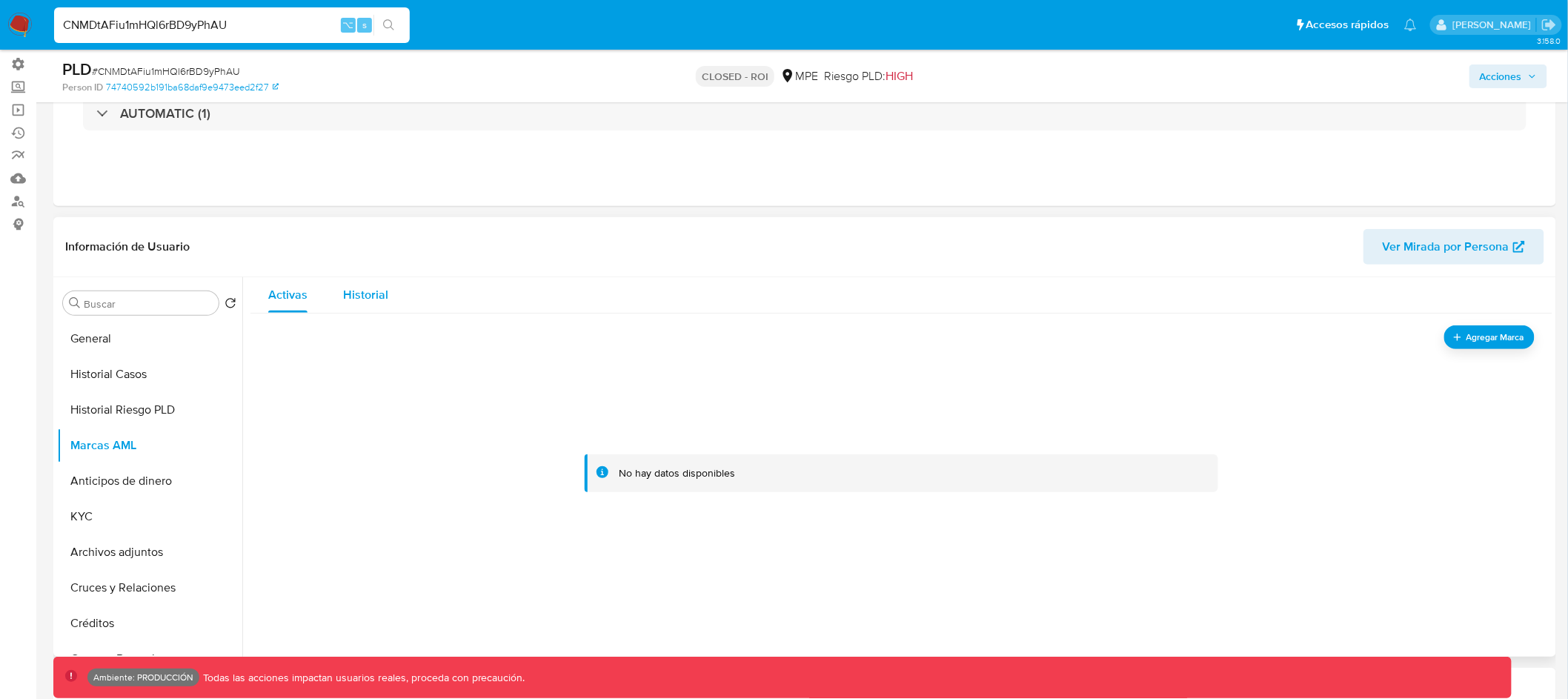
click at [352, 297] on span "Historial" at bounding box center [366, 295] width 46 height 17
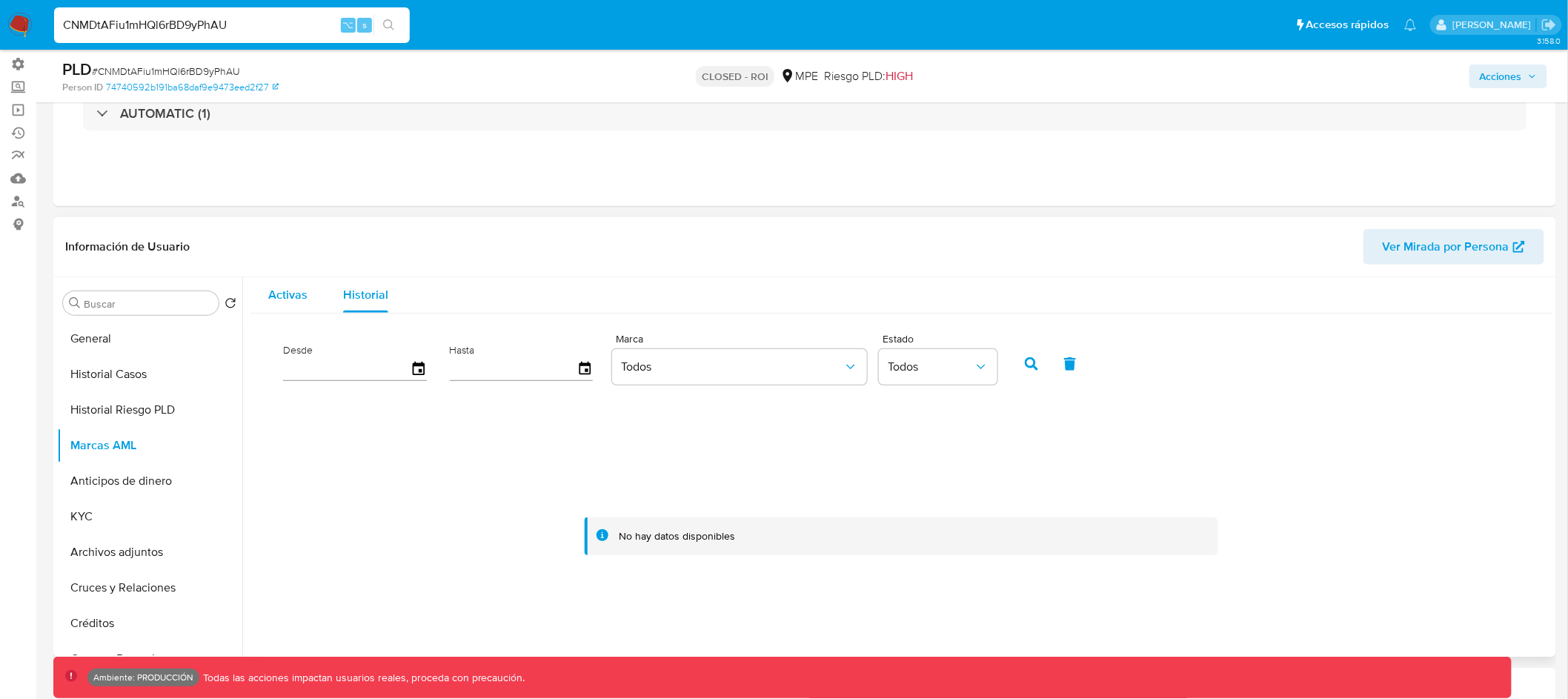
click at [270, 299] on span "Activas" at bounding box center [288, 295] width 39 height 17
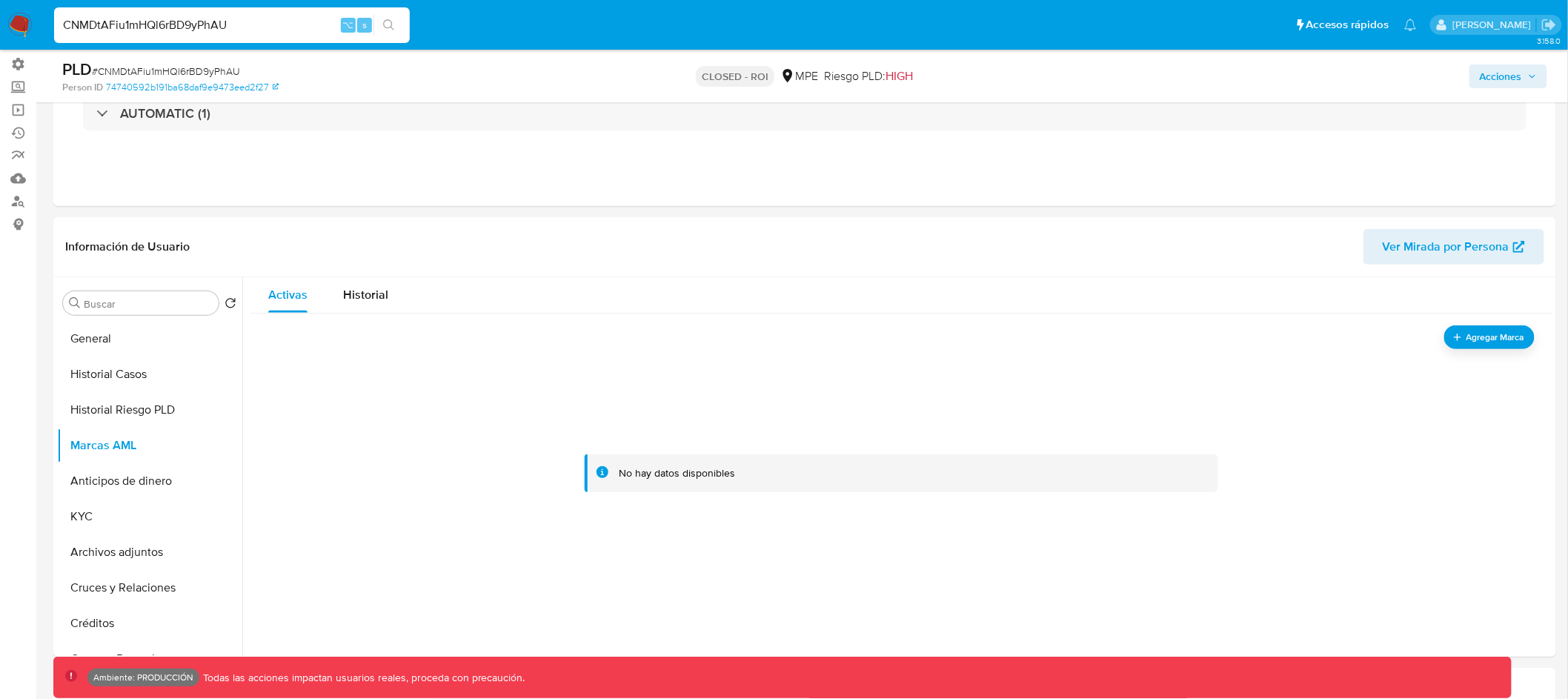
click at [165, 21] on input "CNMDtAFiu1mHQl6rBD9yPhAU" at bounding box center [232, 25] width 356 height 20
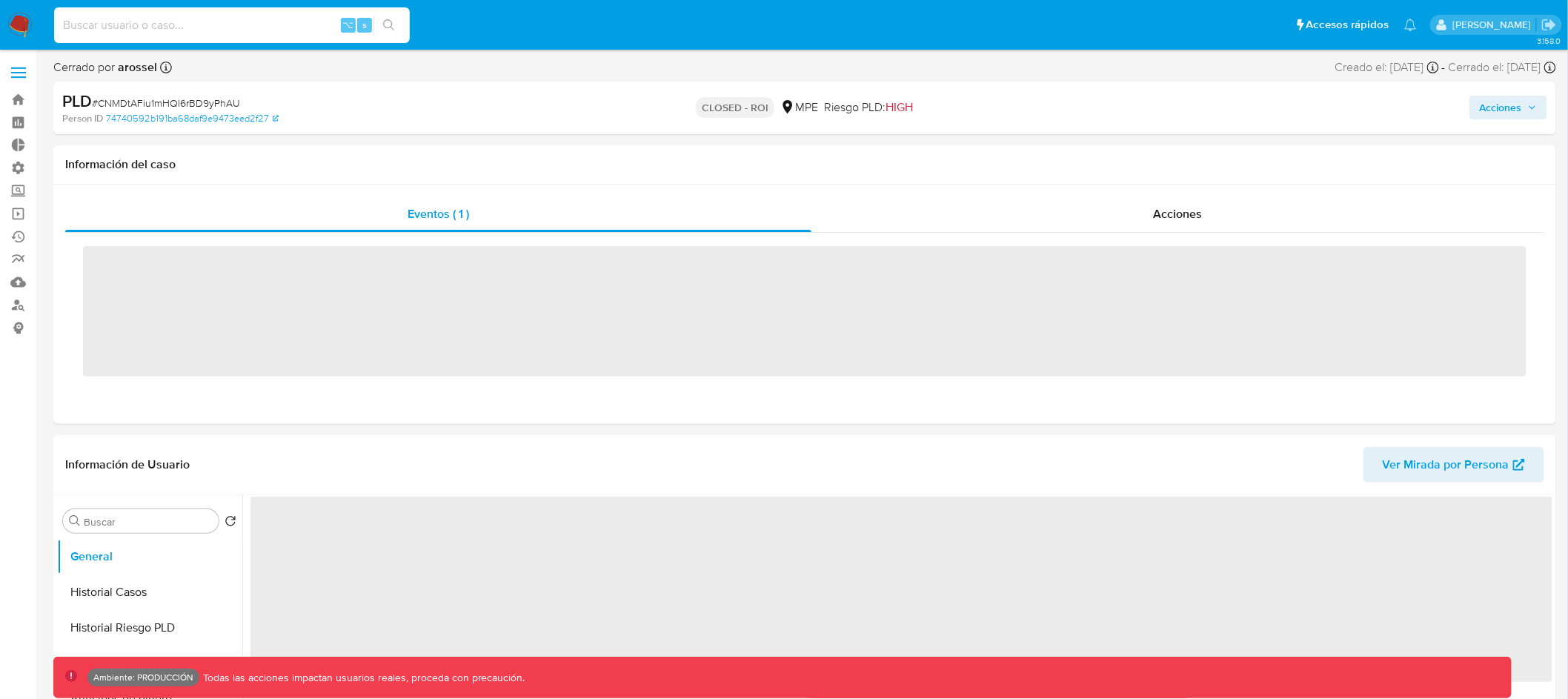
click at [237, 22] on input at bounding box center [232, 25] width 356 height 20
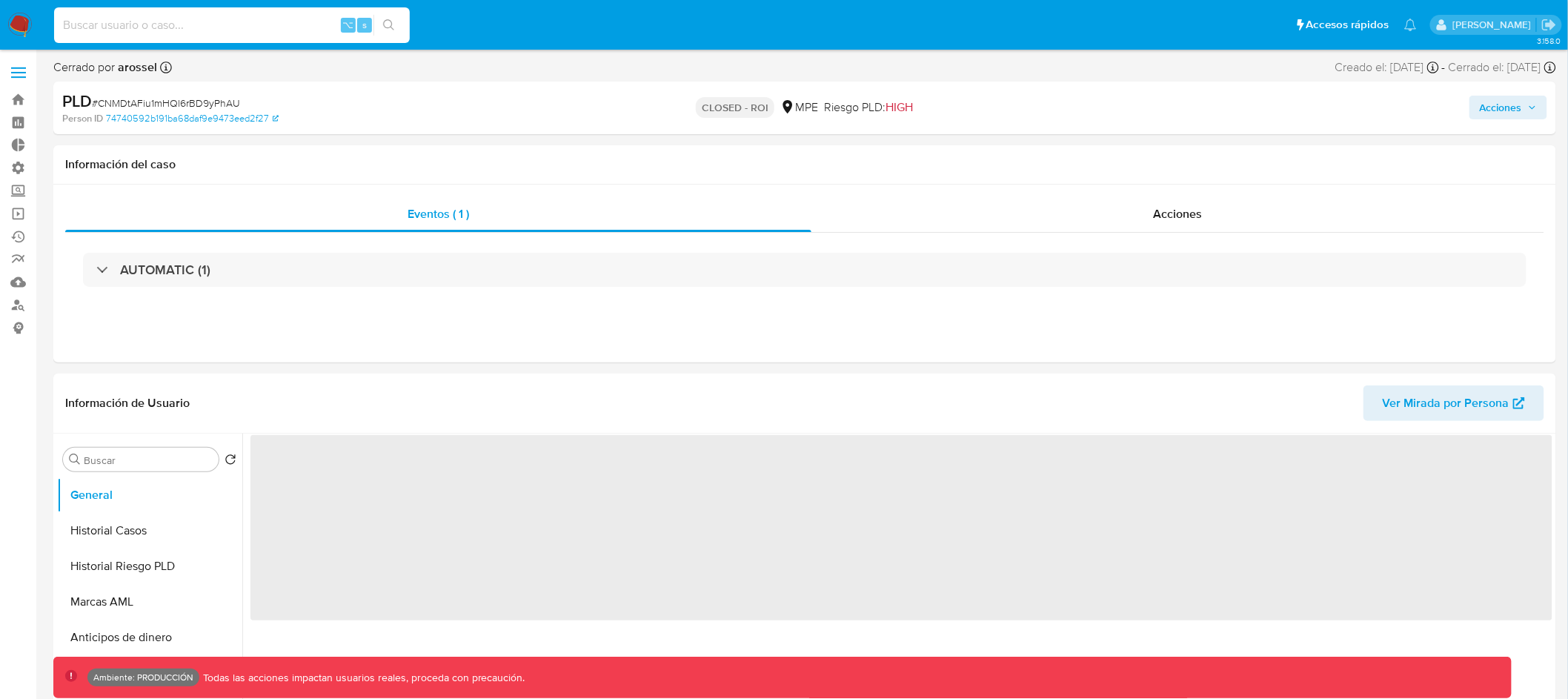
paste input "ITc7TjA4mIBN6vojAsoU8qLA"
type input "ITc7TjA4mIBN6vojAsoU8qLA"
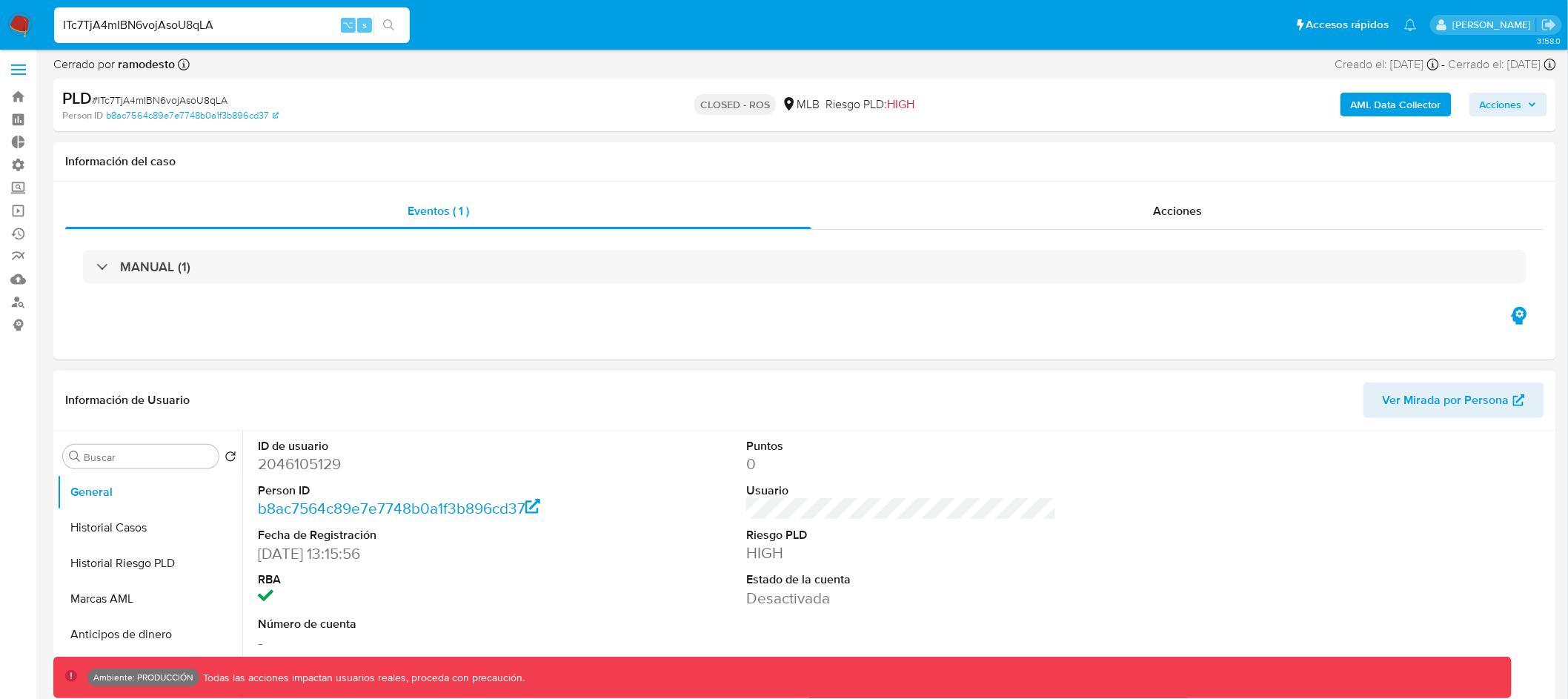
select select "10"
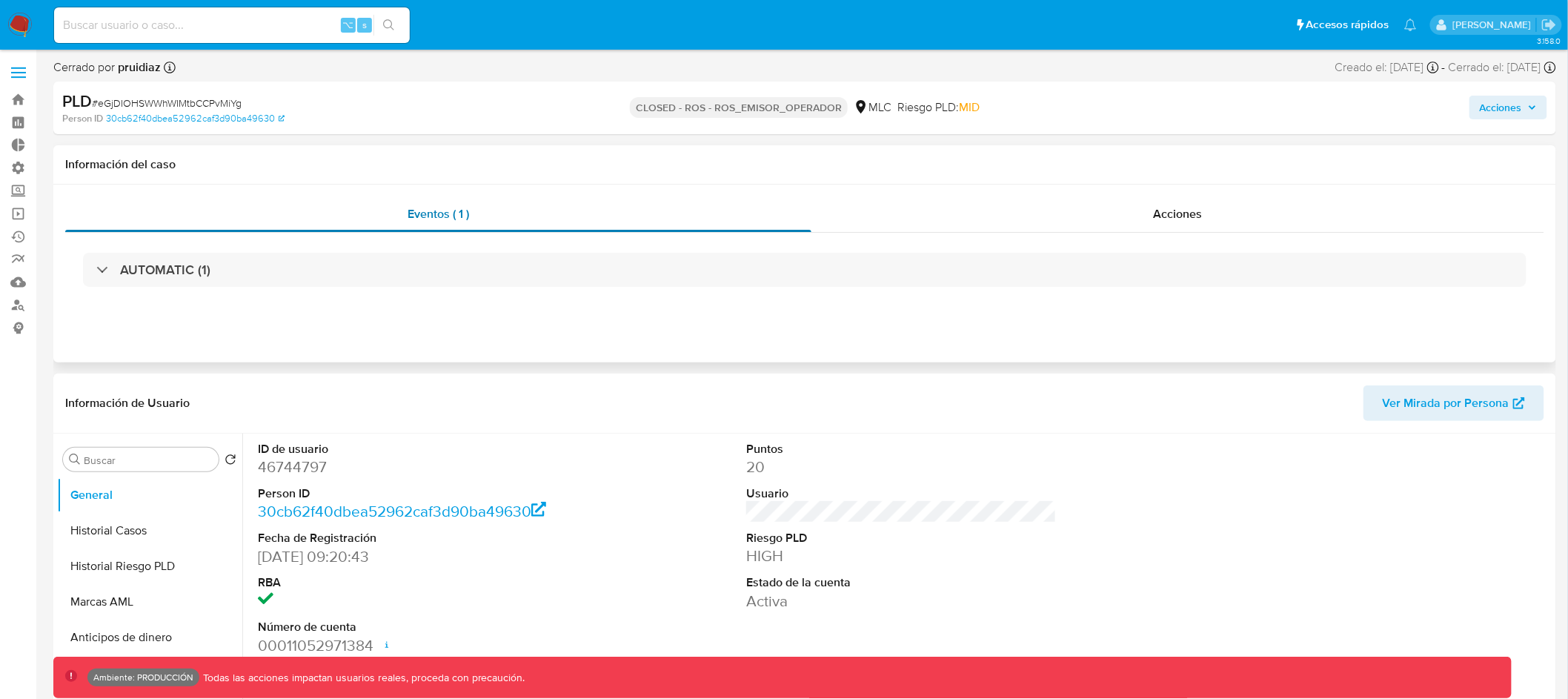
select select "10"
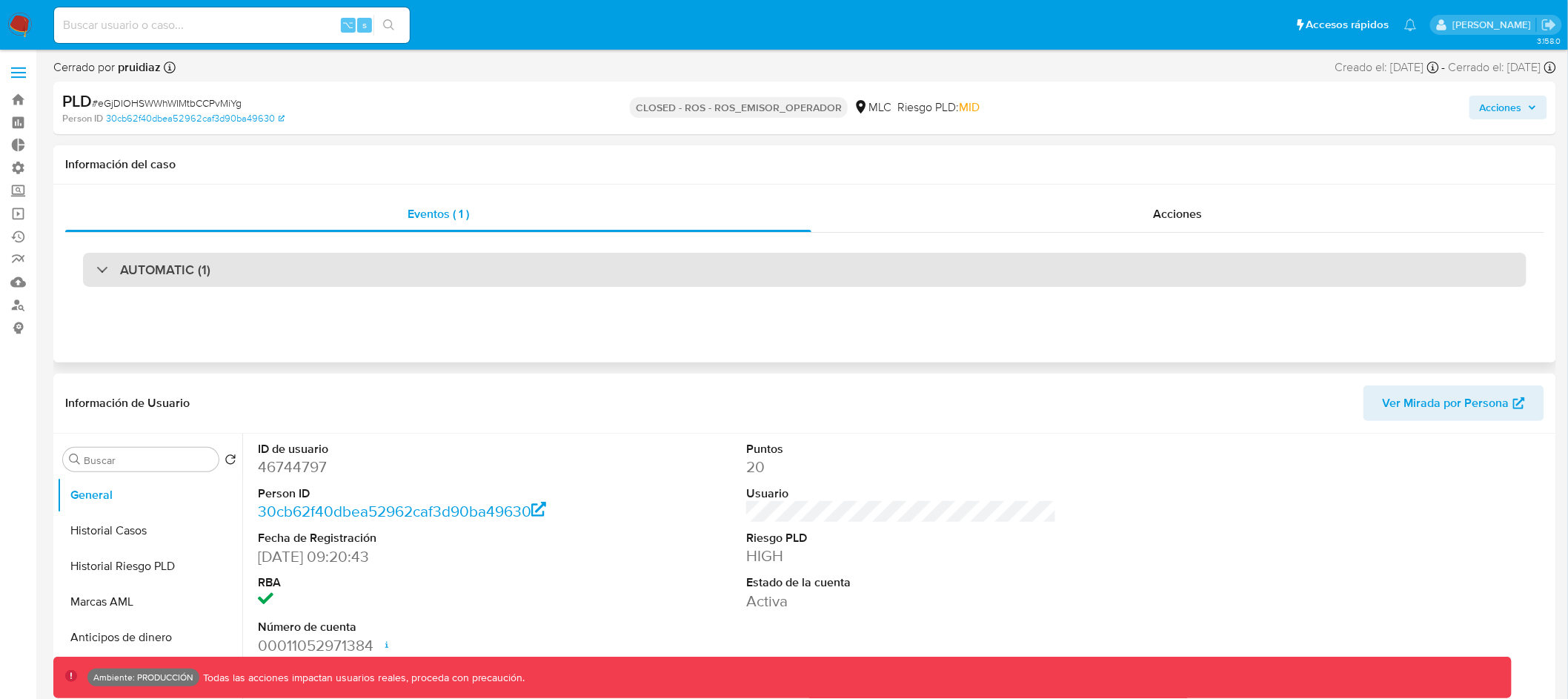
click at [436, 255] on div "AUTOMATIC (1)" at bounding box center [805, 270] width 1444 height 34
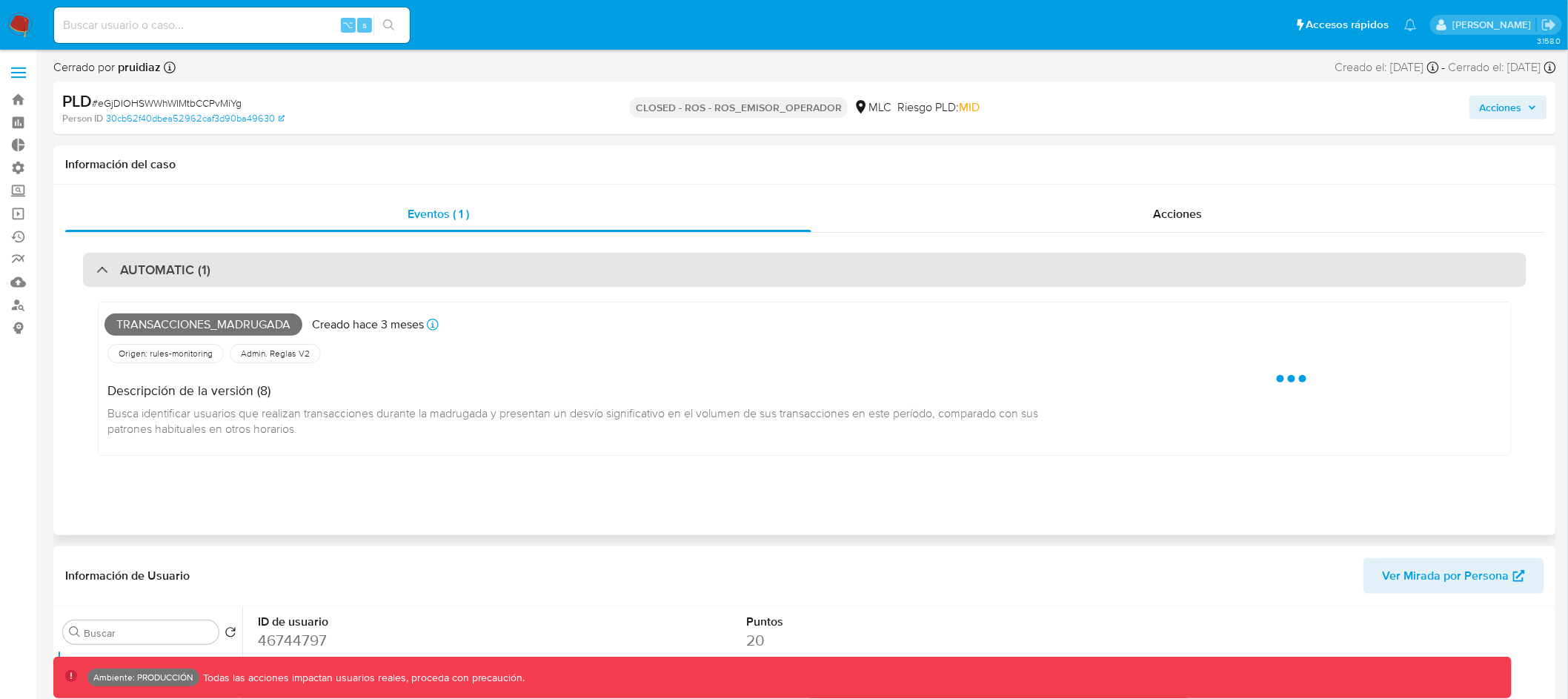
click at [436, 255] on div "AUTOMATIC (1)" at bounding box center [805, 270] width 1444 height 34
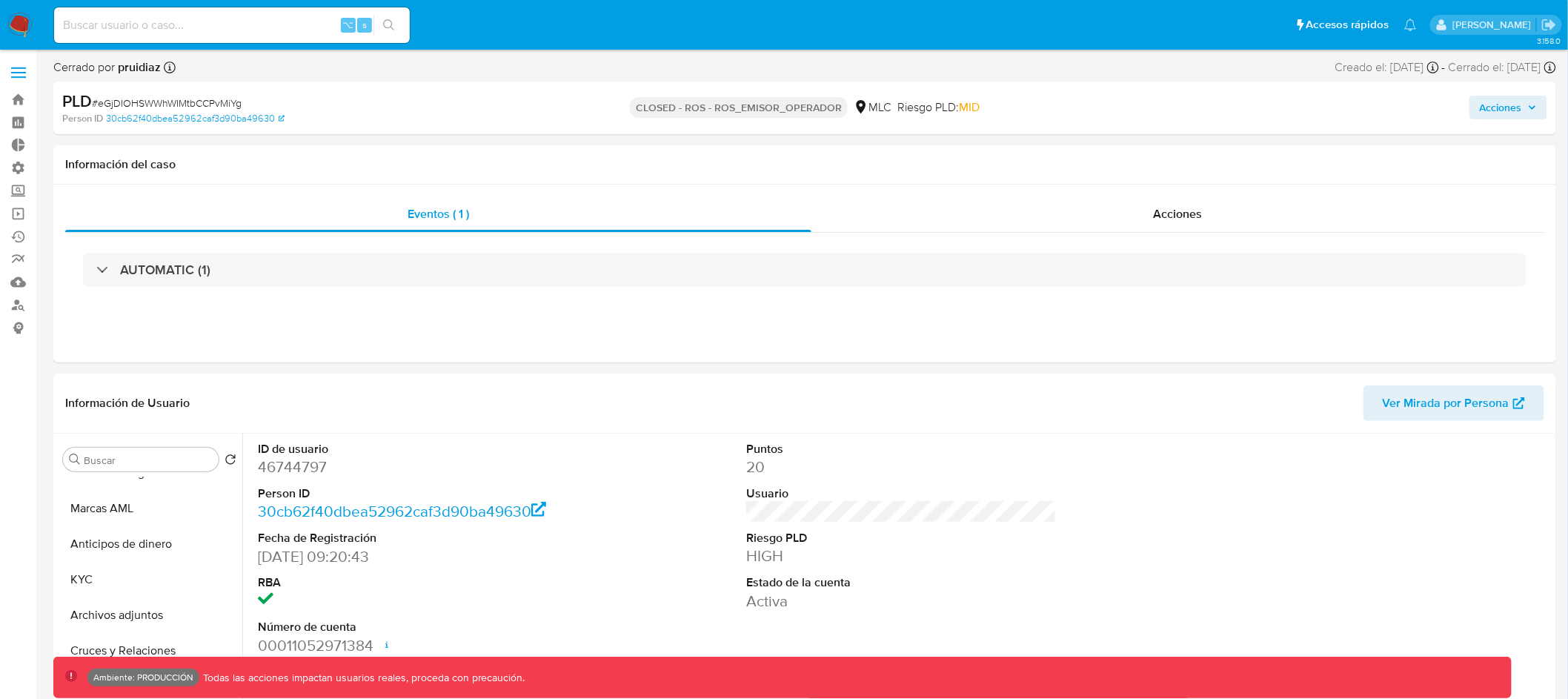
scroll to position [108, 0]
click at [162, 510] on button "Marcas AML" at bounding box center [144, 494] width 173 height 36
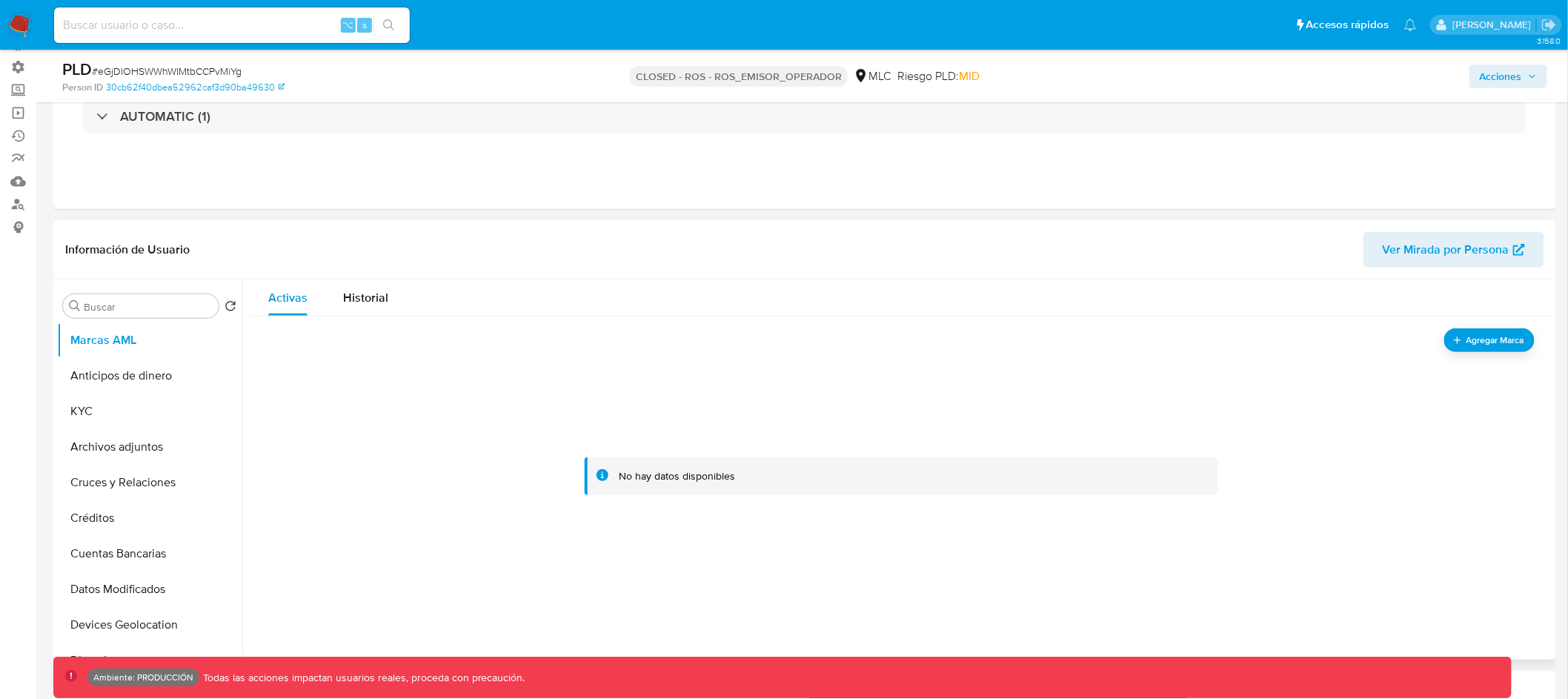
scroll to position [160, 0]
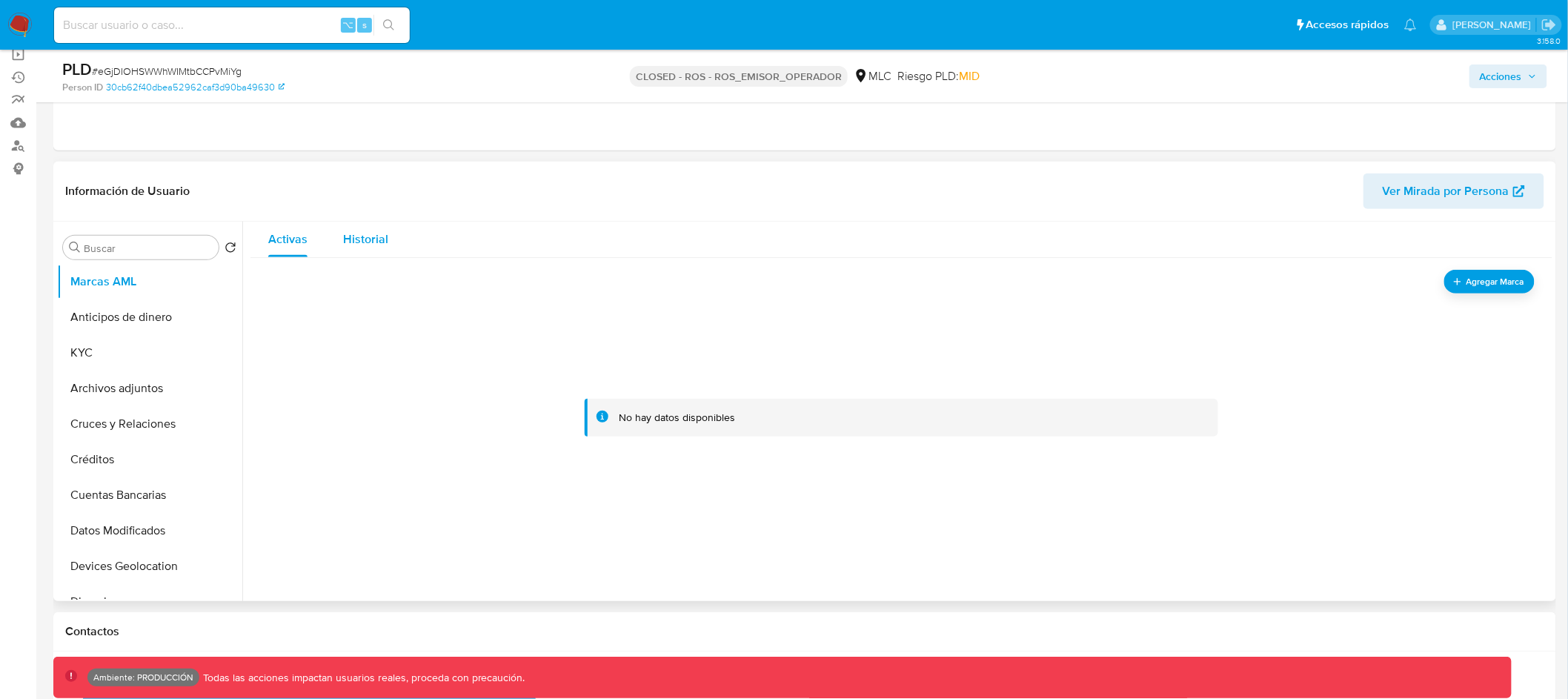
click at [369, 238] on span "Historial" at bounding box center [366, 238] width 46 height 17
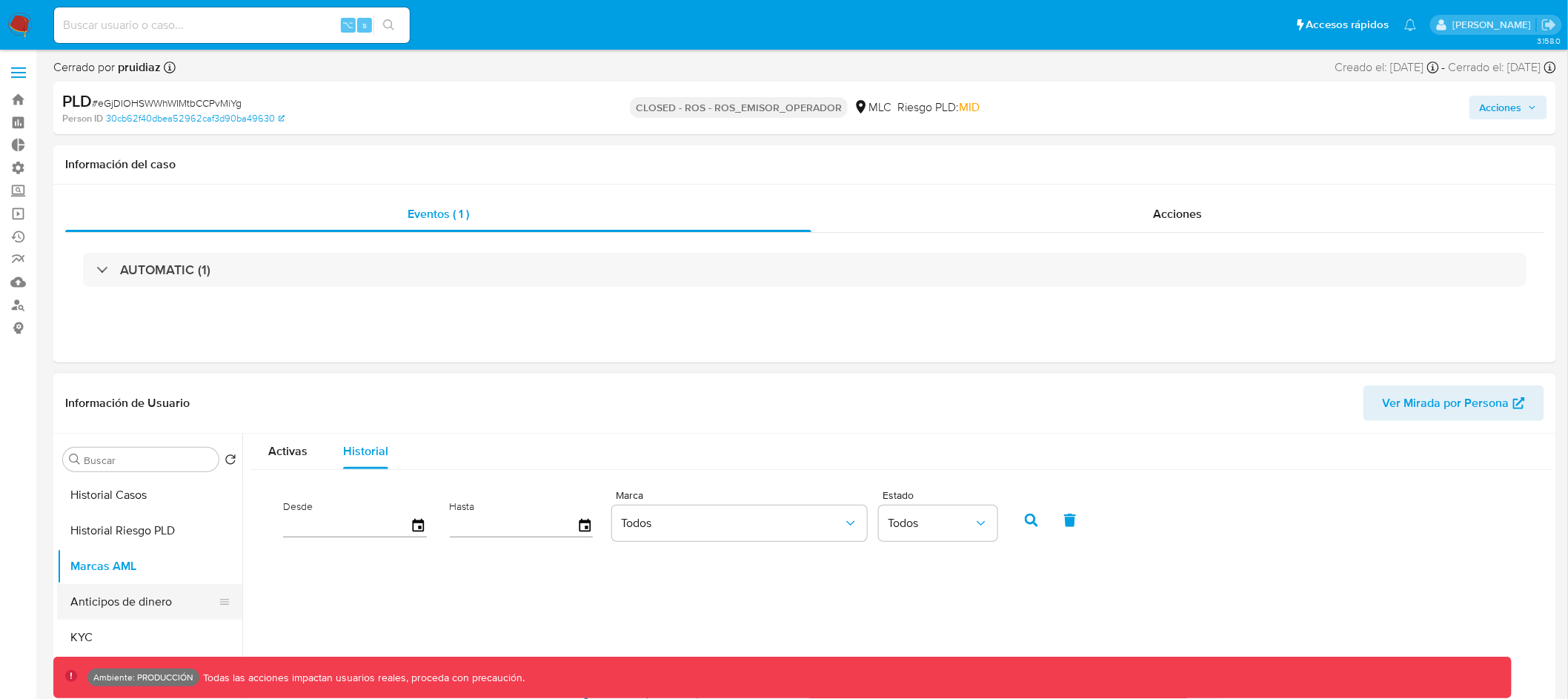
scroll to position [0, 0]
click at [161, 500] on button "General" at bounding box center [144, 495] width 173 height 36
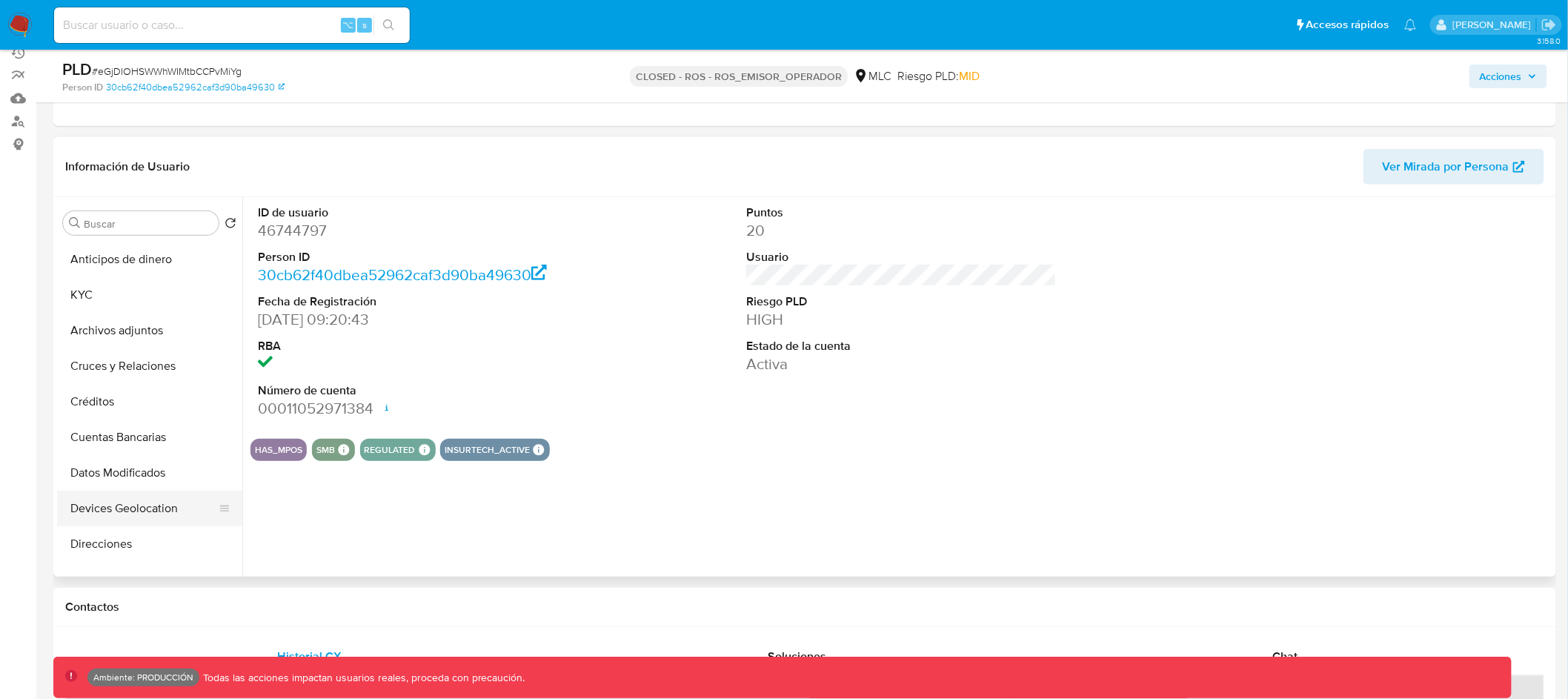
scroll to position [109, 0]
click at [145, 328] on button "KYC" at bounding box center [144, 328] width 173 height 36
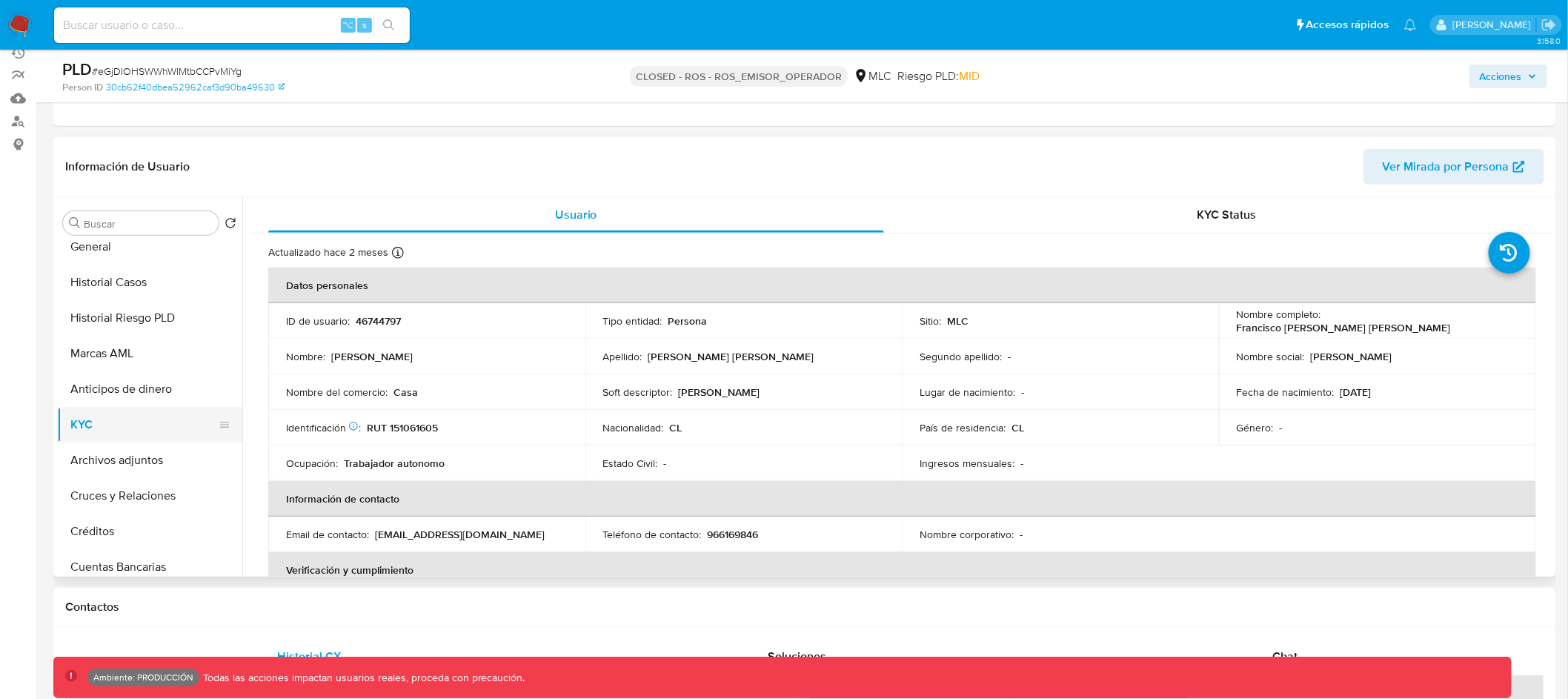
scroll to position [0, 0]
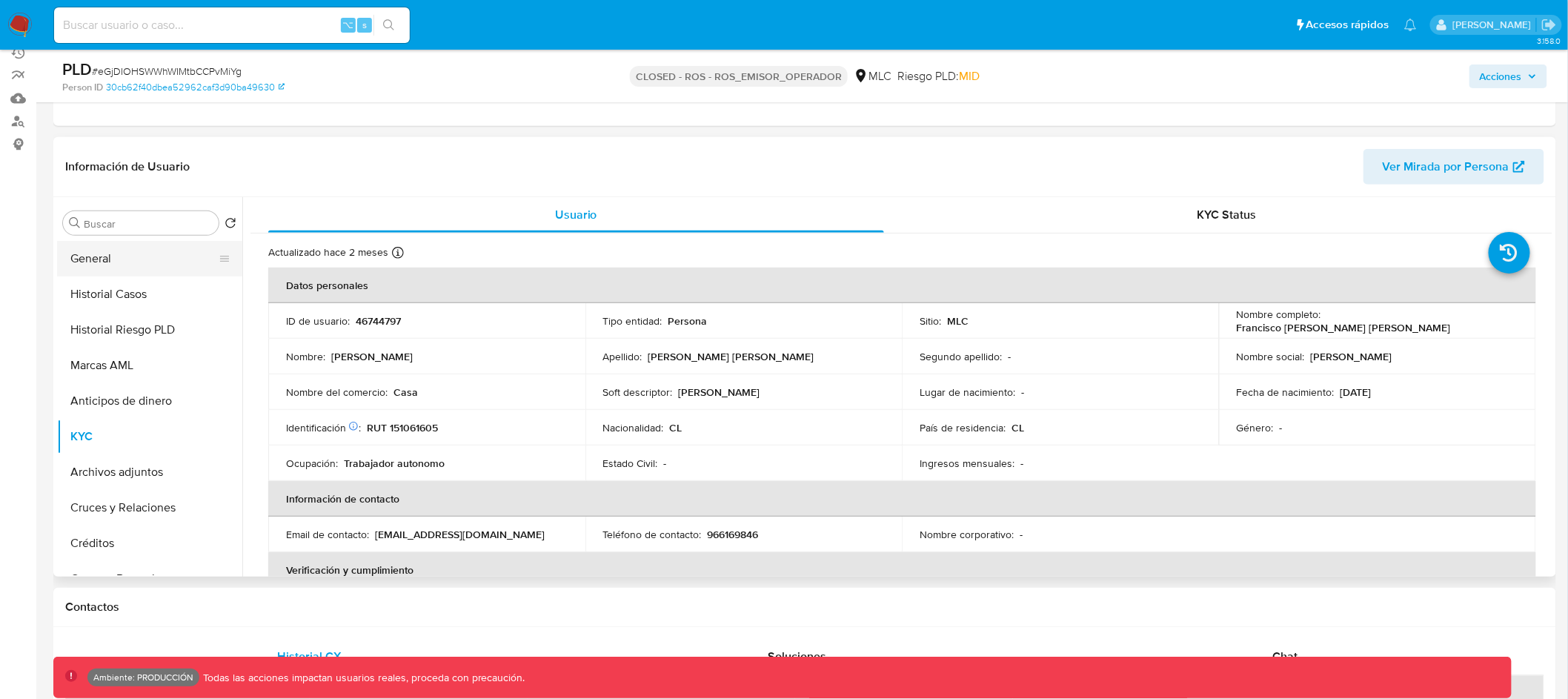
click at [151, 268] on button "General" at bounding box center [144, 259] width 173 height 36
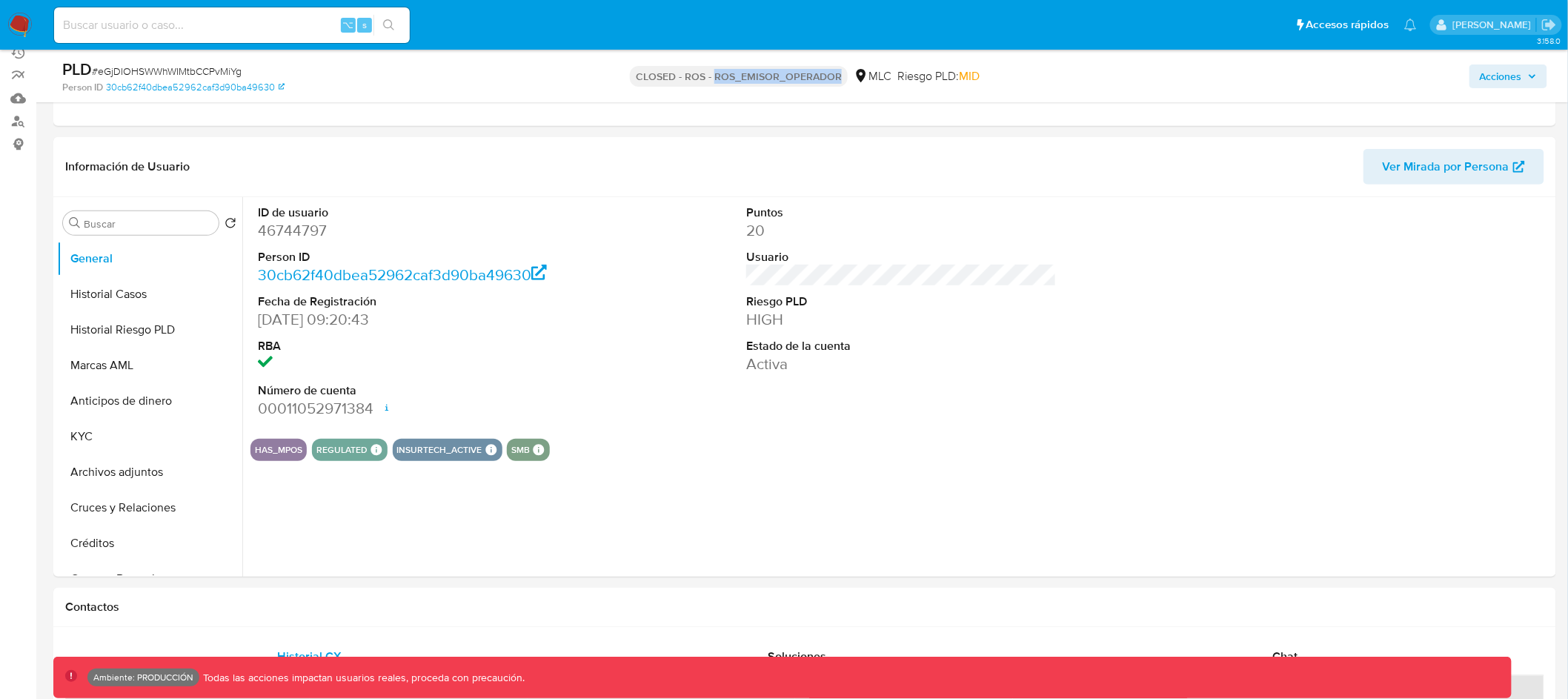
drag, startPoint x: 714, startPoint y: 75, endPoint x: 837, endPoint y: 72, distance: 123.0
click at [837, 72] on p "CLOSED - ROS - ROS_EMISOR_OPERADOR" at bounding box center [739, 76] width 218 height 21
copy p "ROS_EMISOR_OPERADOR"
click at [142, 374] on button "Marcas AML" at bounding box center [144, 365] width 173 height 36
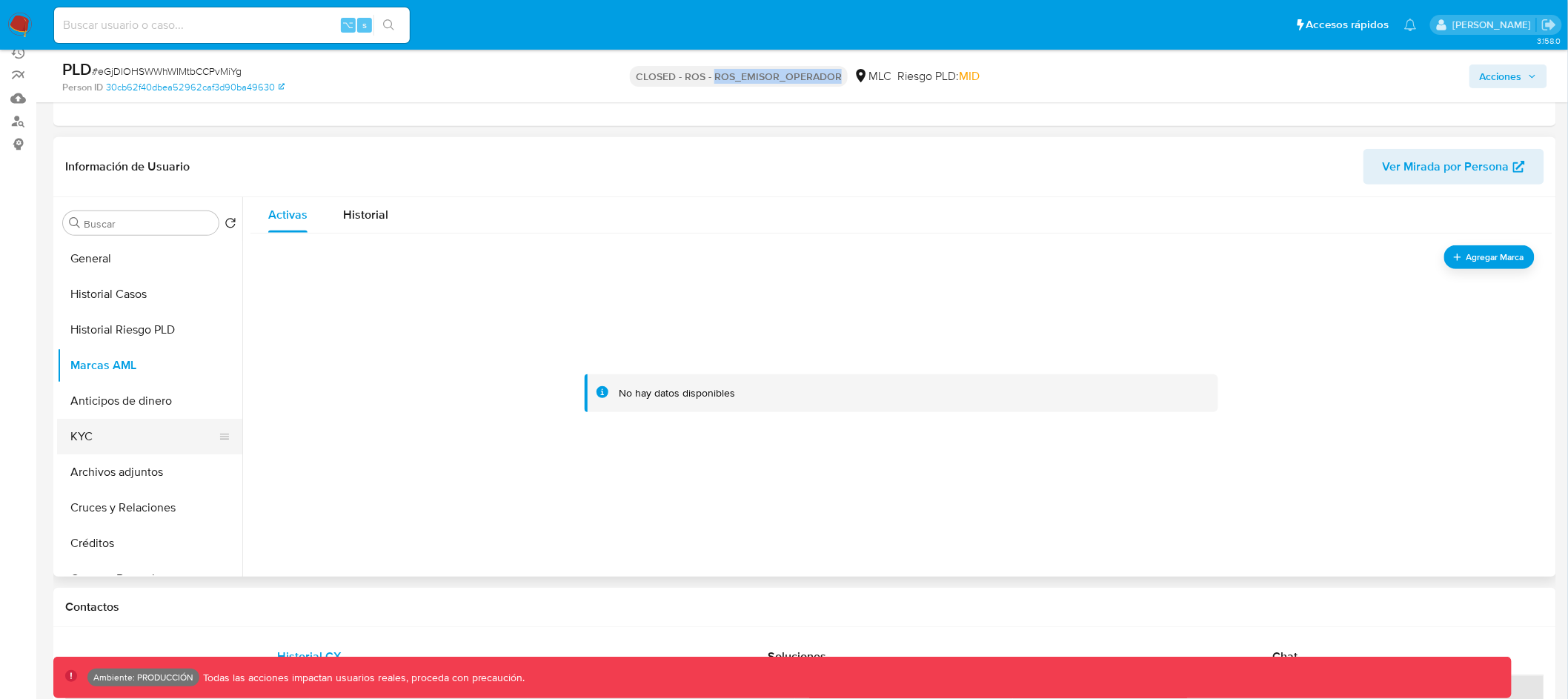
click at [139, 431] on button "KYC" at bounding box center [144, 437] width 173 height 36
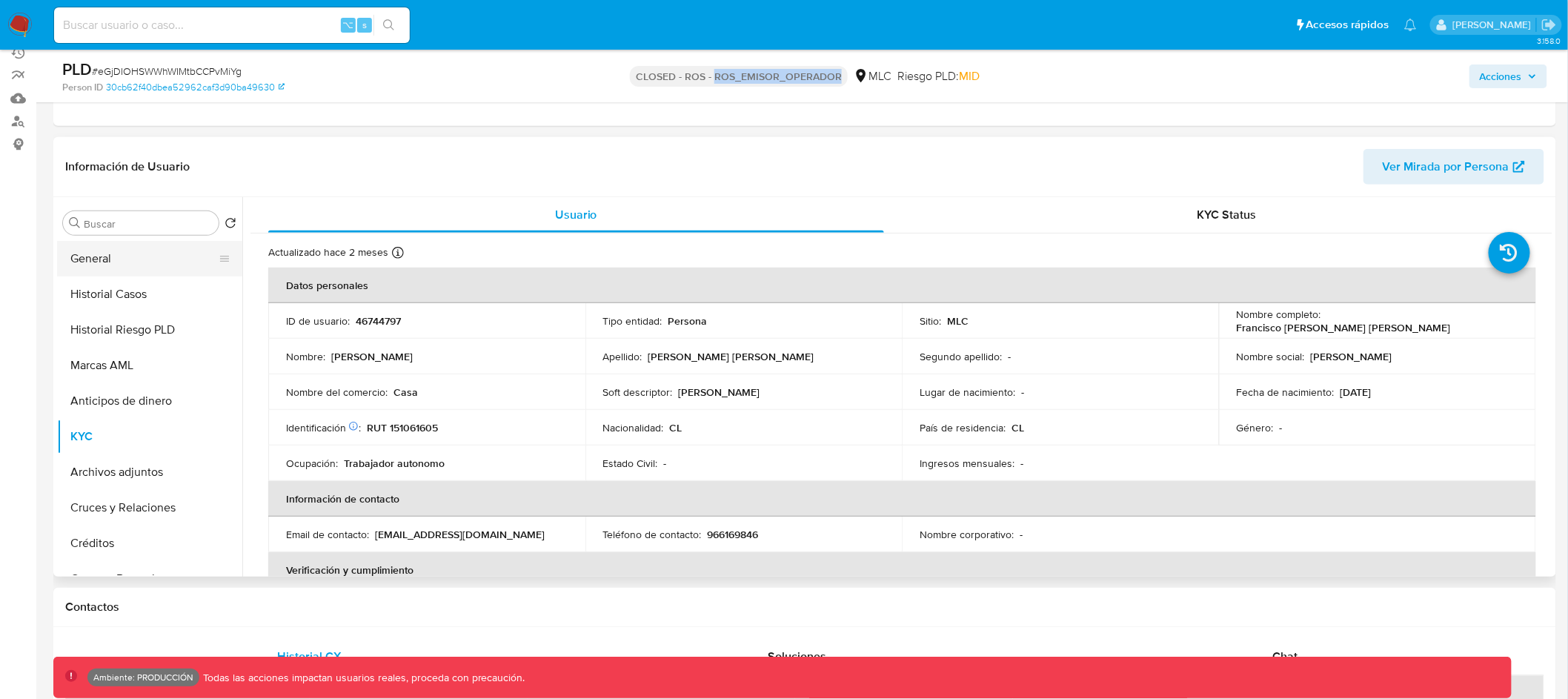
click at [145, 252] on button "General" at bounding box center [144, 259] width 173 height 36
